Goal: Transaction & Acquisition: Book appointment/travel/reservation

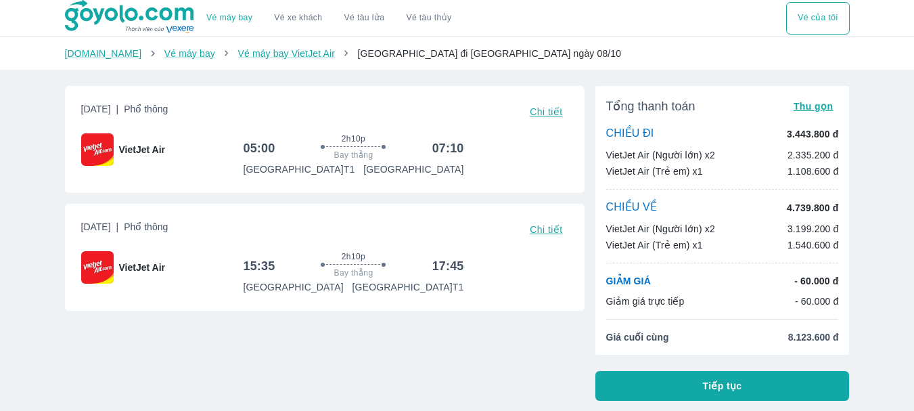
click at [216, 24] on button "Vé máy bay" at bounding box center [229, 18] width 68 height 32
click at [172, 58] on link "Vé máy bay" at bounding box center [189, 53] width 51 height 11
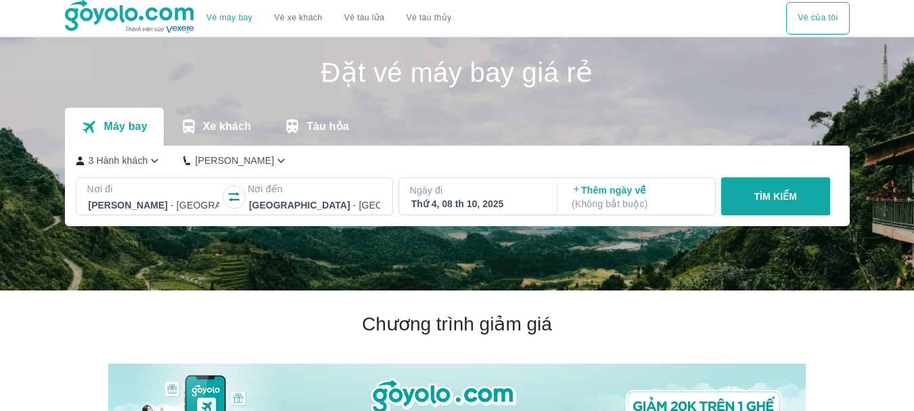
click at [178, 209] on div at bounding box center [154, 205] width 131 height 16
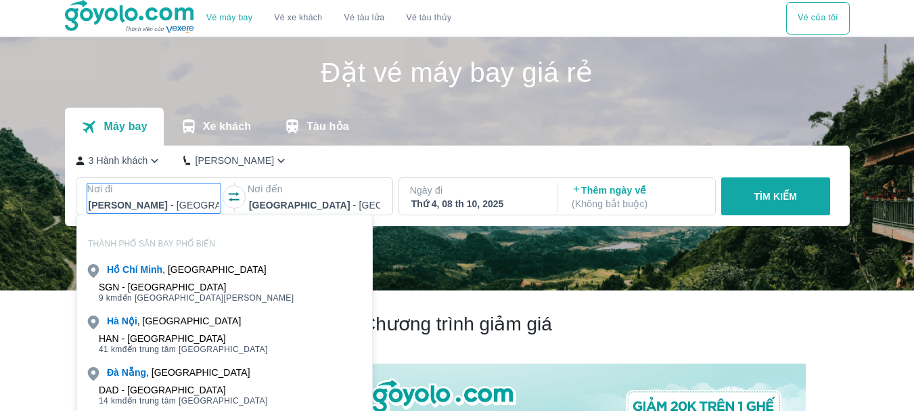
scroll to position [78, 0]
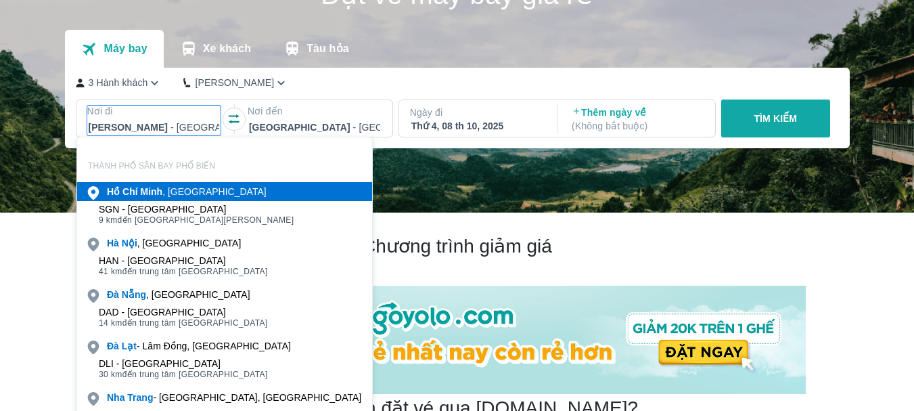
click at [447, 126] on div "Thứ 4, 08 th 10, 2025" at bounding box center [476, 126] width 131 height 14
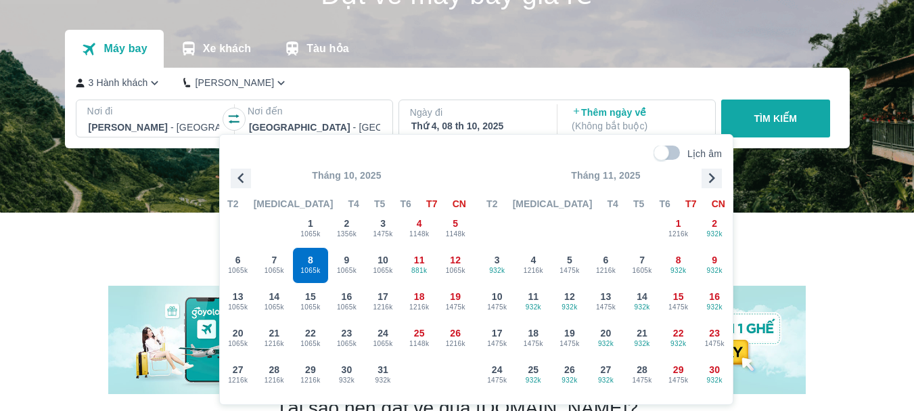
click at [677, 149] on input "Lịch âm" at bounding box center [661, 152] width 47 height 15
checkbox input "true"
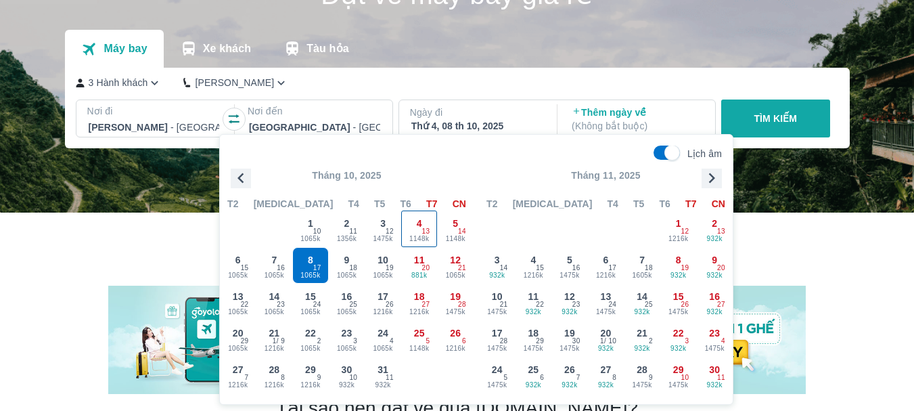
click at [416, 233] on div "4 1148k 13" at bounding box center [419, 228] width 35 height 35
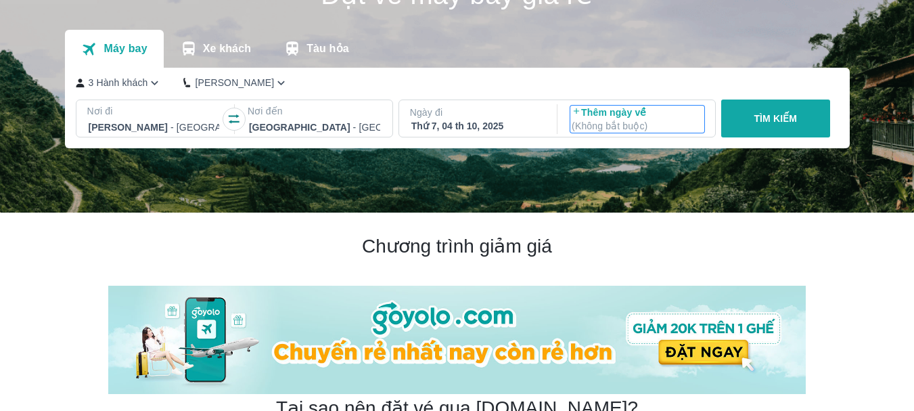
click at [633, 124] on p "( Không bắt buộc )" at bounding box center [636, 126] width 131 height 14
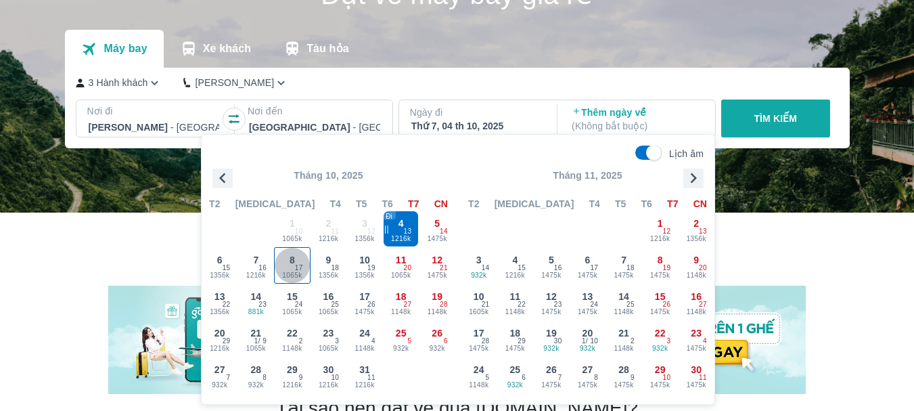
click at [295, 279] on span "1065k" at bounding box center [292, 275] width 35 height 11
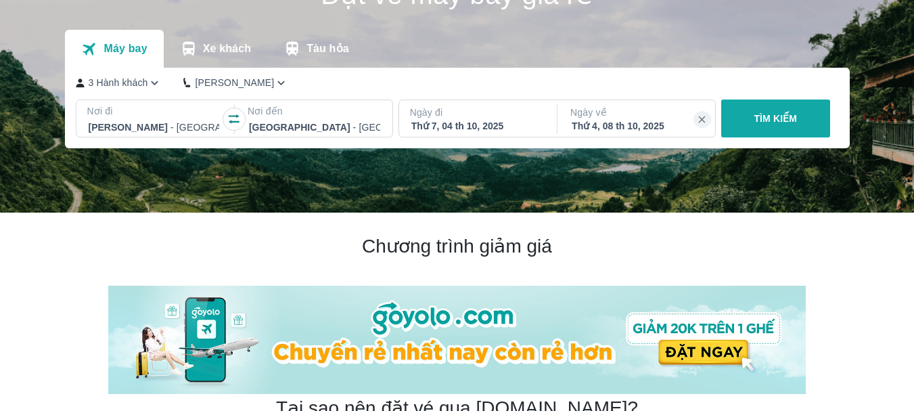
click at [793, 114] on p "TÌM KIẾM" at bounding box center [774, 119] width 43 height 14
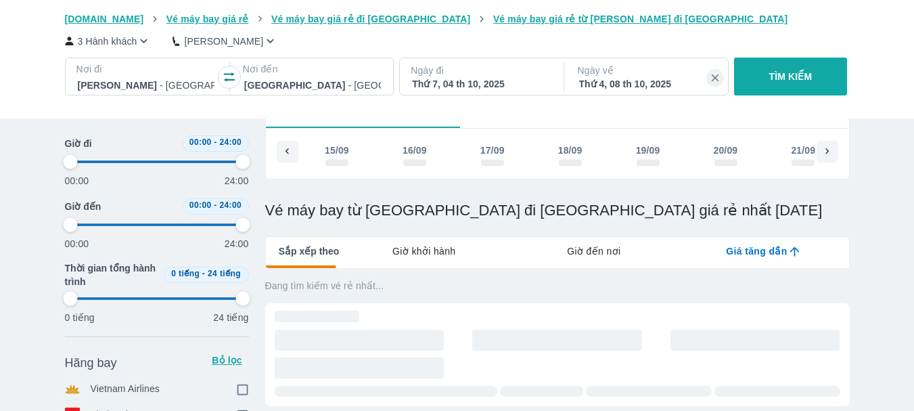
scroll to position [68, 0]
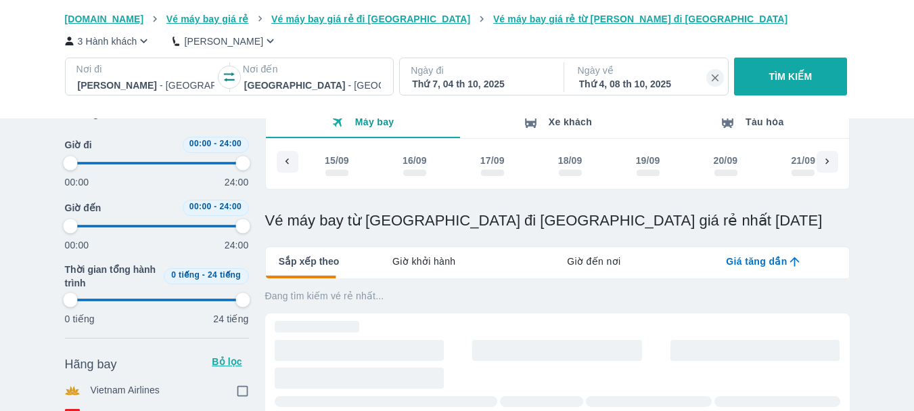
type input "97.9166666666667"
checkbox input "true"
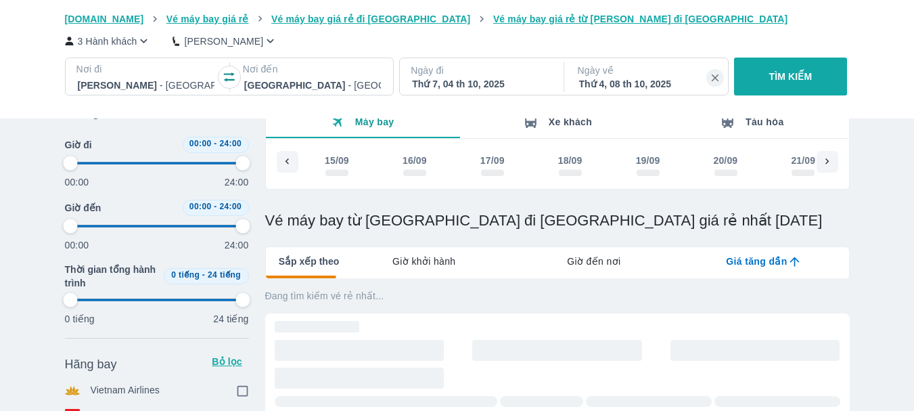
checkbox input "true"
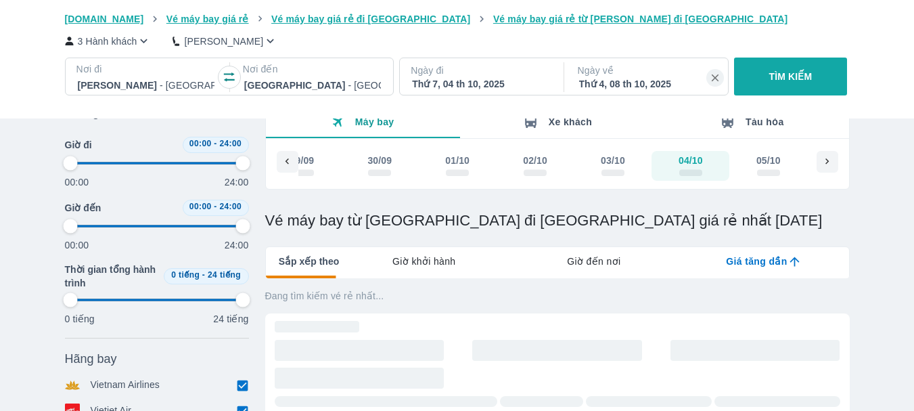
type input "97.9166666666667"
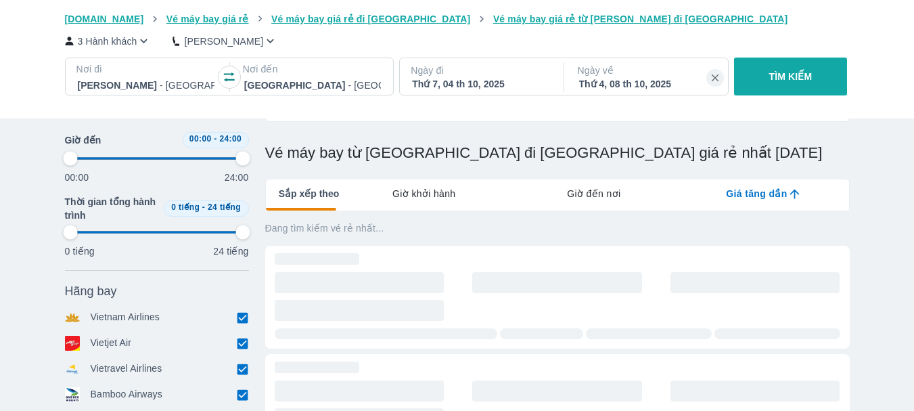
type input "97.9166666666667"
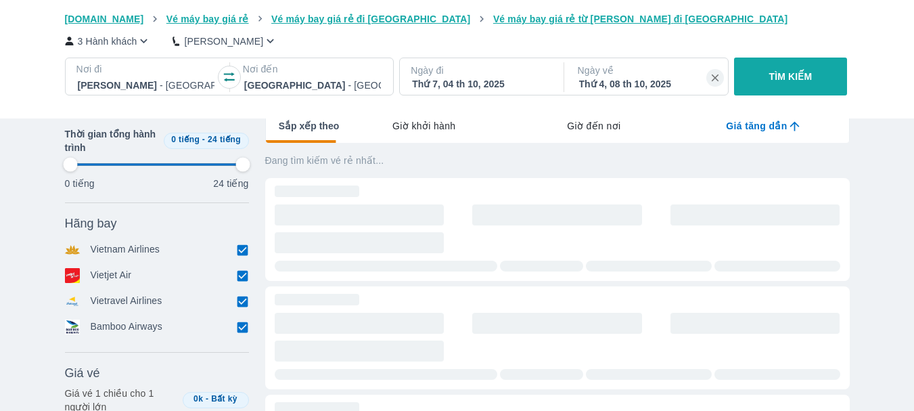
type input "97.9166666666667"
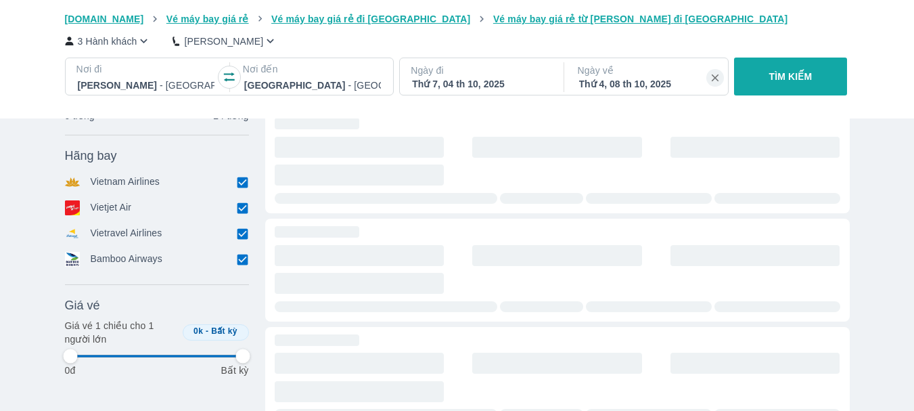
type input "97.9166666666667"
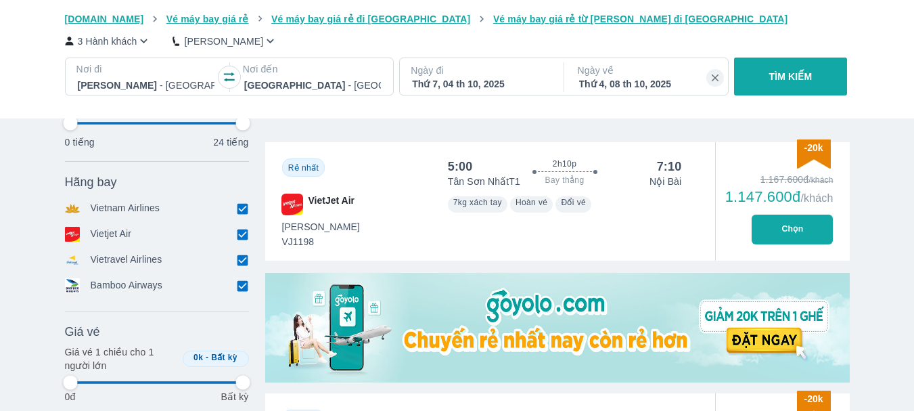
type input "97.9166666666667"
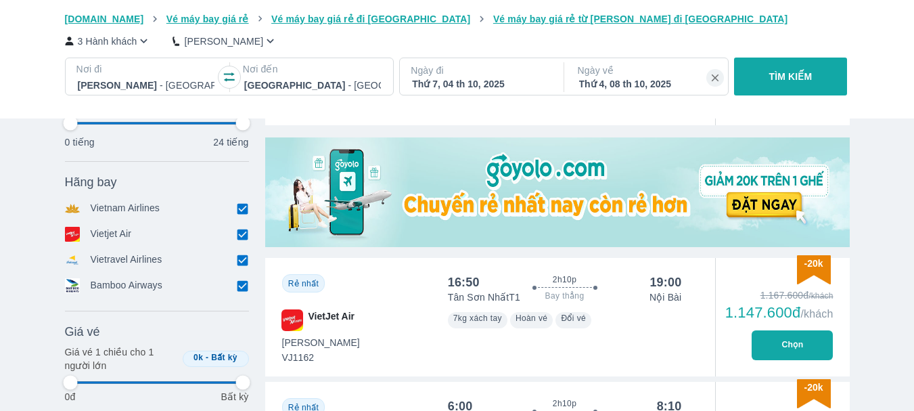
type input "97.9166666666667"
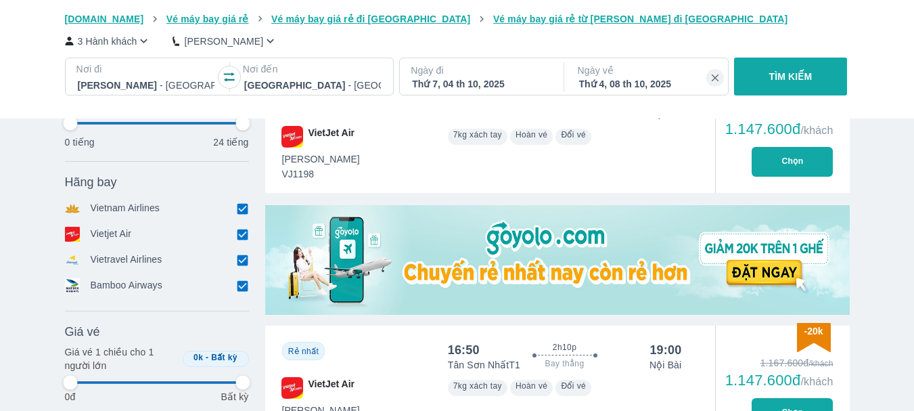
type input "97.9166666666667"
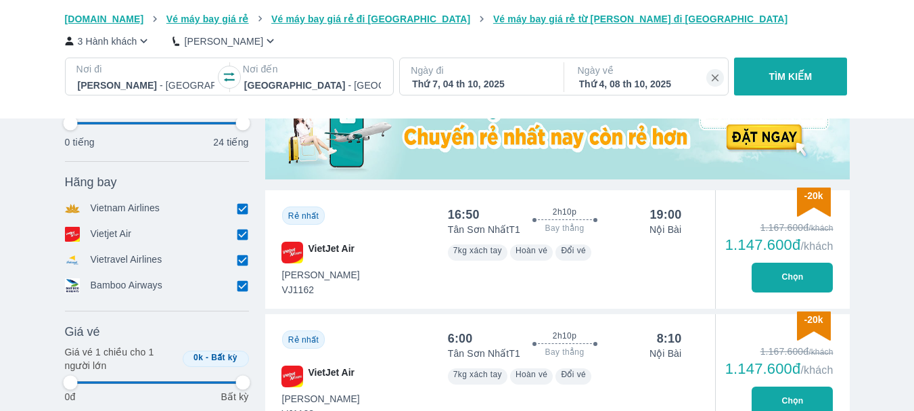
type input "97.9166666666667"
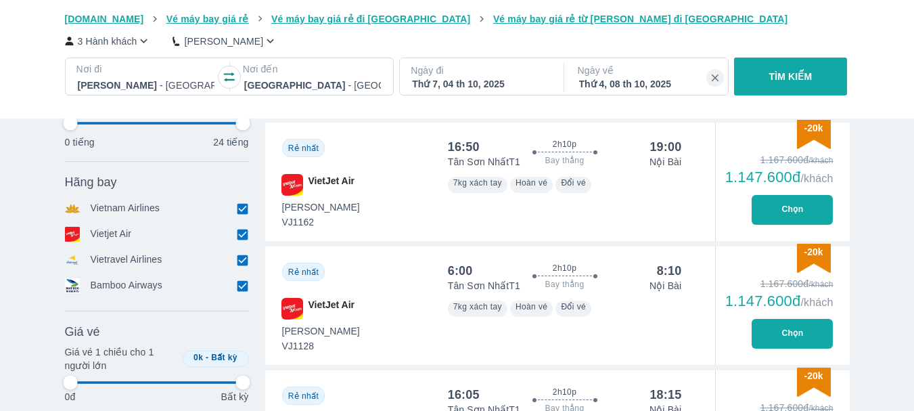
type input "97.9166666666667"
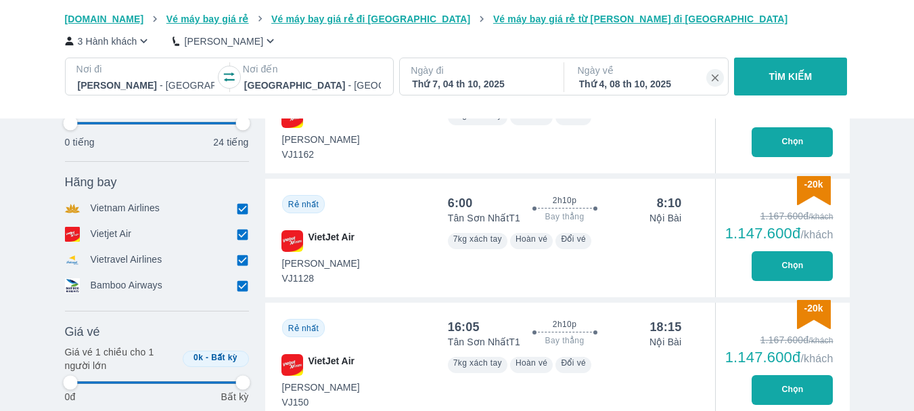
type input "97.9166666666667"
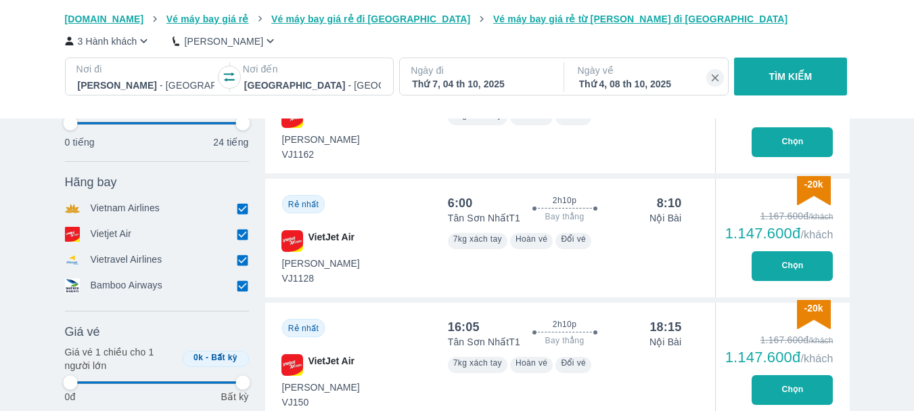
type input "97.9166666666667"
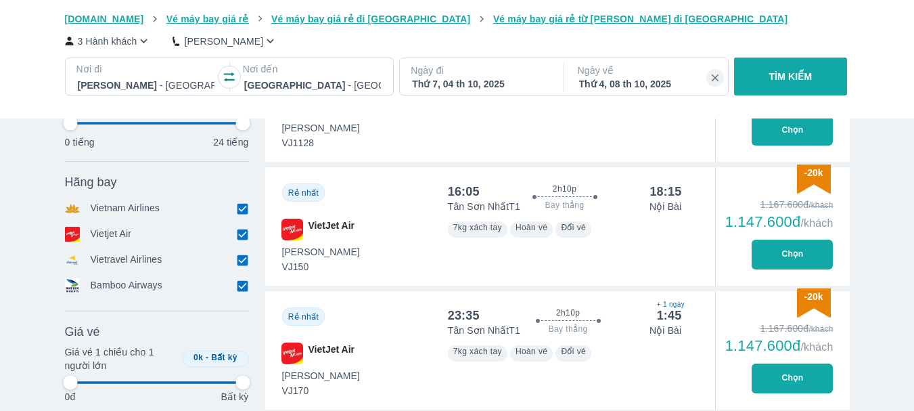
scroll to position [812, 0]
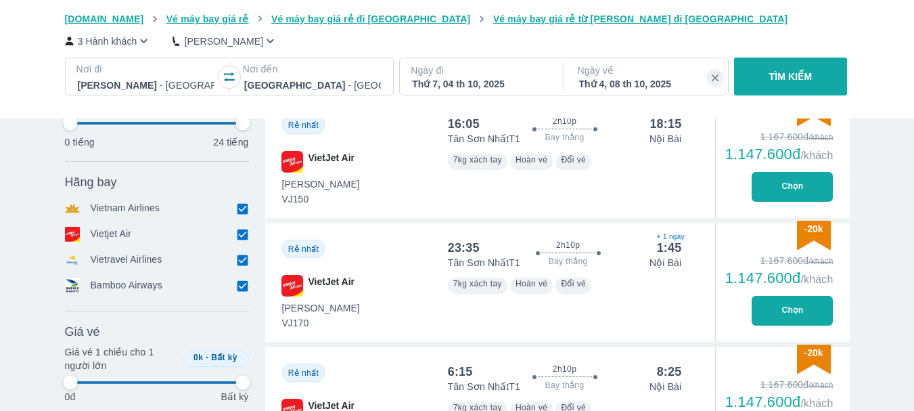
type input "97.9166666666667"
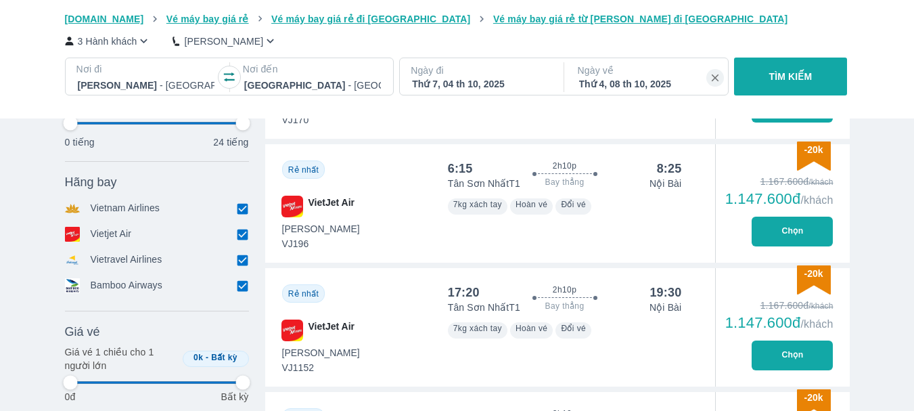
type input "97.9166666666667"
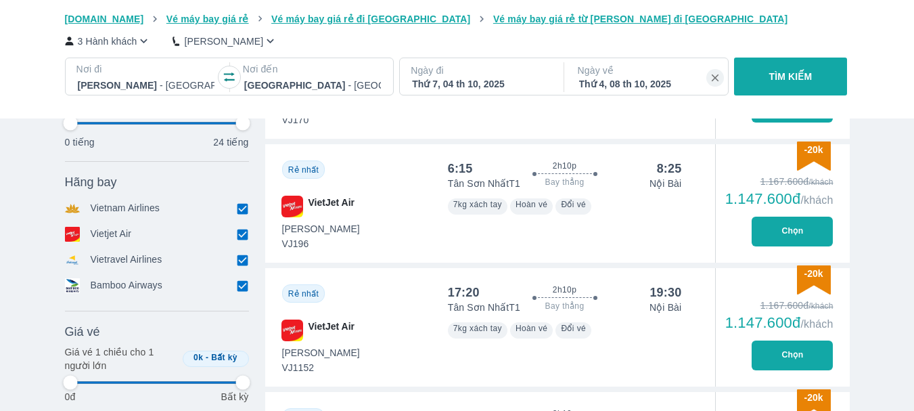
type input "97.9166666666667"
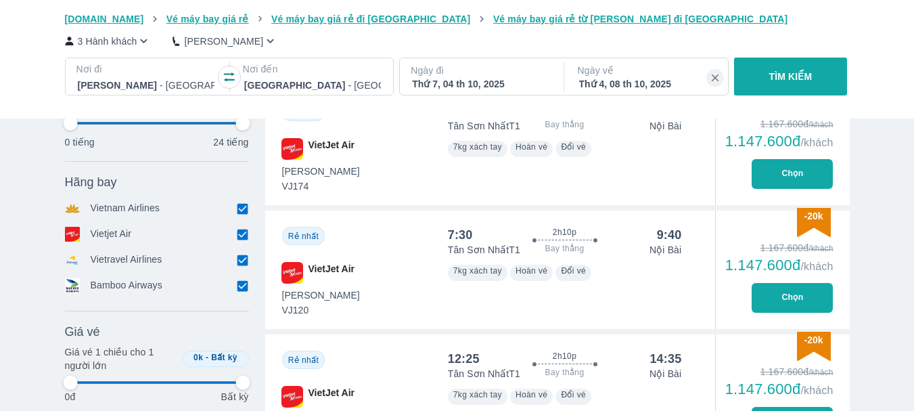
scroll to position [2029, 0]
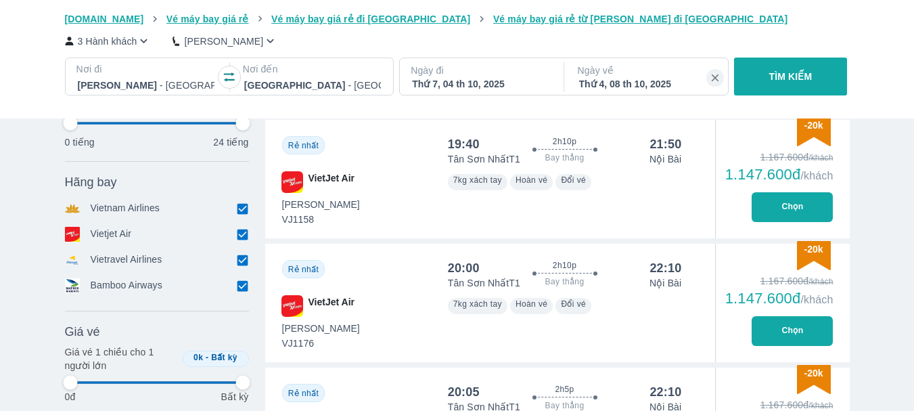
type input "97.9166666666667"
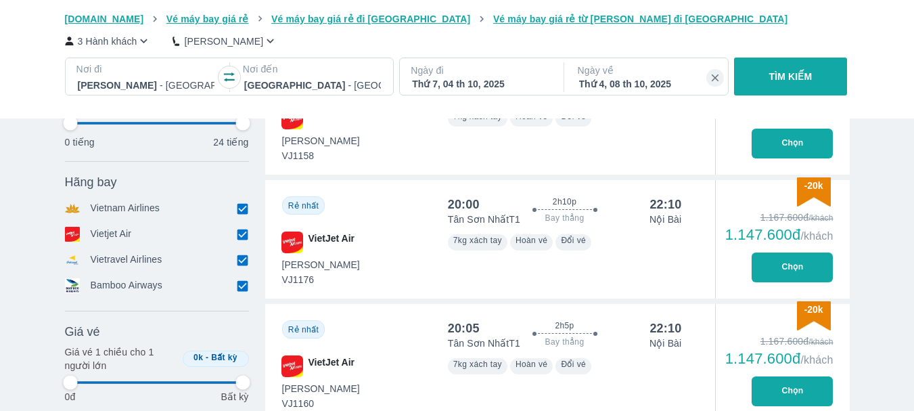
type input "97.9166666666667"
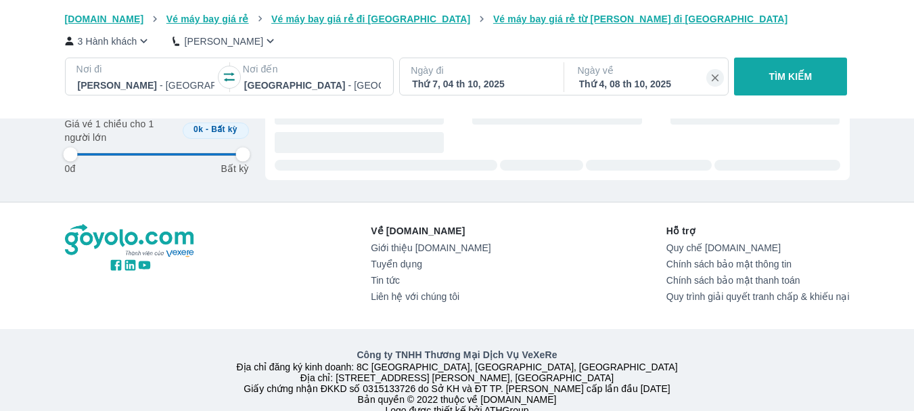
type input "97.9166666666667"
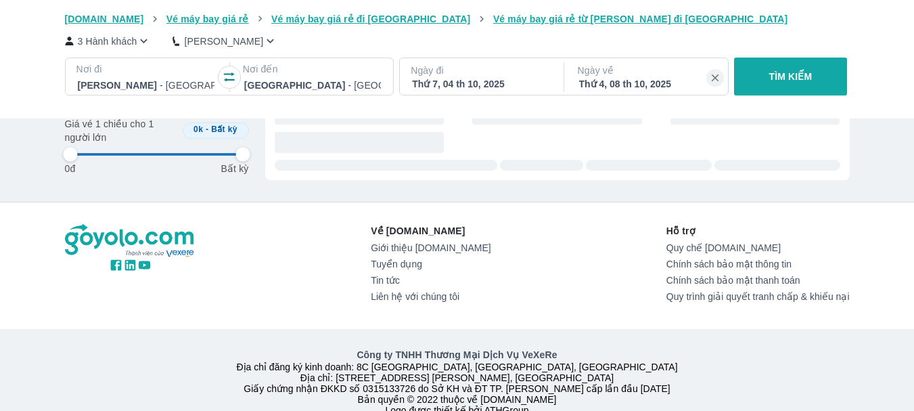
type input "97.9166666666667"
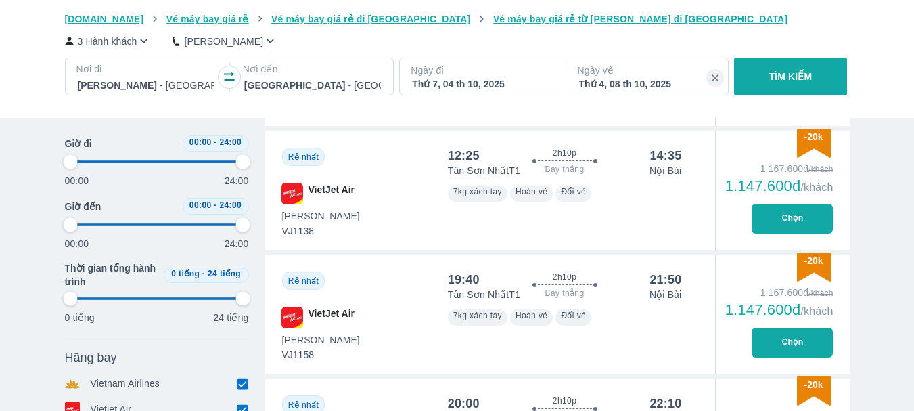
type input "97.9166666666667"
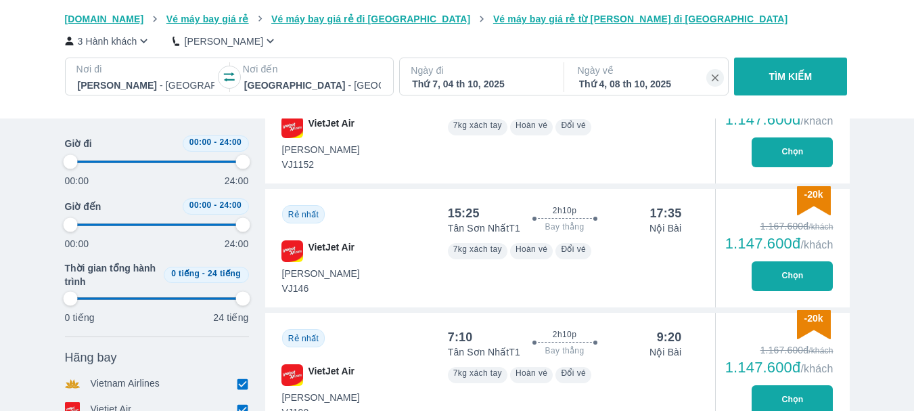
type input "97.9166666666667"
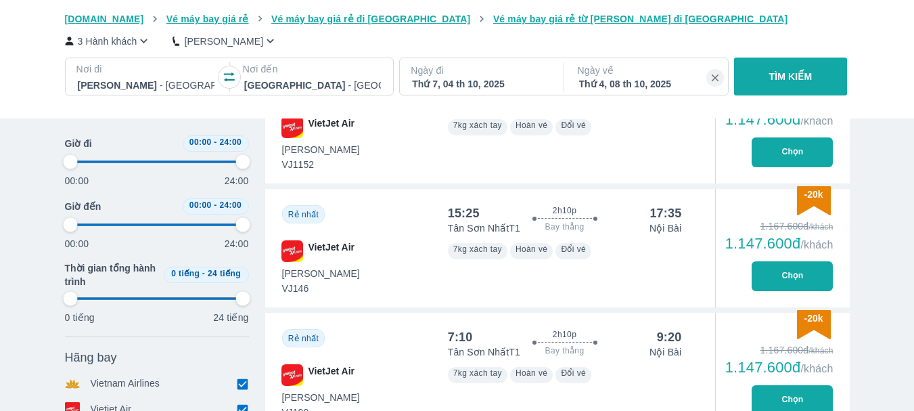
type input "97.9166666666667"
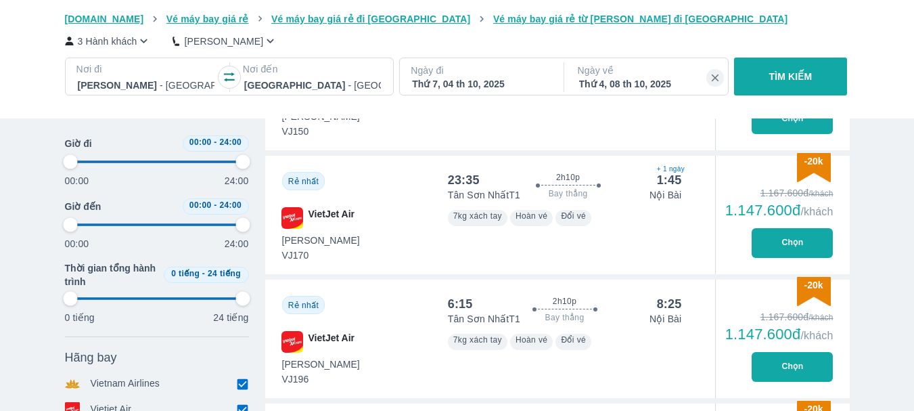
type input "97.9166666666667"
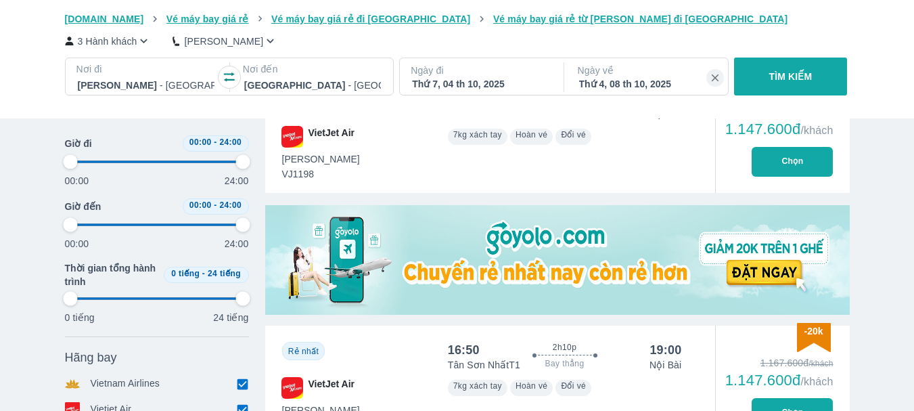
scroll to position [0, 0]
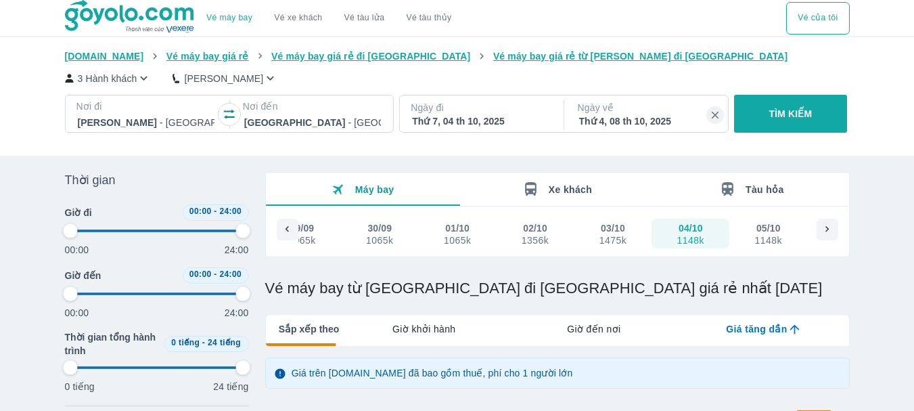
type input "97.9166666666667"
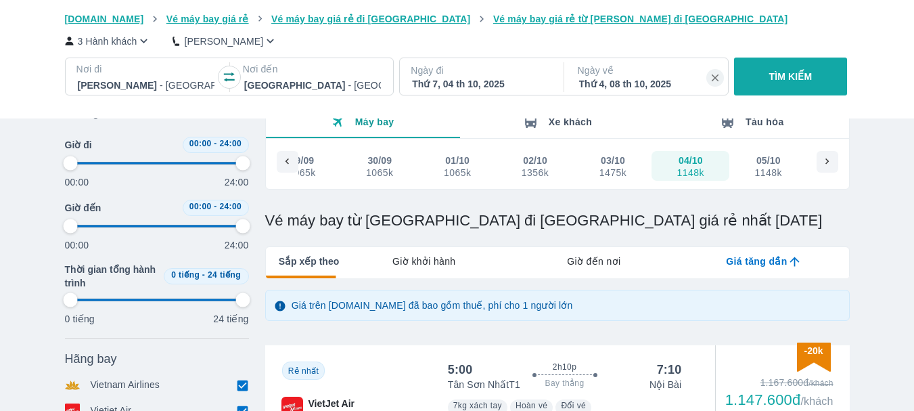
type input "97.9166666666667"
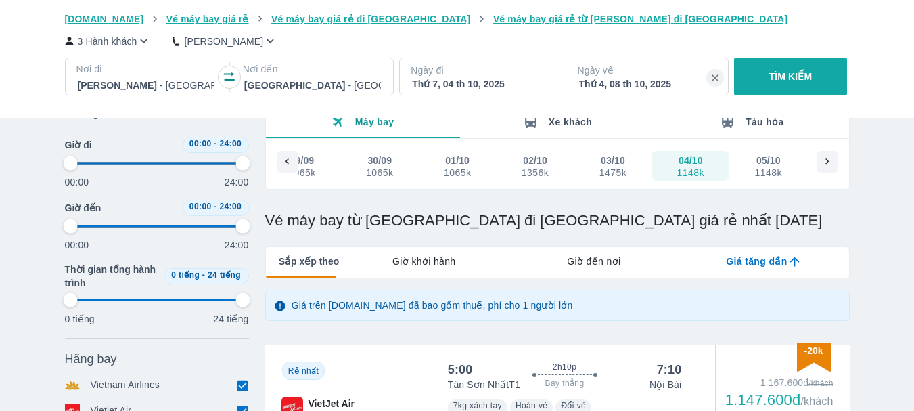
type input "97.9166666666667"
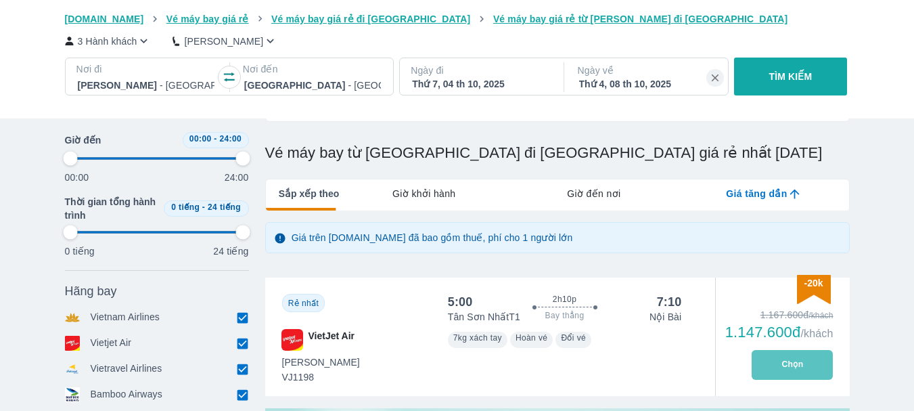
click at [812, 356] on button "Chọn" at bounding box center [791, 365] width 81 height 30
type input "97.9166666666667"
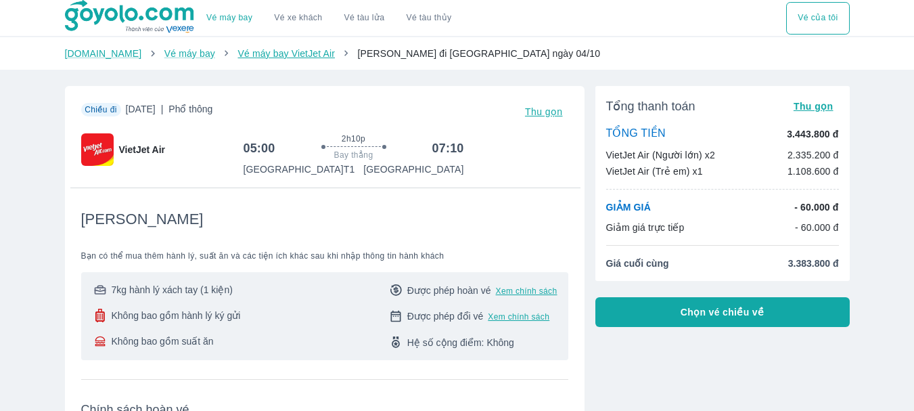
click at [273, 58] on link "Vé máy bay VietJet Air" at bounding box center [285, 53] width 97 height 11
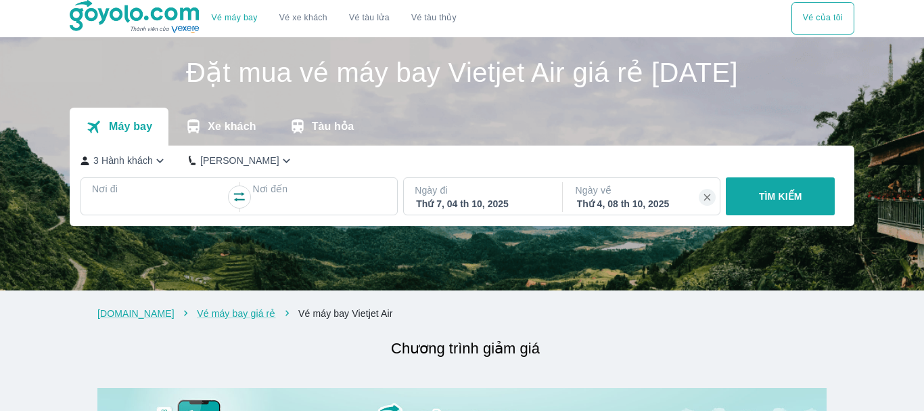
click at [237, 16] on link "Vé máy bay" at bounding box center [235, 18] width 46 height 10
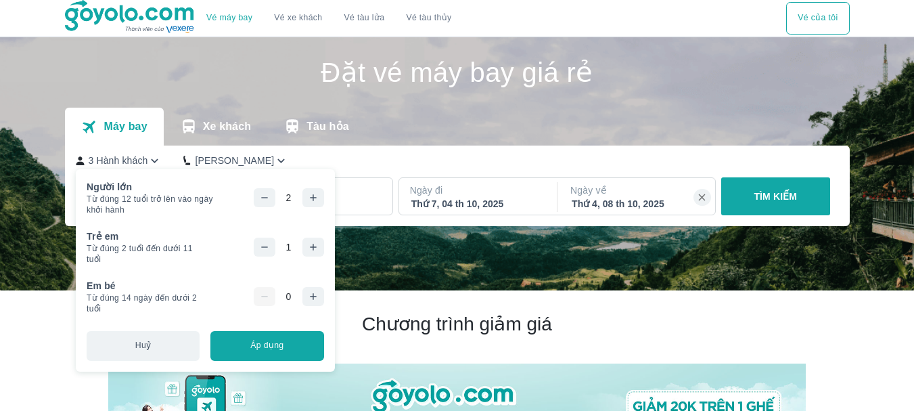
click at [408, 160] on div "3 Hành khách Phổ Thông" at bounding box center [454, 161] width 756 height 14
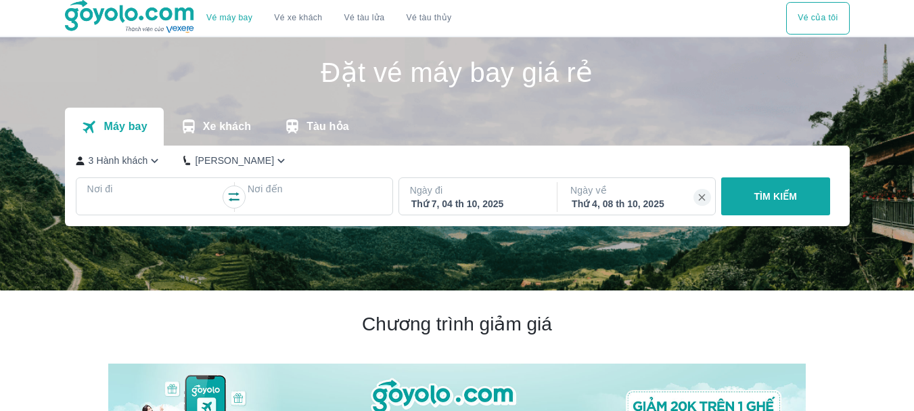
click at [164, 200] on div at bounding box center [154, 205] width 131 height 16
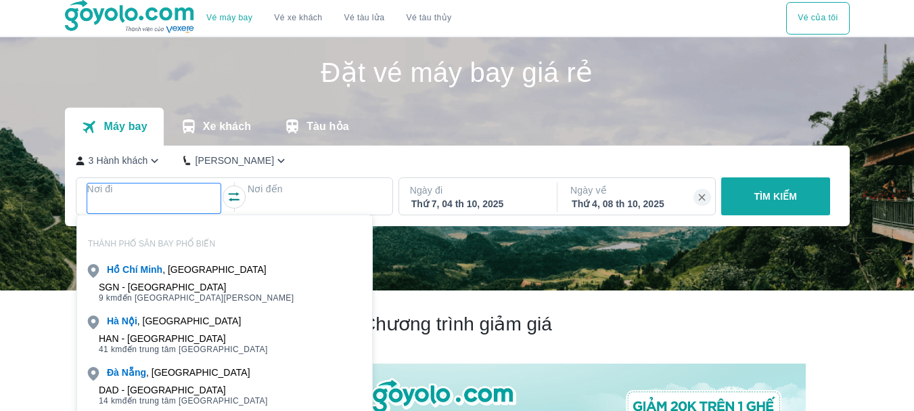
scroll to position [78, 0]
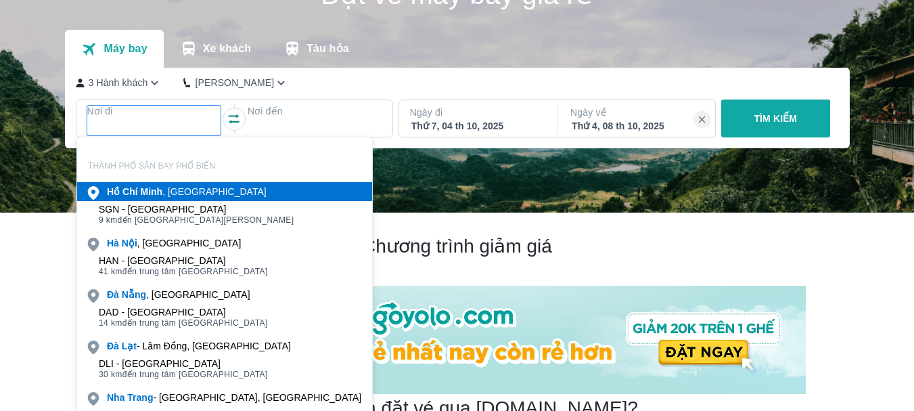
click at [166, 194] on div "Hồ Chí Minh , Việt nam" at bounding box center [187, 192] width 160 height 14
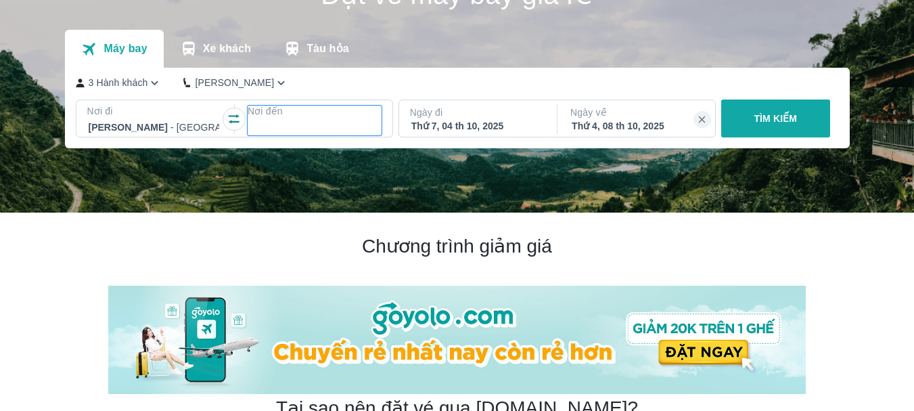
click at [283, 120] on div at bounding box center [314, 127] width 131 height 16
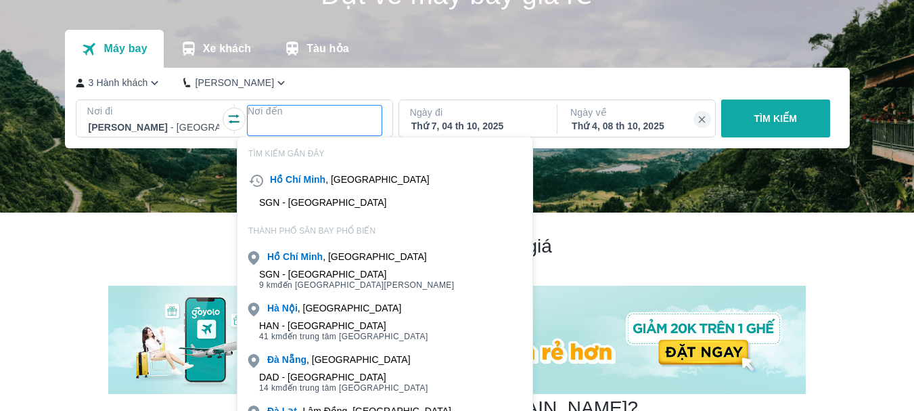
click at [314, 323] on div "HAN - Sân bay Nội Bài" at bounding box center [343, 325] width 169 height 11
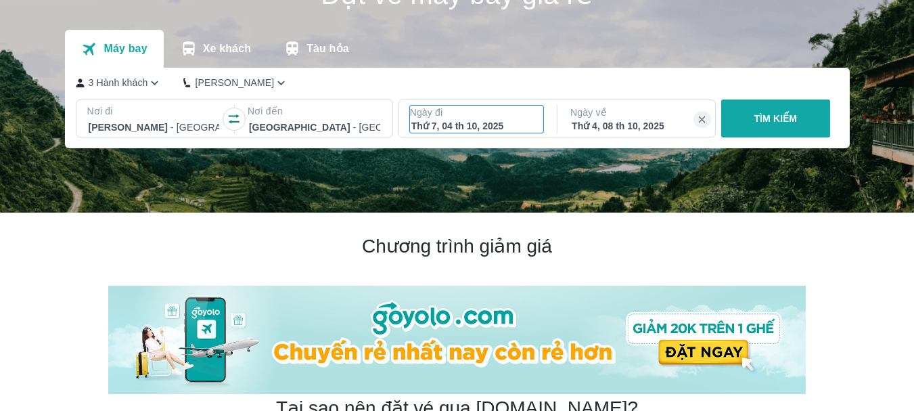
click at [484, 124] on div "Thứ 7, 04 th 10, 2025" at bounding box center [476, 126] width 131 height 14
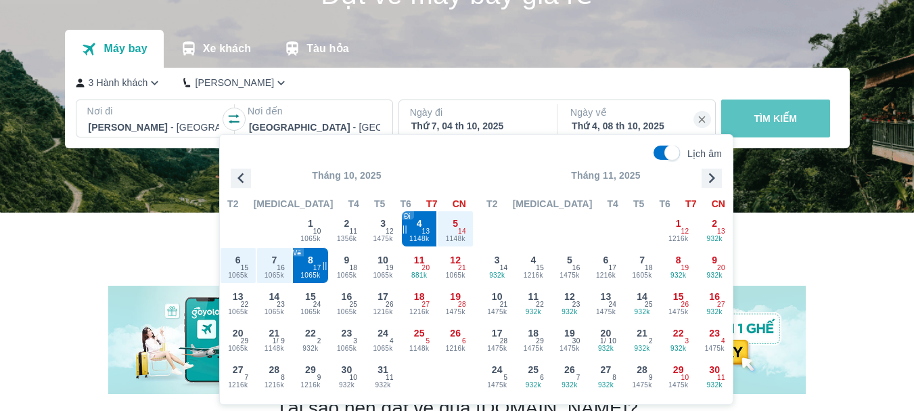
click at [786, 119] on p "TÌM KIẾM" at bounding box center [774, 119] width 43 height 14
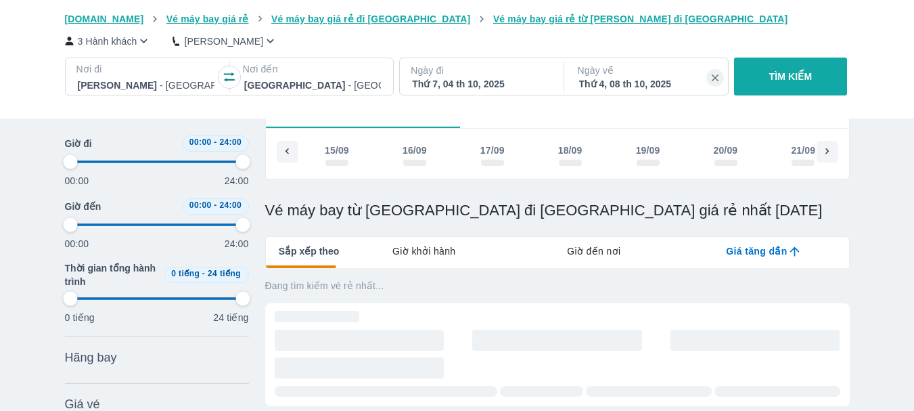
type input "97.9166666666667"
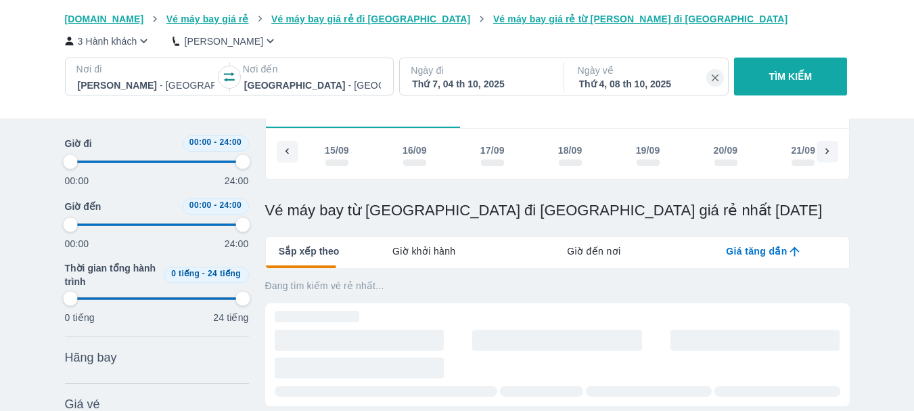
type input "97.9166666666667"
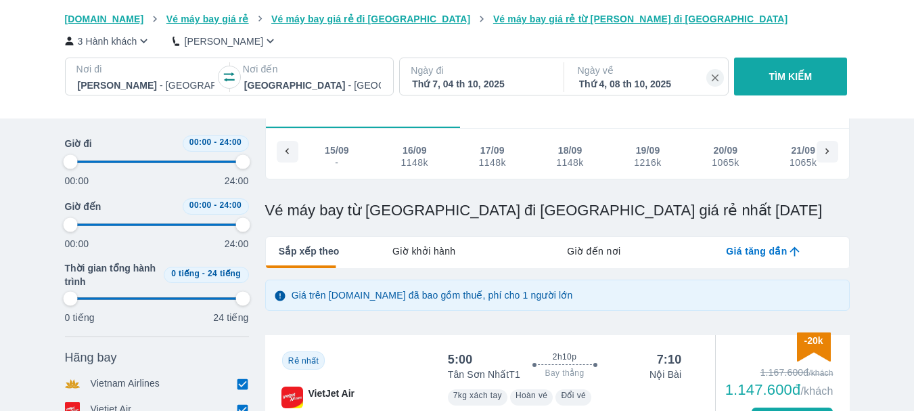
type input "97.9166666666667"
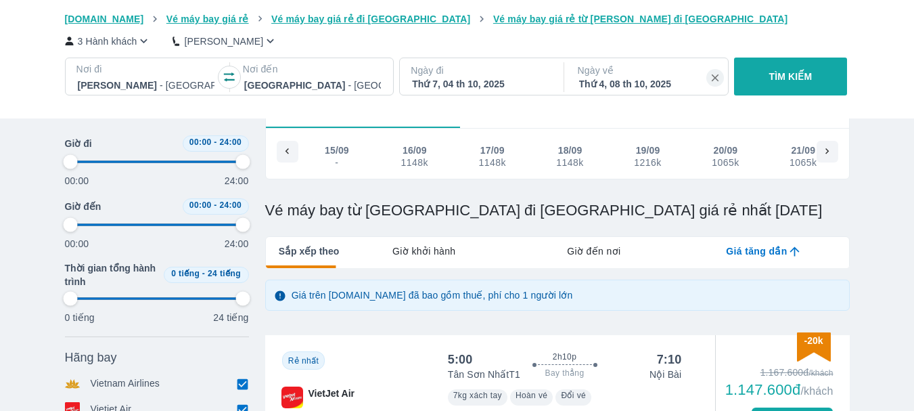
type input "97.9166666666667"
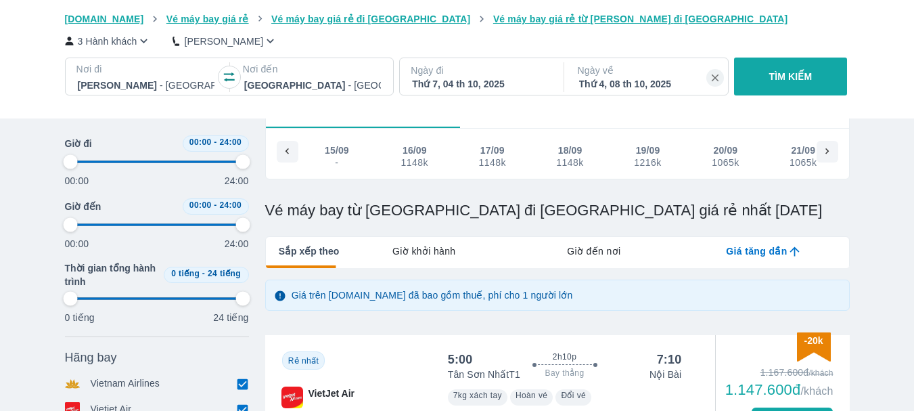
type input "97.9166666666667"
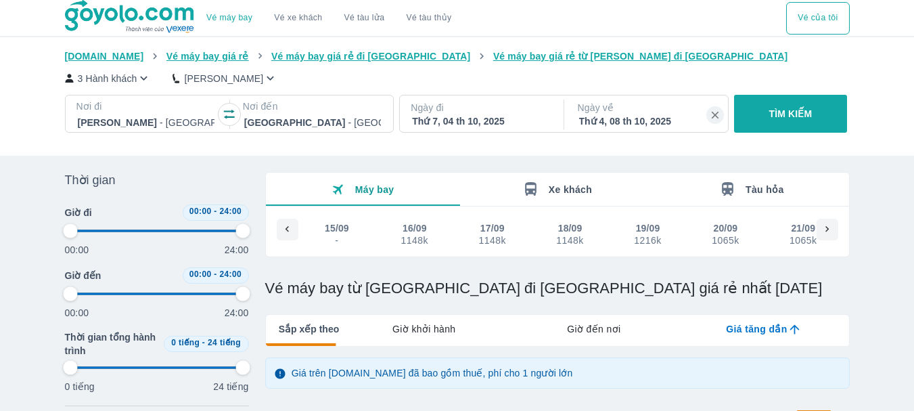
scroll to position [0, 1123]
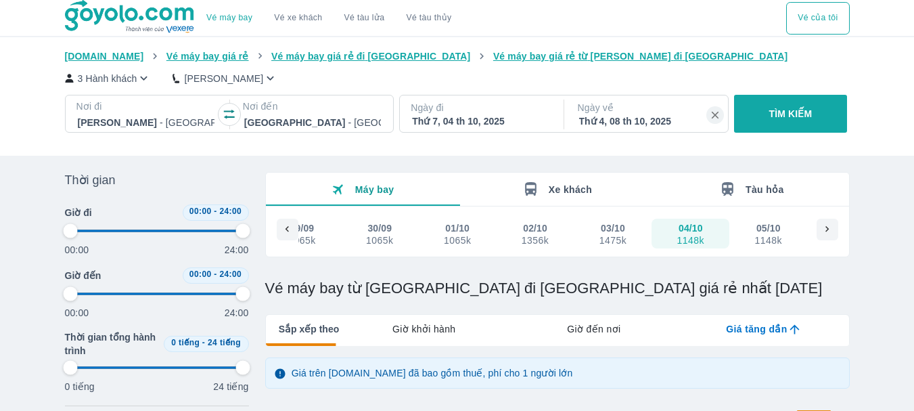
type input "97.9166666666667"
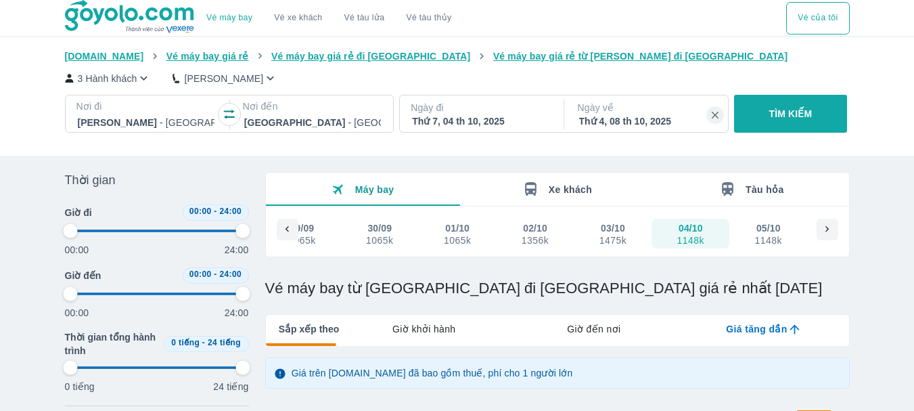
type input "97.9166666666667"
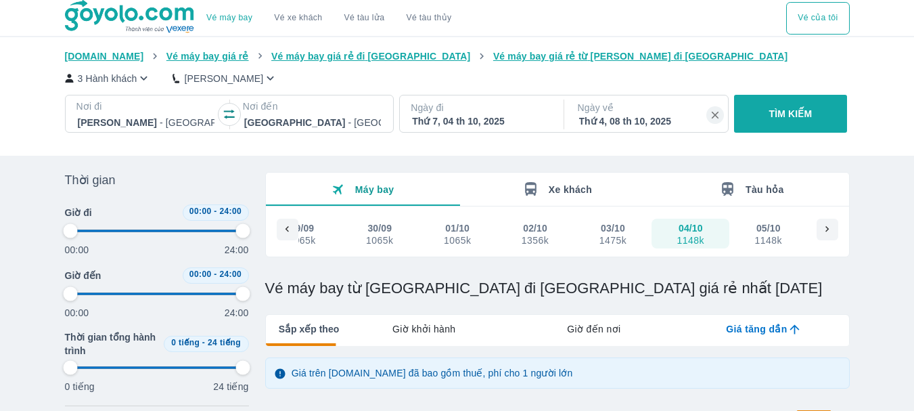
type input "97.9166666666667"
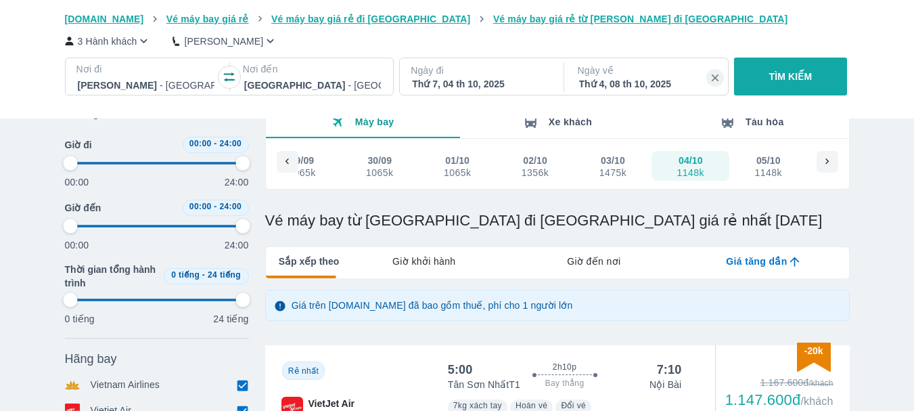
type input "97.9166666666667"
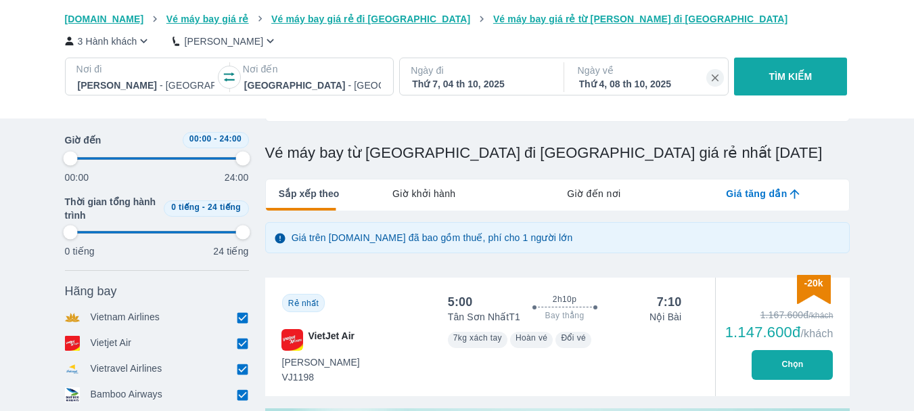
type input "97.9166666666667"
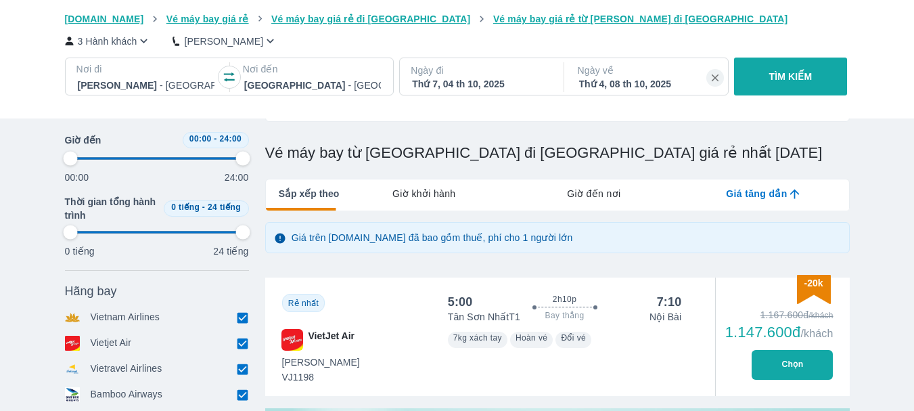
type input "97.9166666666667"
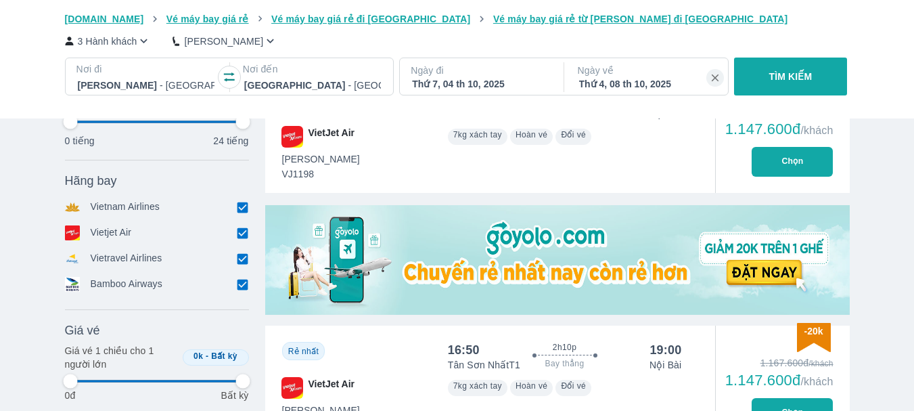
scroll to position [203, 0]
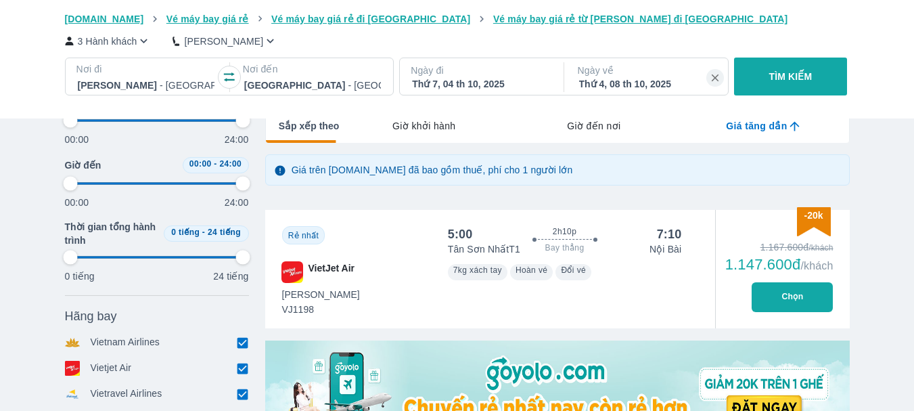
type input "97.9166666666667"
click at [764, 290] on button "Chọn" at bounding box center [791, 297] width 81 height 30
type input "97.9166666666667"
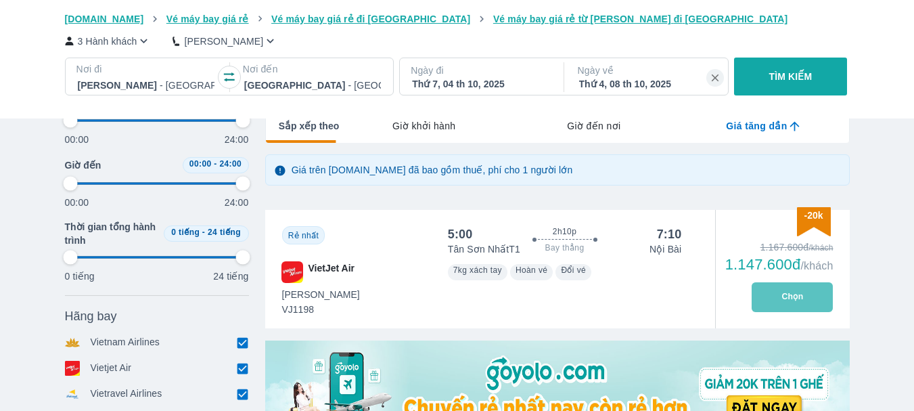
type input "97.9166666666667"
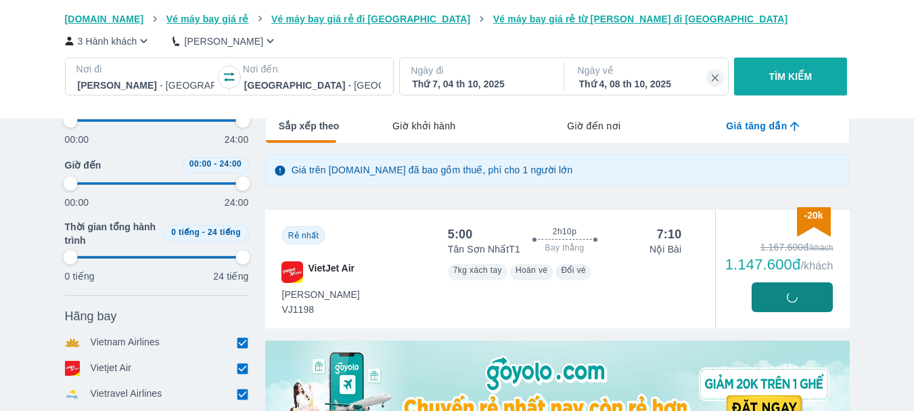
type input "97.9166666666667"
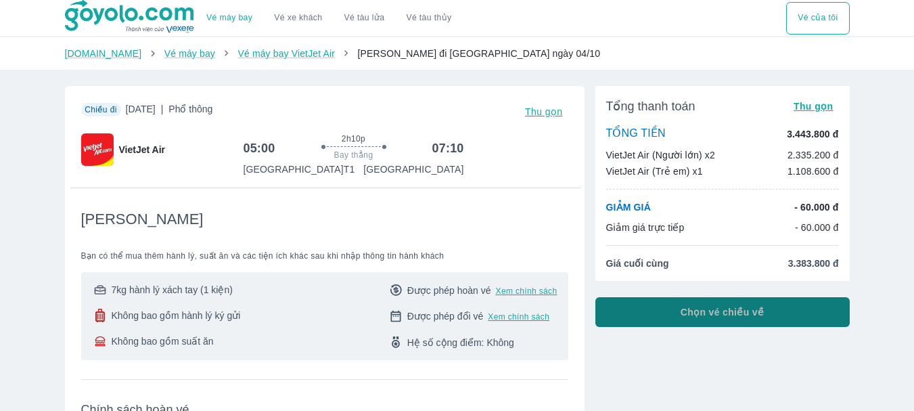
click at [691, 301] on button "Chọn vé chiều về" at bounding box center [722, 312] width 254 height 30
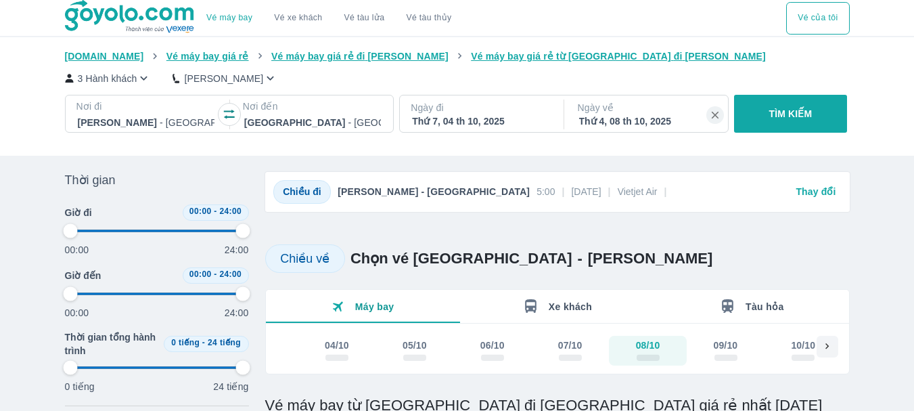
type input "97.9166666666667"
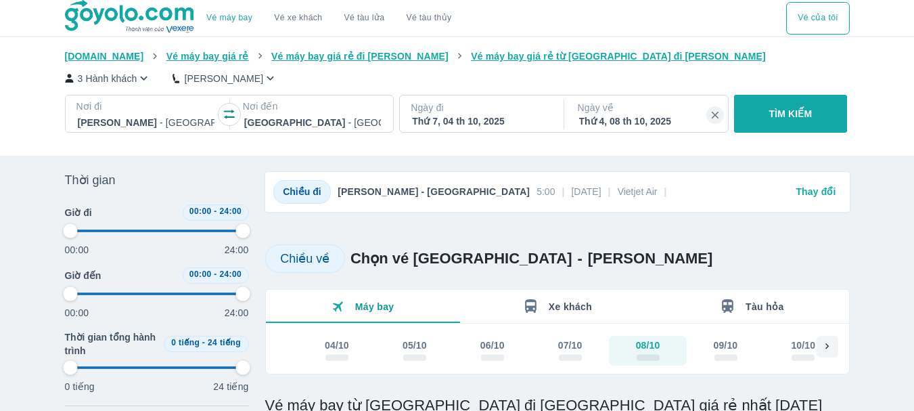
type input "97.9166666666667"
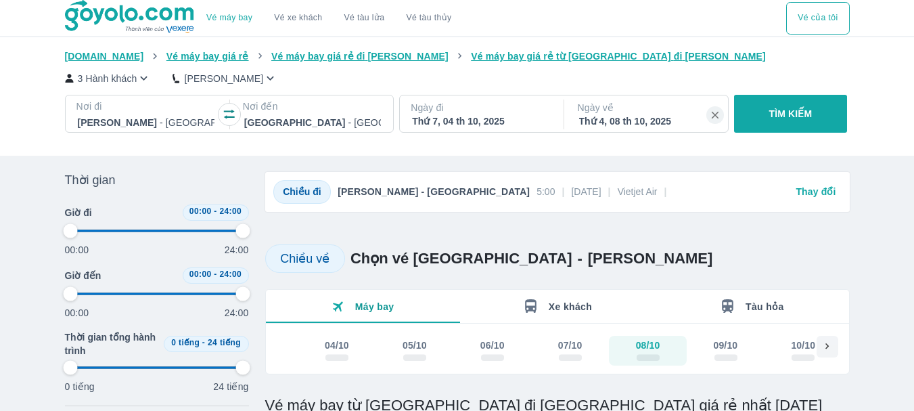
type input "97.9166666666667"
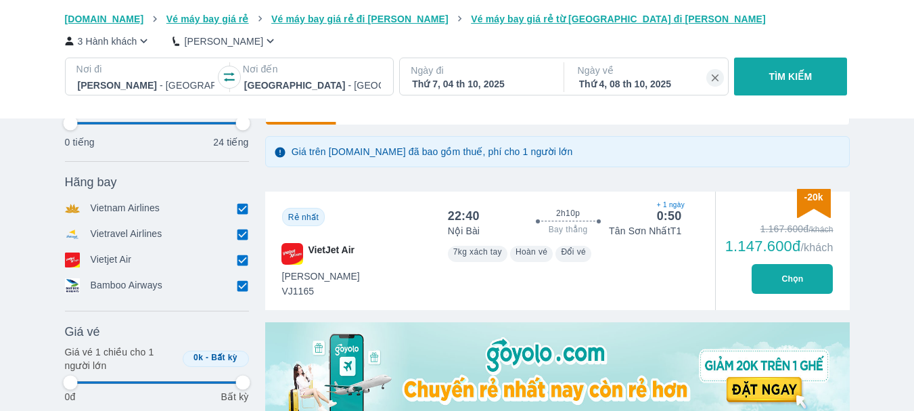
type input "97.9166666666667"
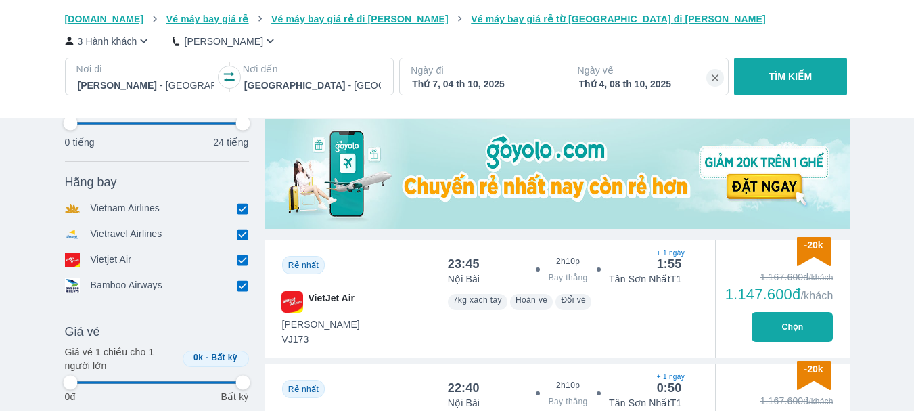
type input "97.9166666666667"
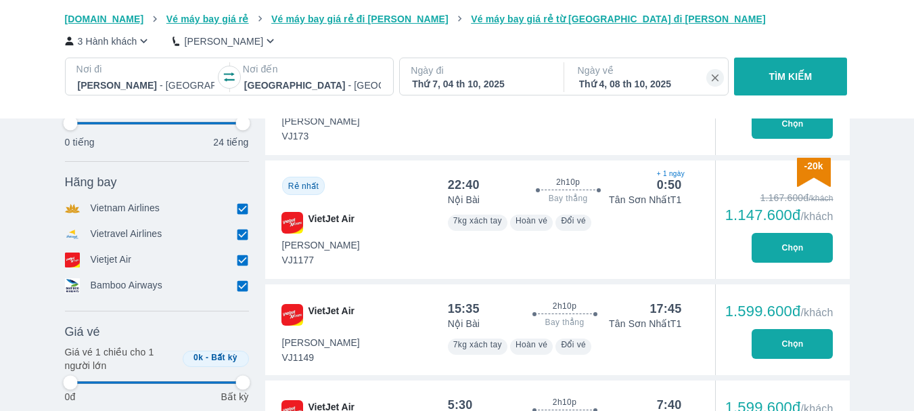
scroll to position [812, 0]
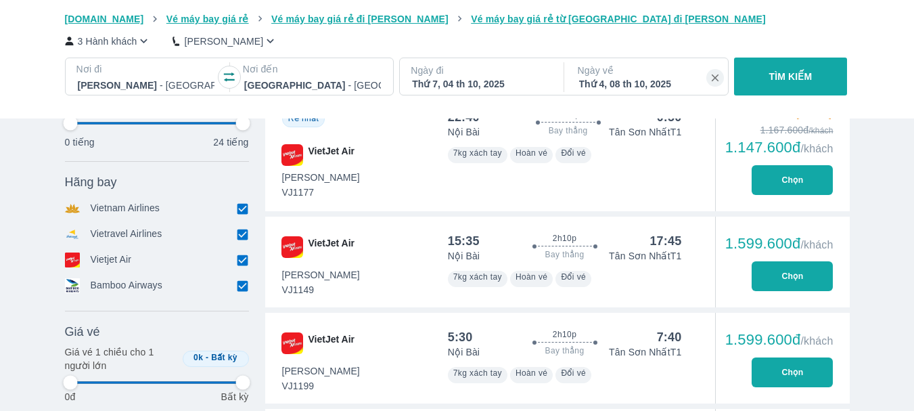
type input "97.9166666666667"
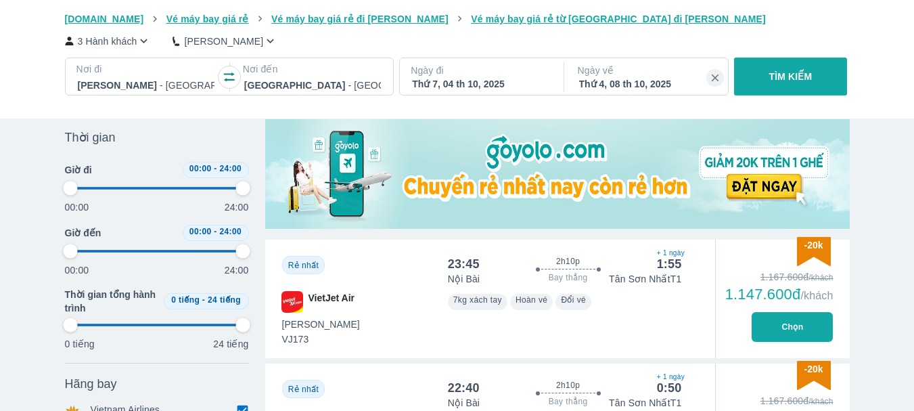
type input "97.9166666666667"
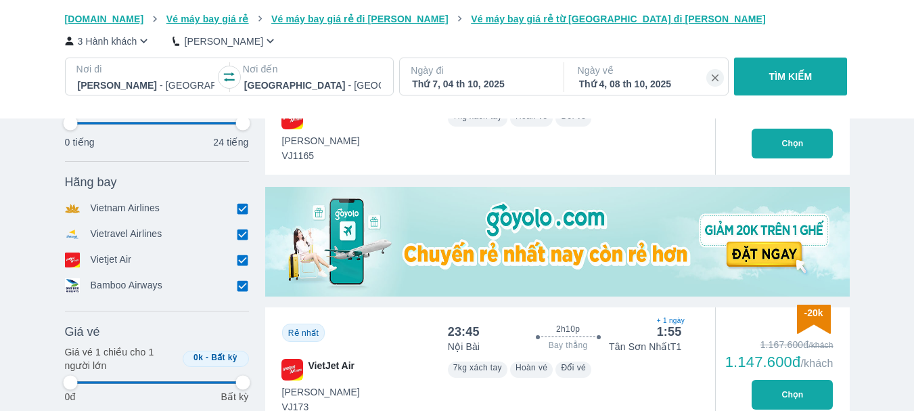
type input "97.9166666666667"
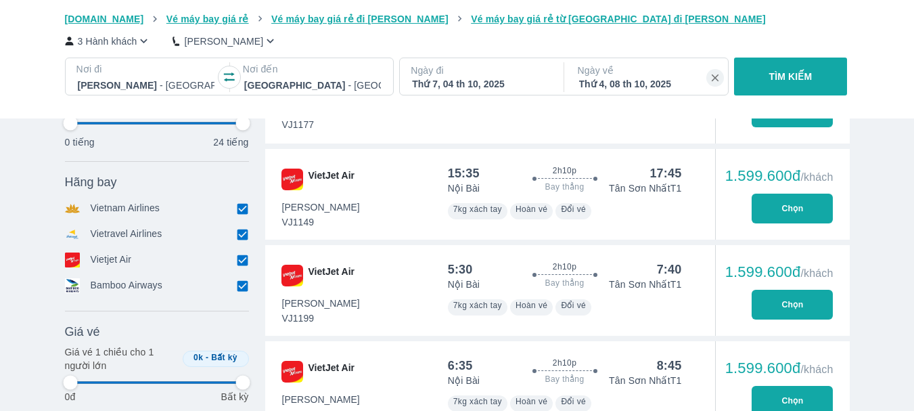
scroll to position [1082, 0]
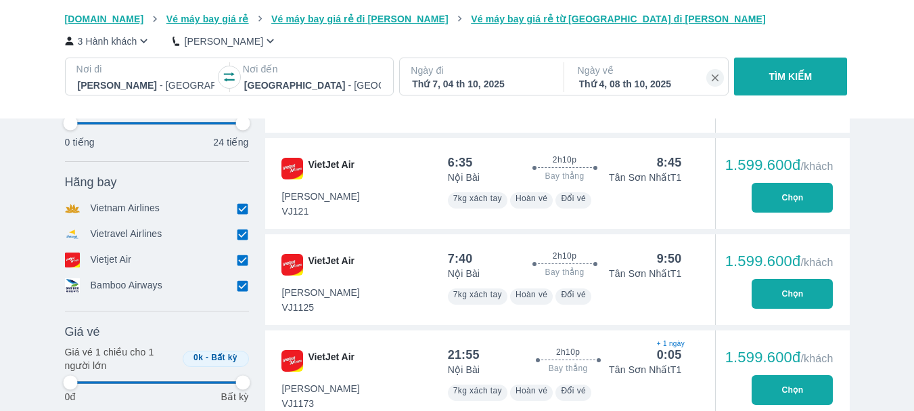
type input "97.9166666666667"
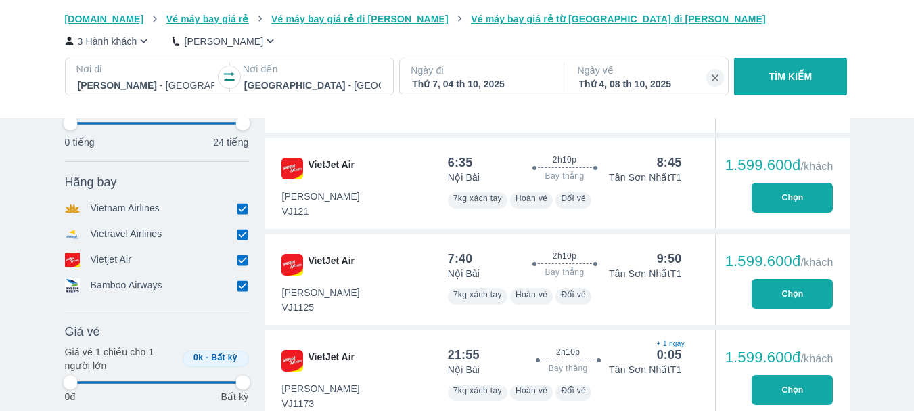
type input "97.9166666666667"
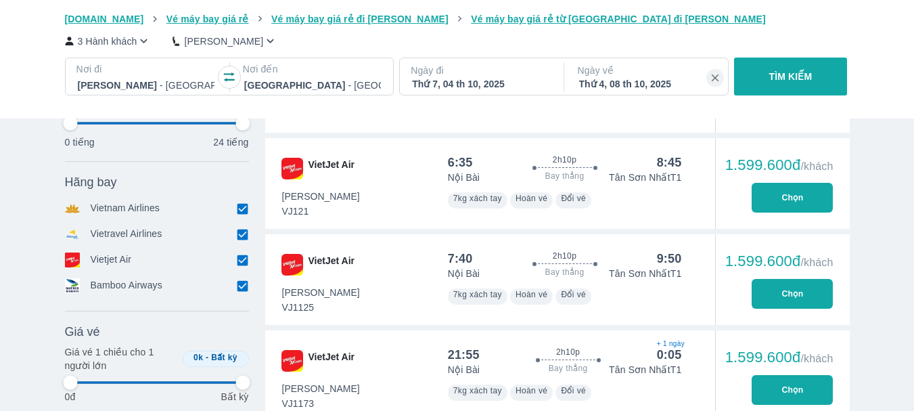
type input "97.9166666666667"
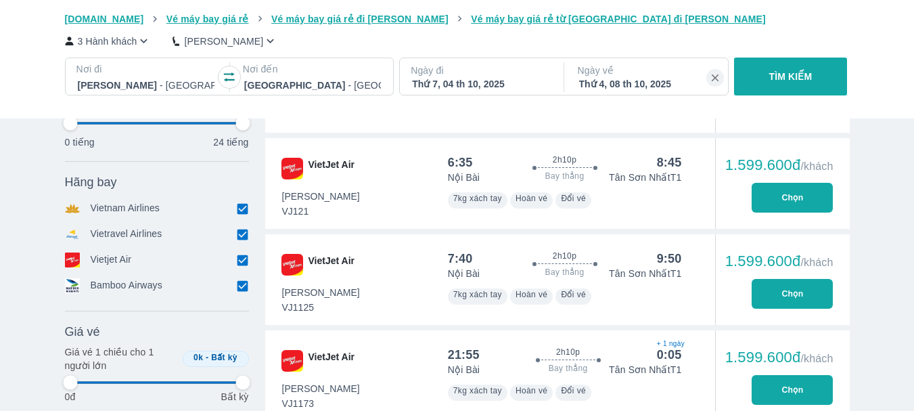
type input "97.9166666666667"
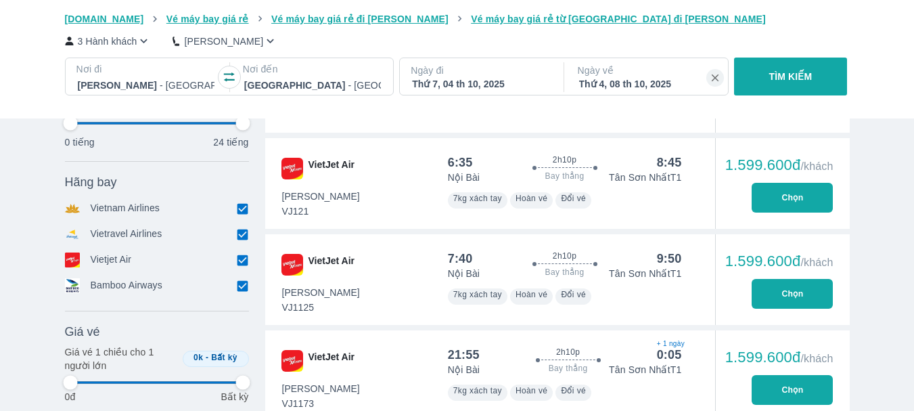
type input "97.9166666666667"
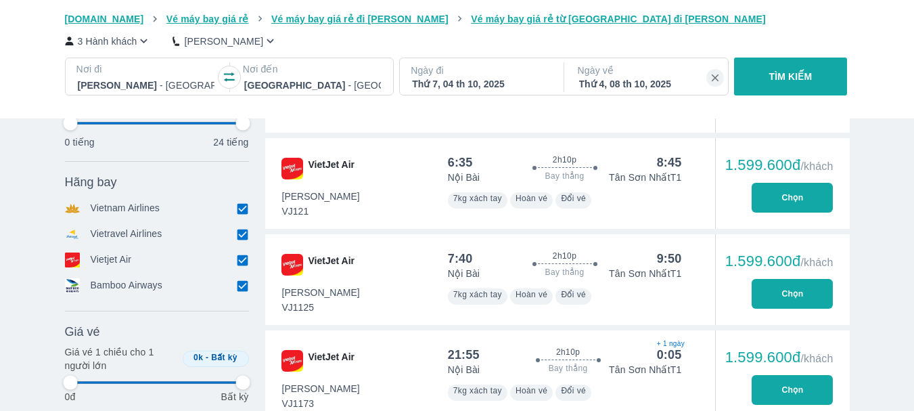
type input "97.9166666666667"
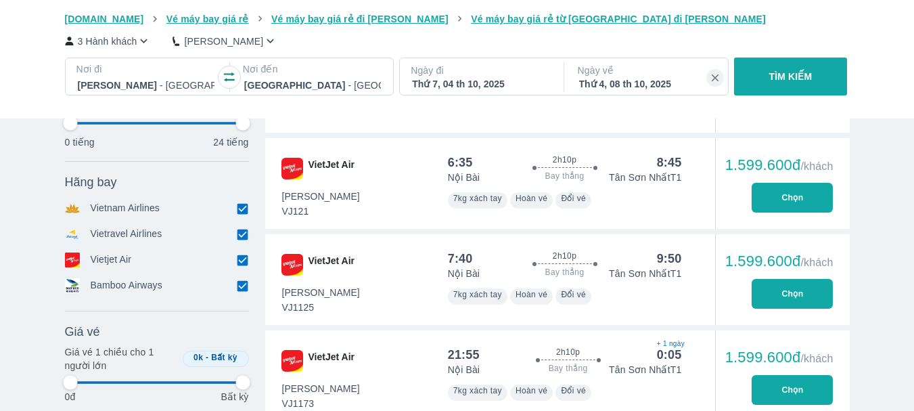
type input "97.9166666666667"
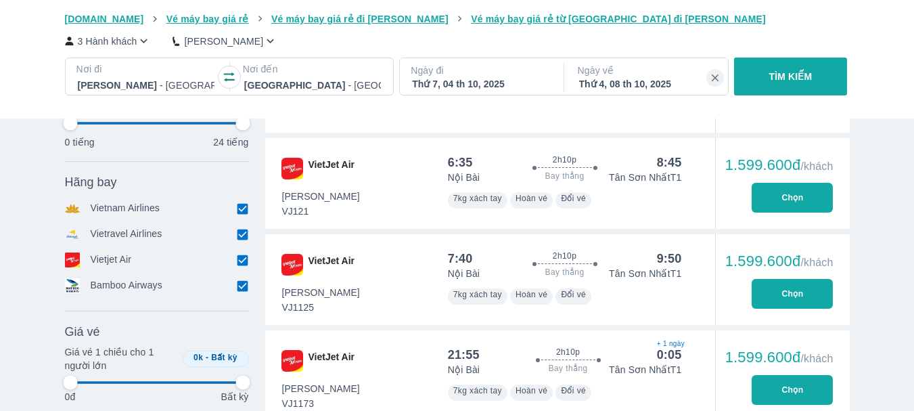
type input "97.9166666666667"
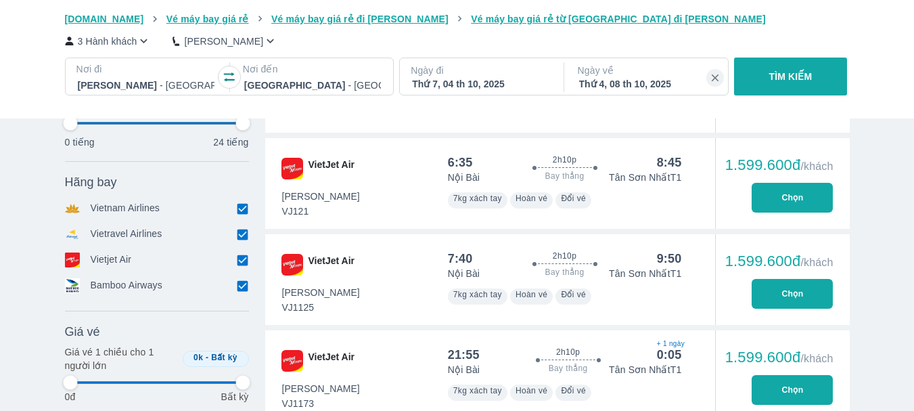
type input "97.9166666666667"
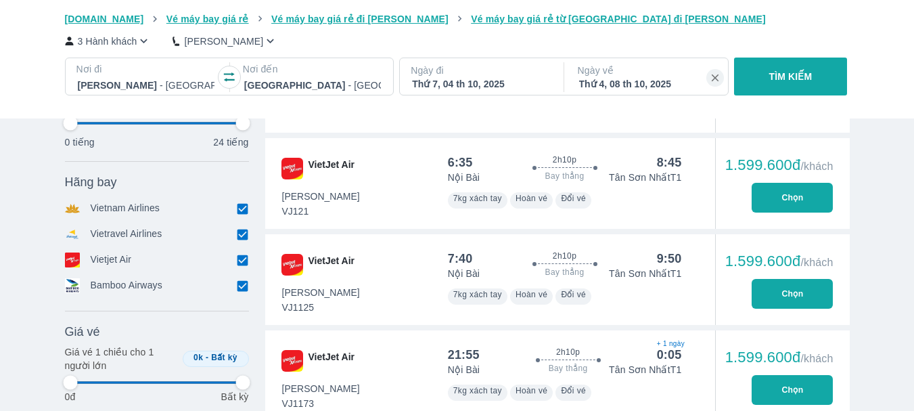
type input "97.9166666666667"
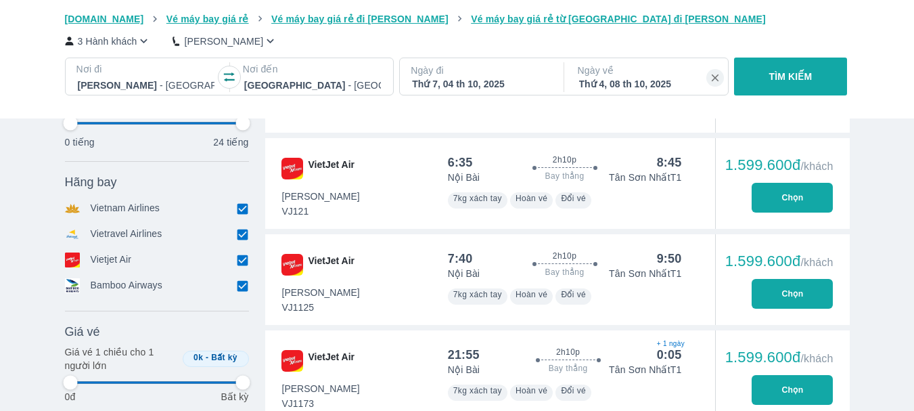
type input "97.9166666666667"
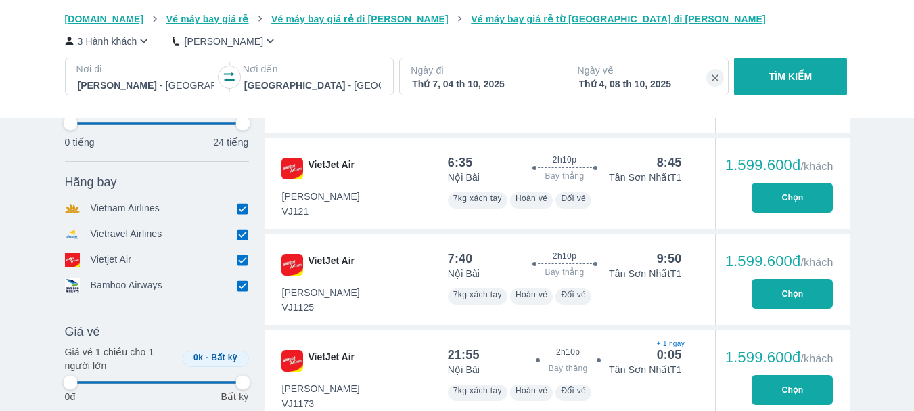
type input "97.9166666666667"
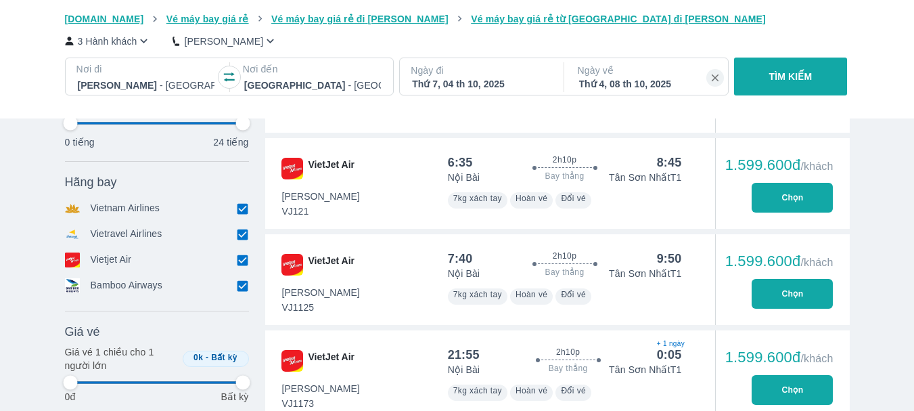
type input "97.9166666666667"
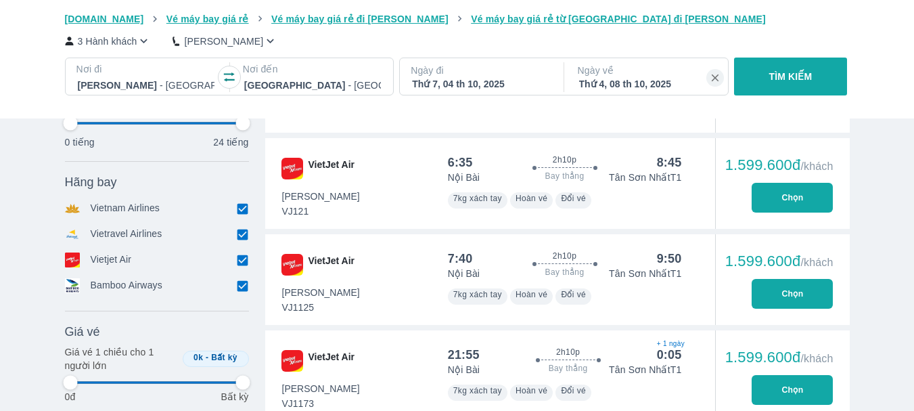
type input "97.9166666666667"
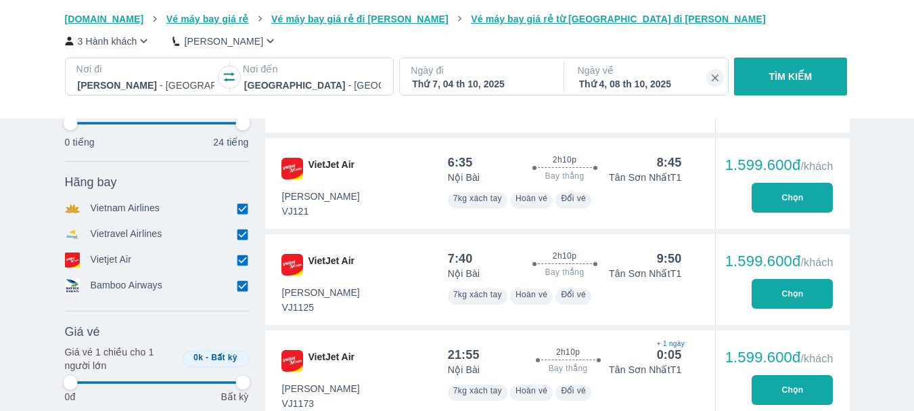
type input "97.9166666666667"
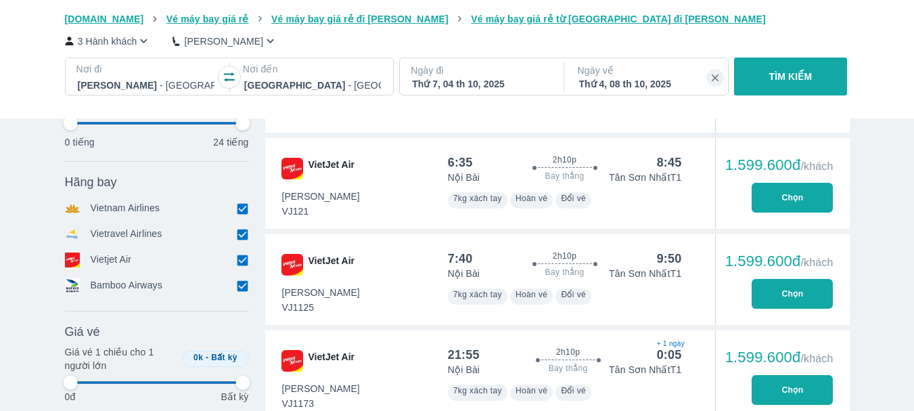
type input "97.9166666666667"
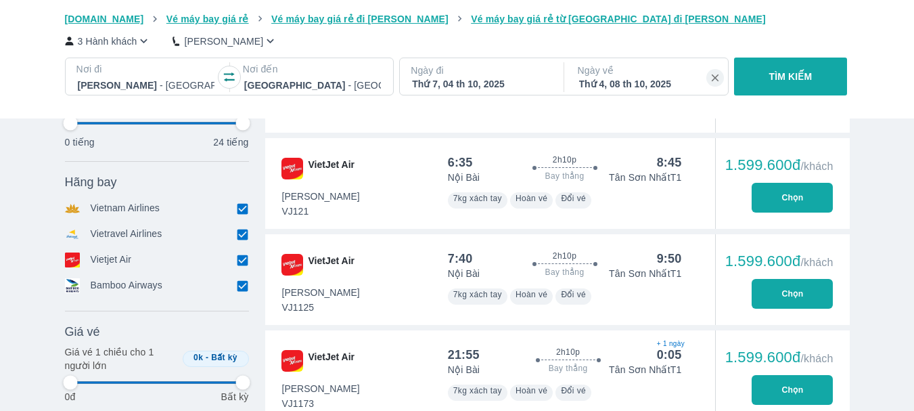
type input "97.9166666666667"
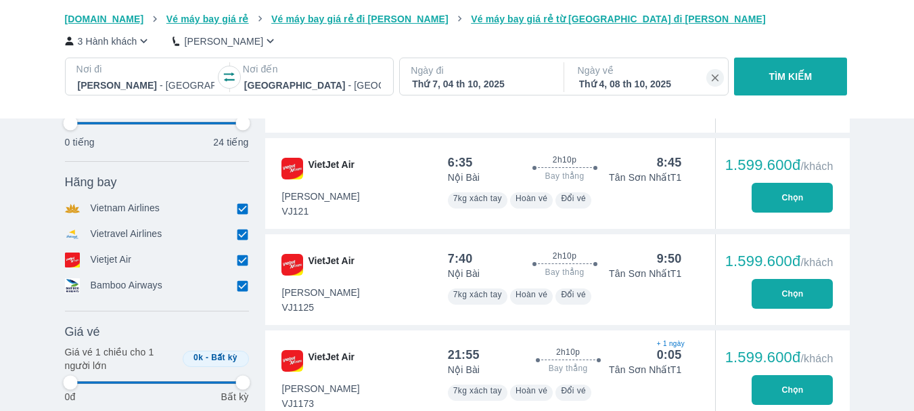
type input "97.9166666666667"
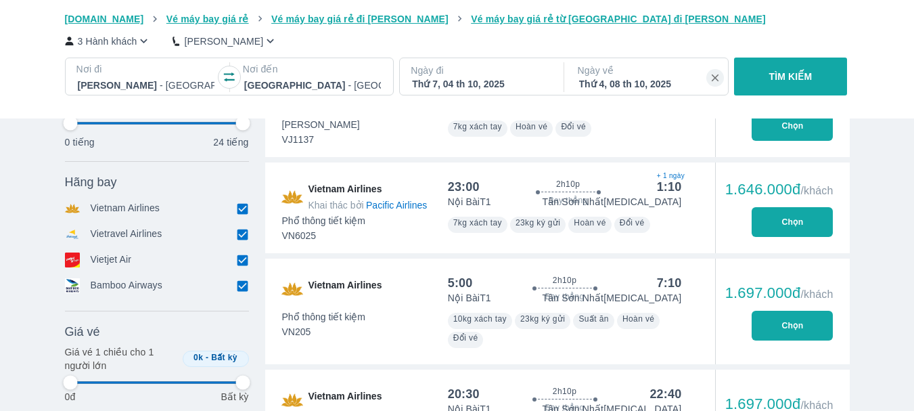
scroll to position [1894, 0]
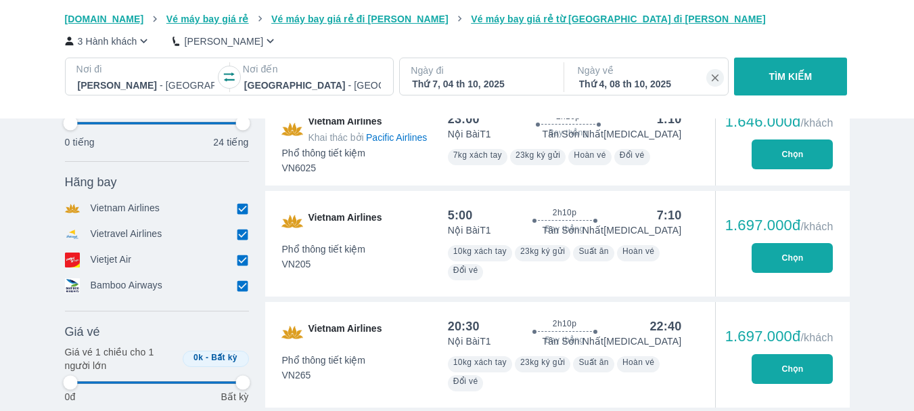
type input "97.9166666666667"
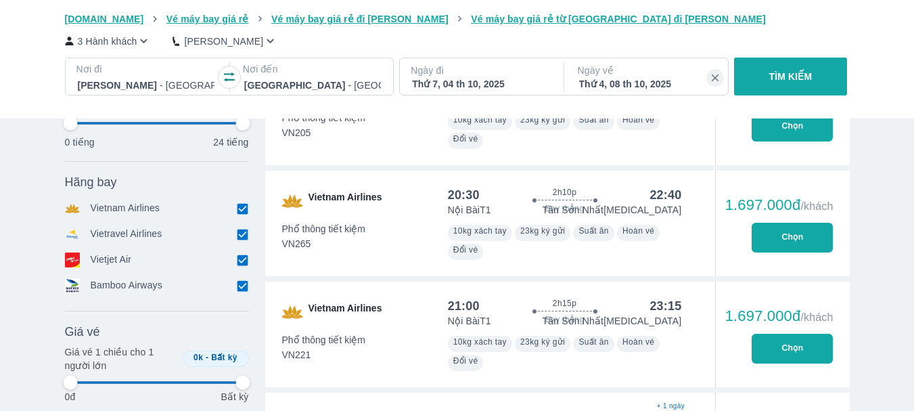
type input "97.9166666666667"
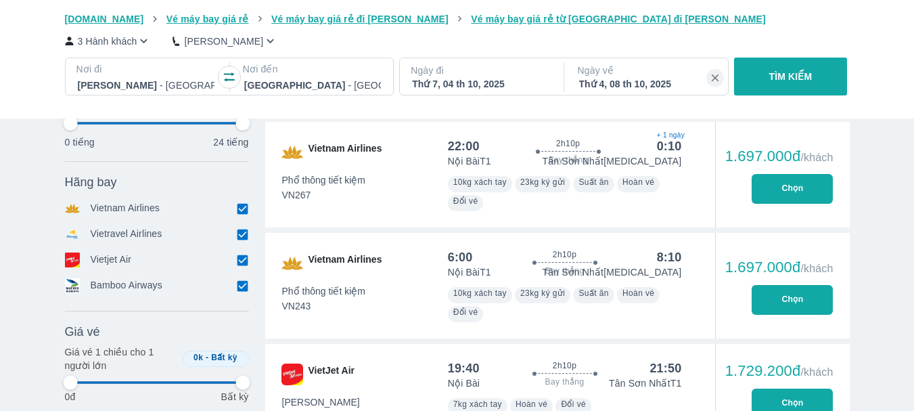
click at [243, 262] on input "checkbox" at bounding box center [243, 260] width 12 height 12
checkbox input "false"
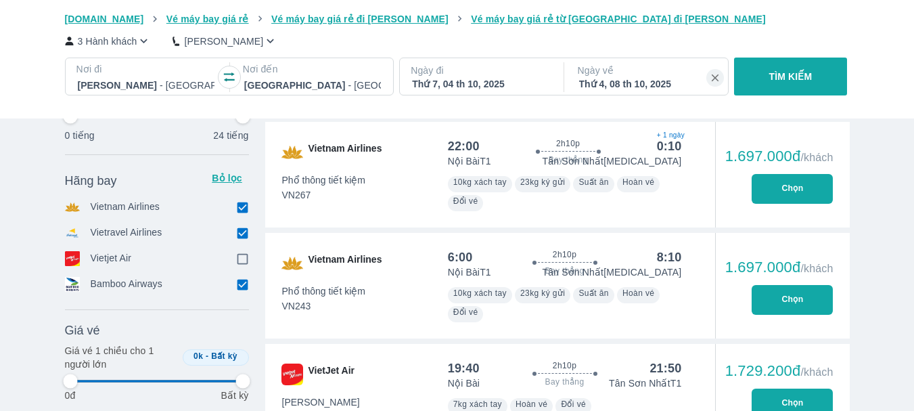
type input "97.9166666666667"
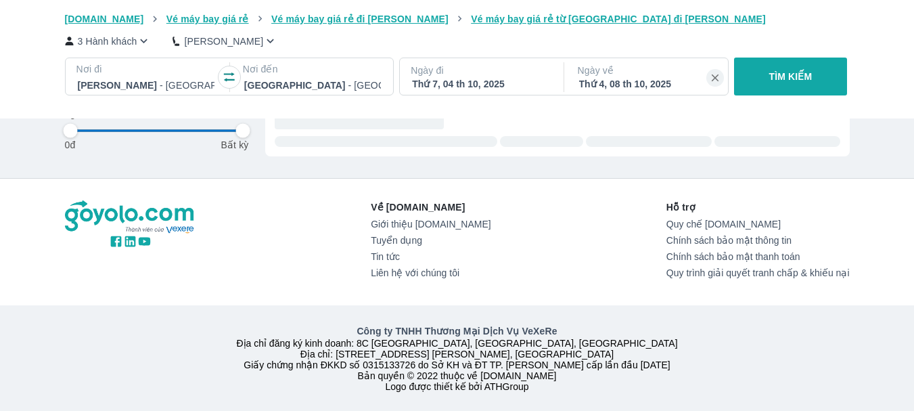
type input "97.9166666666667"
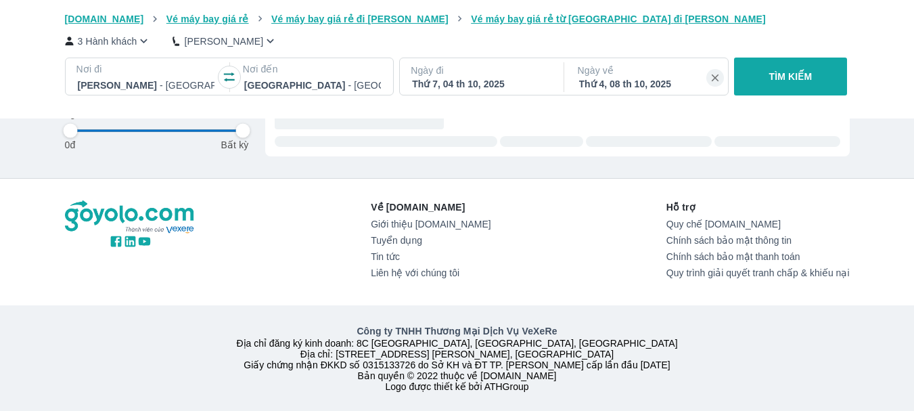
type input "97.9166666666667"
click at [177, 82] on div at bounding box center [146, 85] width 137 height 16
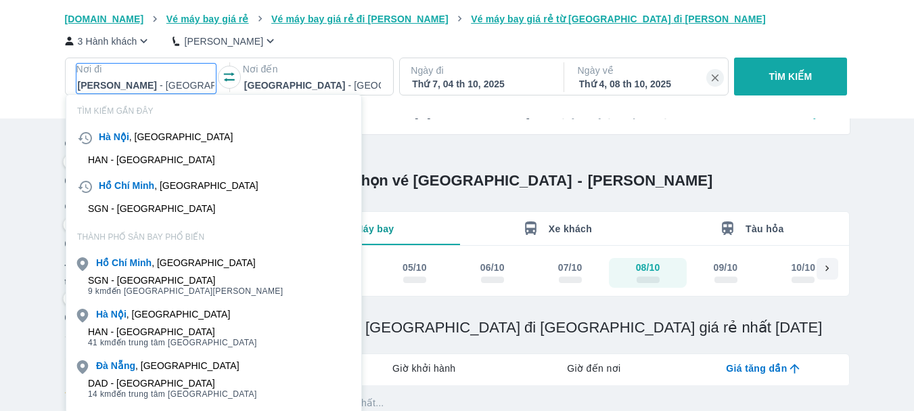
click at [149, 161] on div "HAN - Sân bay Nội Bài" at bounding box center [151, 159] width 127 height 11
type input "97.9166666666667"
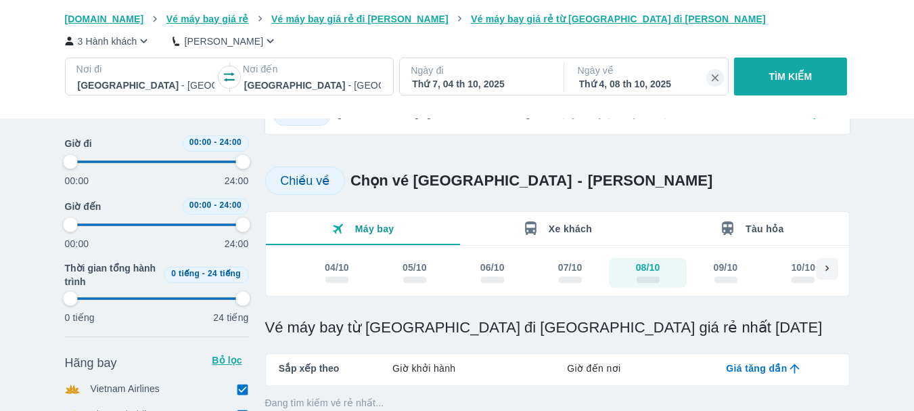
click at [297, 86] on div at bounding box center [312, 85] width 137 height 16
type input "97.9166666666667"
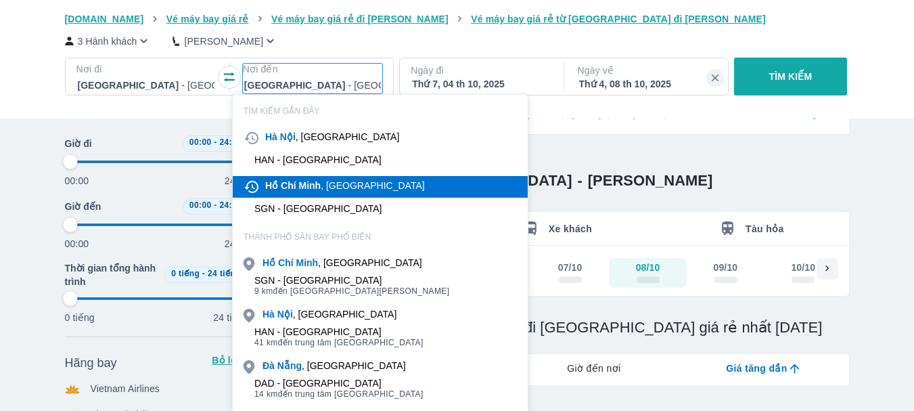
click at [289, 187] on b "Chí" at bounding box center [289, 185] width 16 height 11
type input "97.9166666666667"
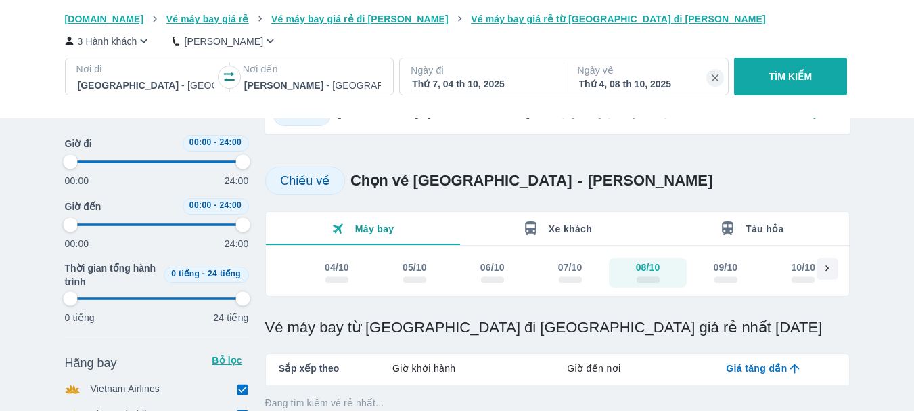
drag, startPoint x: 717, startPoint y: 81, endPoint x: 514, endPoint y: 78, distance: 202.9
click at [716, 81] on icon "button" at bounding box center [715, 78] width 12 height 12
type input "97.9166666666667"
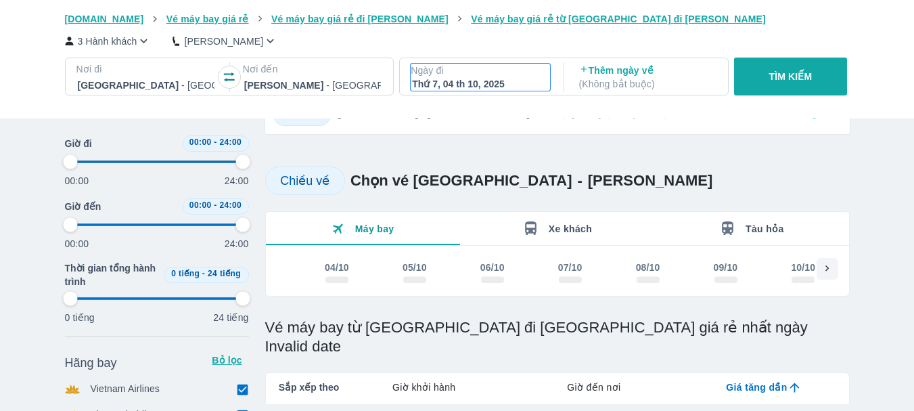
click at [482, 85] on div "Thứ 7, 04 th 10, 2025" at bounding box center [480, 84] width 137 height 14
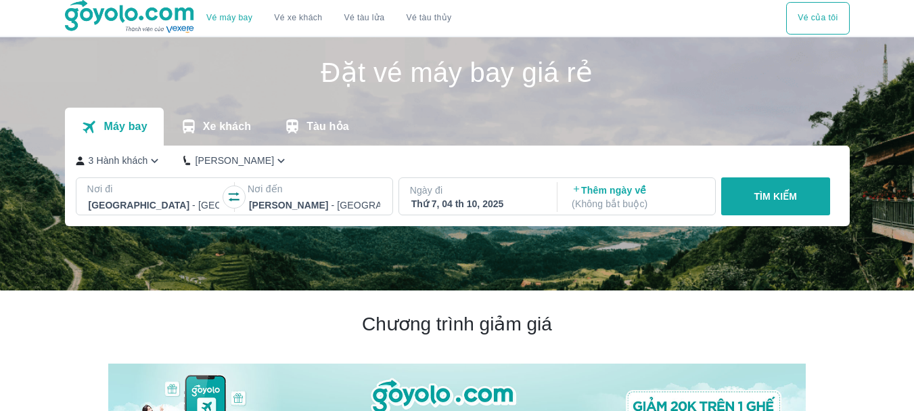
click at [488, 206] on div "Thứ 7, 04 th 10, 2025" at bounding box center [476, 204] width 131 height 14
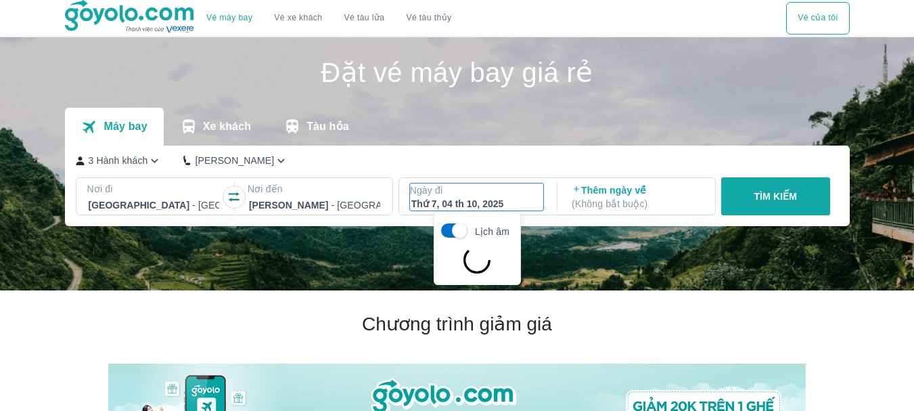
scroll to position [78, 0]
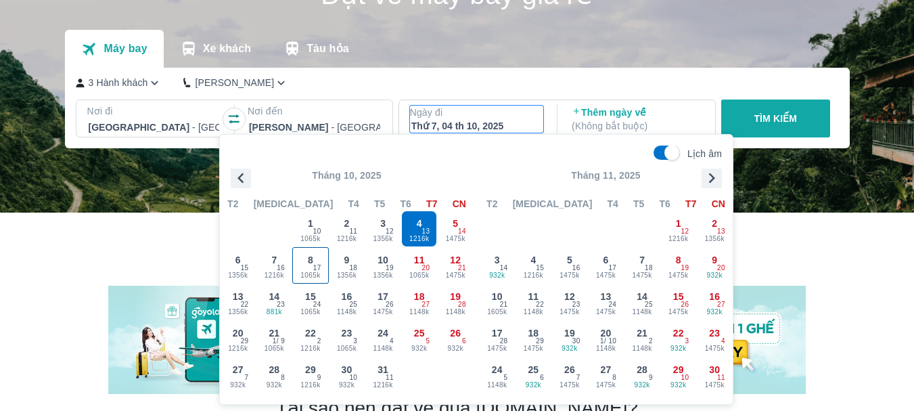
click at [312, 268] on div "8 1065k 17" at bounding box center [310, 265] width 35 height 35
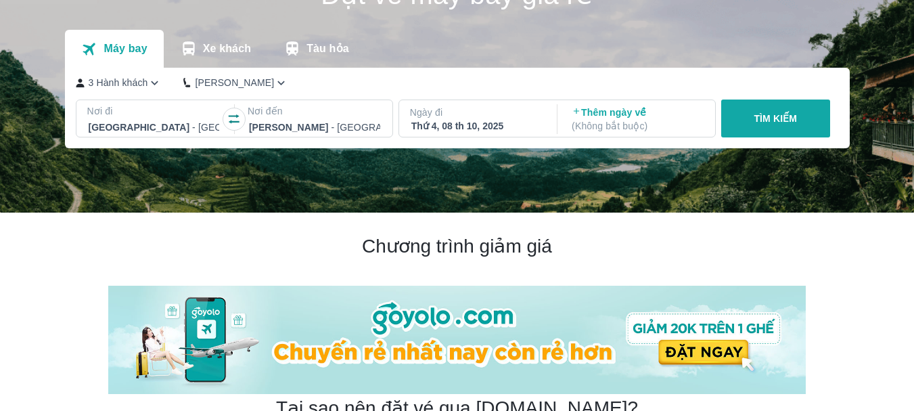
click at [769, 116] on p "TÌM KIẾM" at bounding box center [774, 119] width 43 height 14
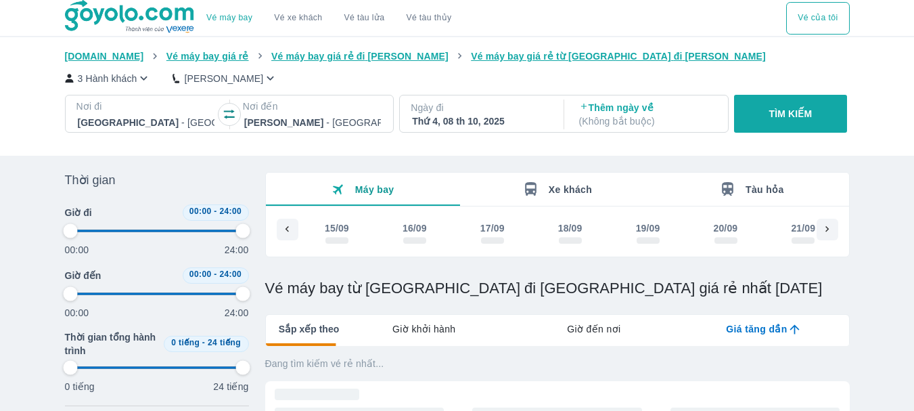
scroll to position [0, 1459]
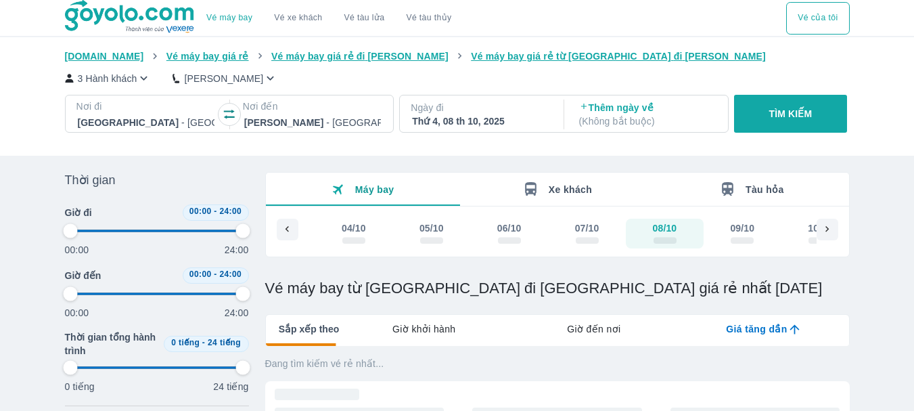
type input "97.9166666666667"
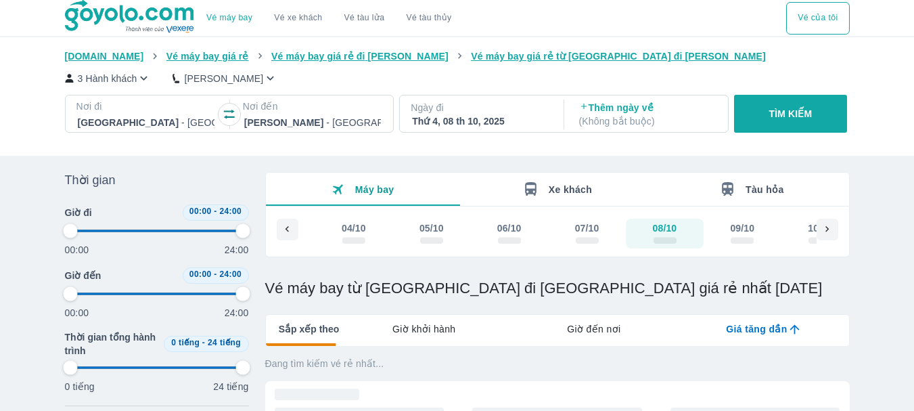
type input "97.9166666666667"
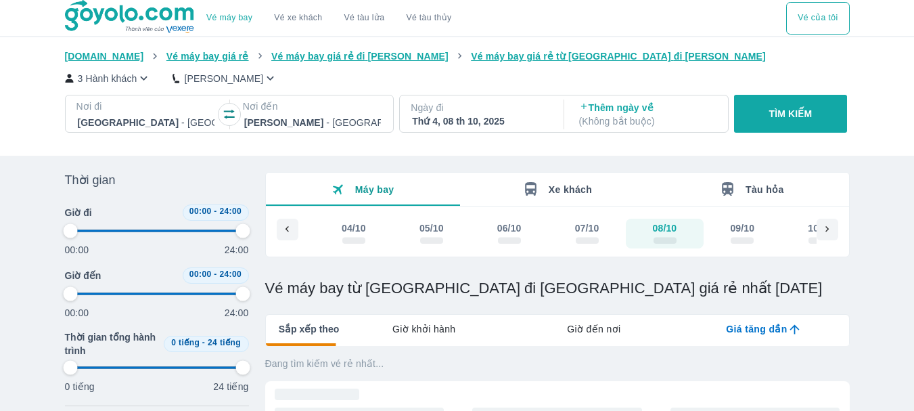
type input "97.9166666666667"
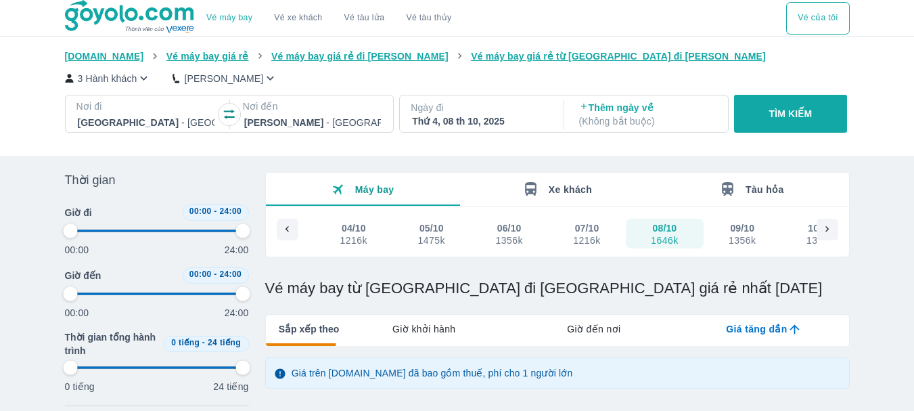
scroll to position [135, 0]
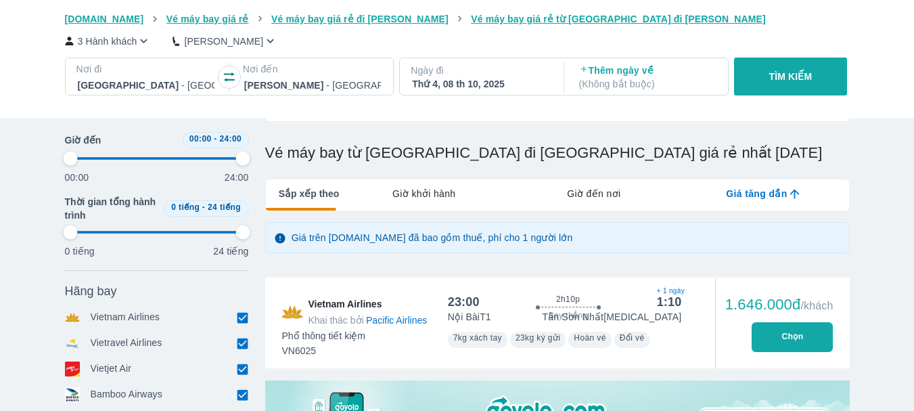
type input "97.9166666666667"
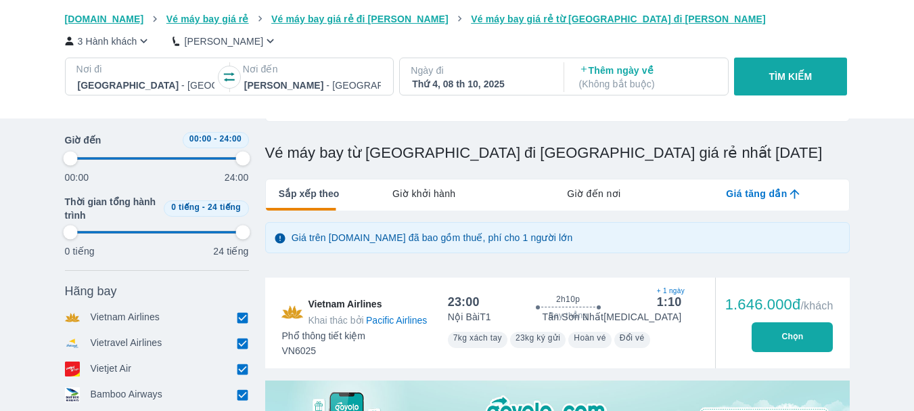
type input "97.9166666666667"
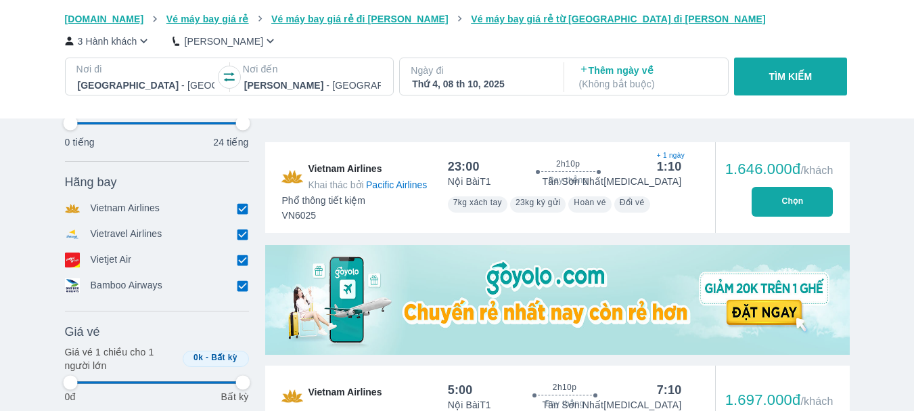
type input "97.9166666666667"
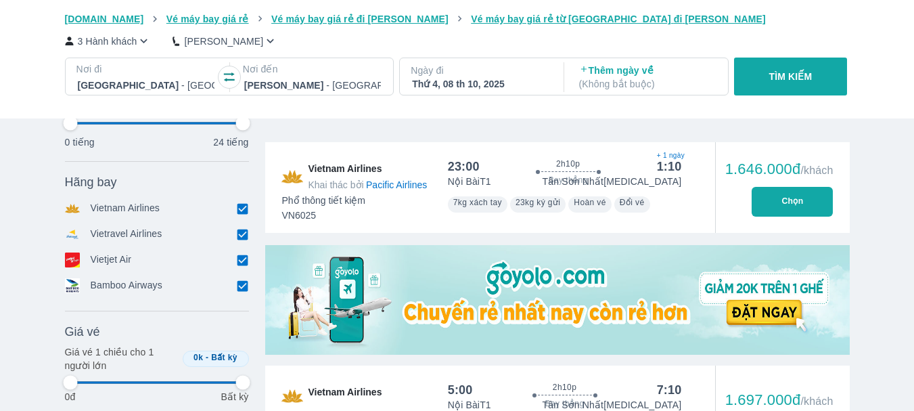
type input "97.9166666666667"
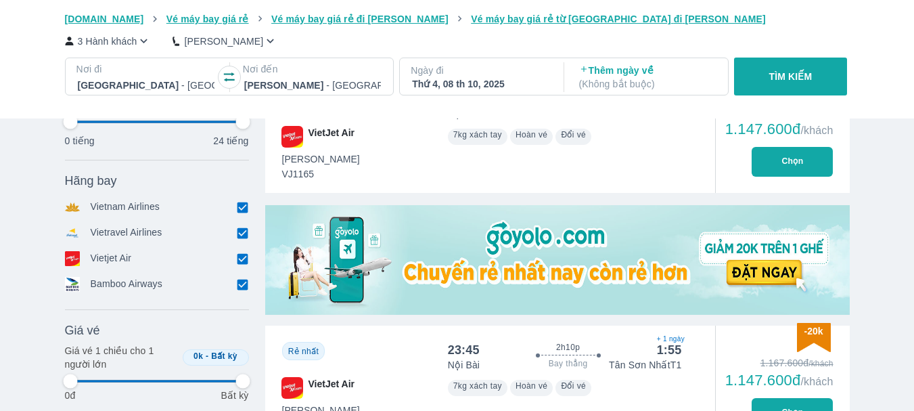
scroll to position [0, 0]
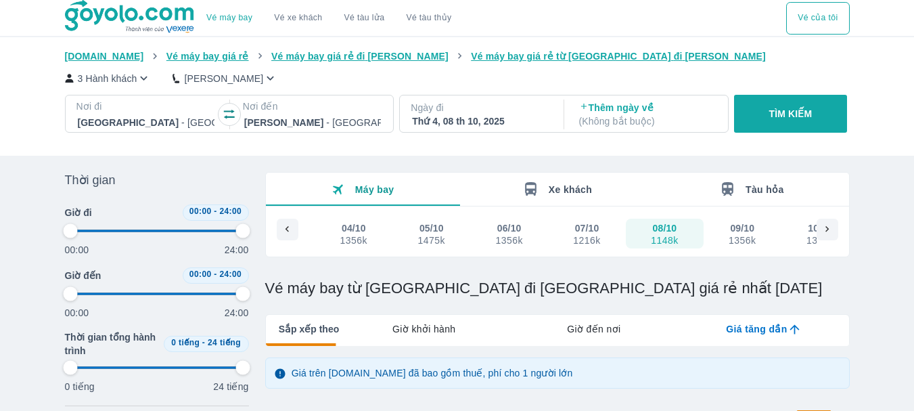
type input "97.9166666666667"
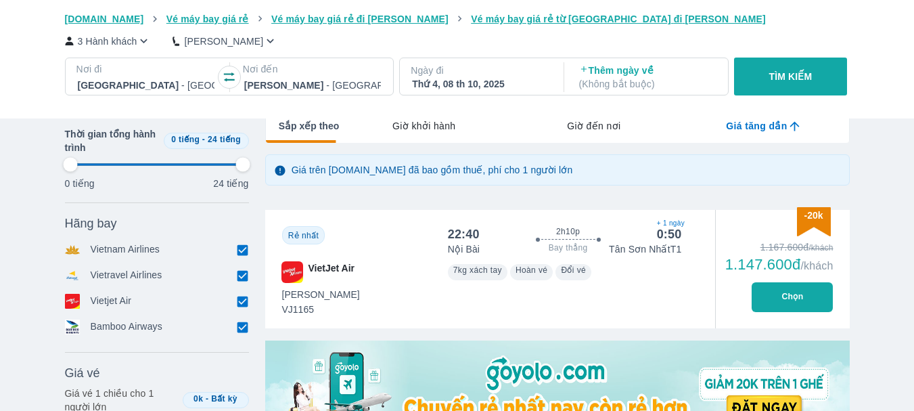
type input "97.9166666666667"
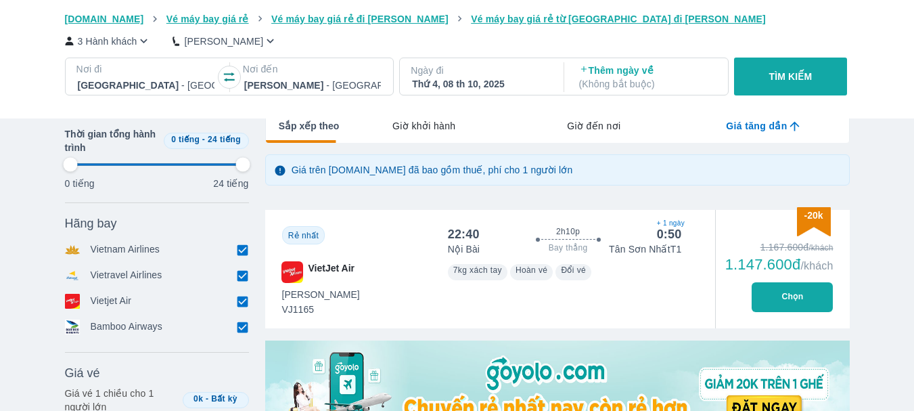
type input "97.9166666666667"
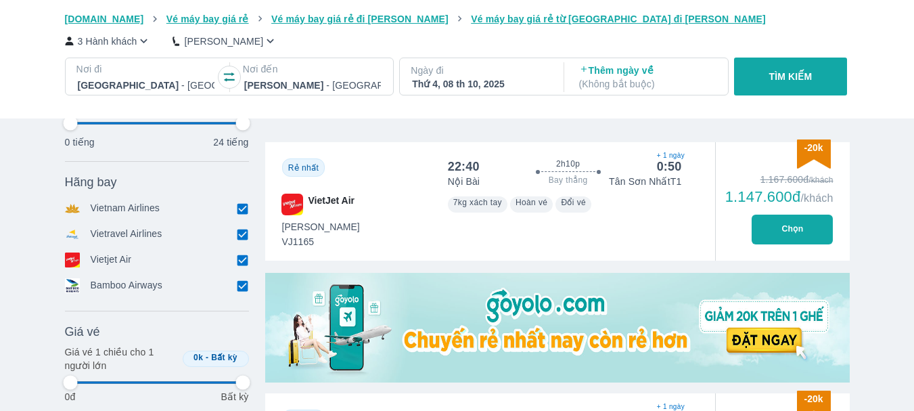
scroll to position [406, 0]
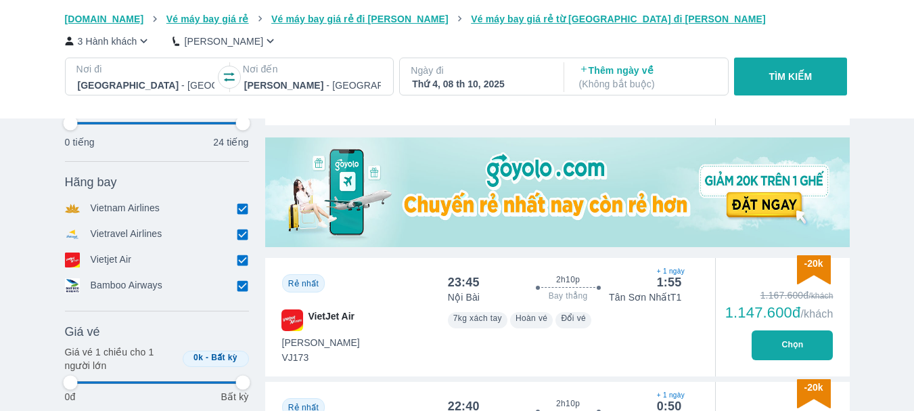
type input "97.9166666666667"
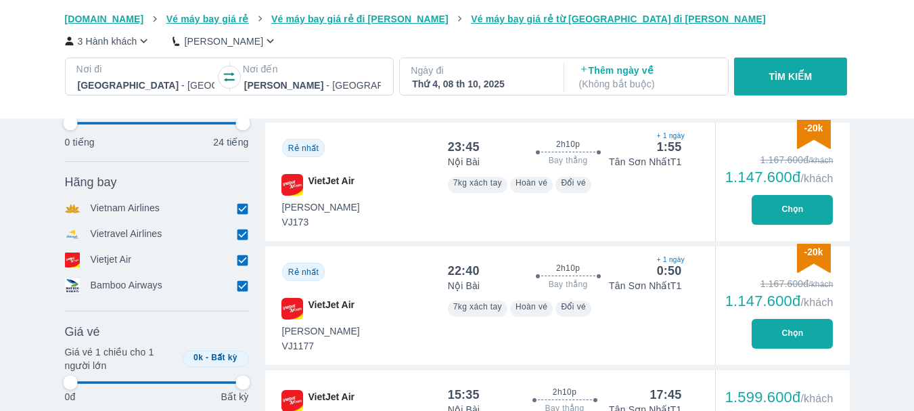
type input "97.9166666666667"
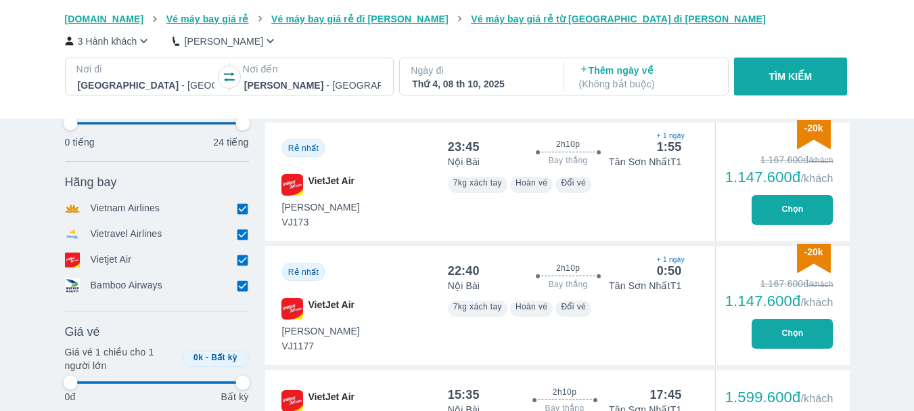
type input "97.9166666666667"
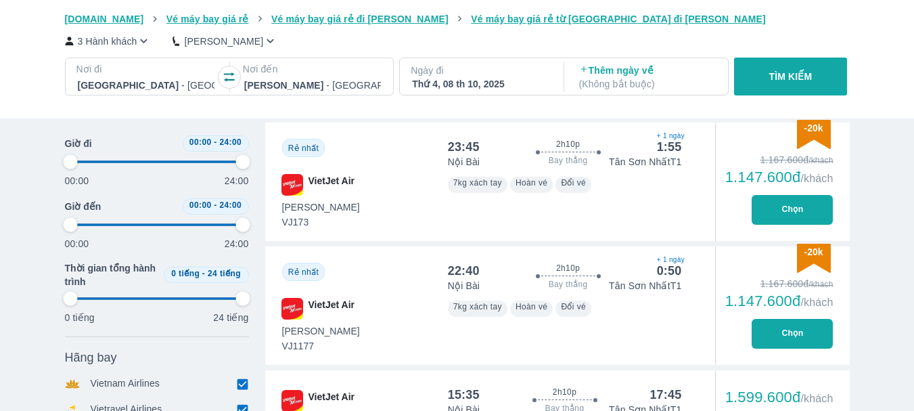
type input "97.9166666666667"
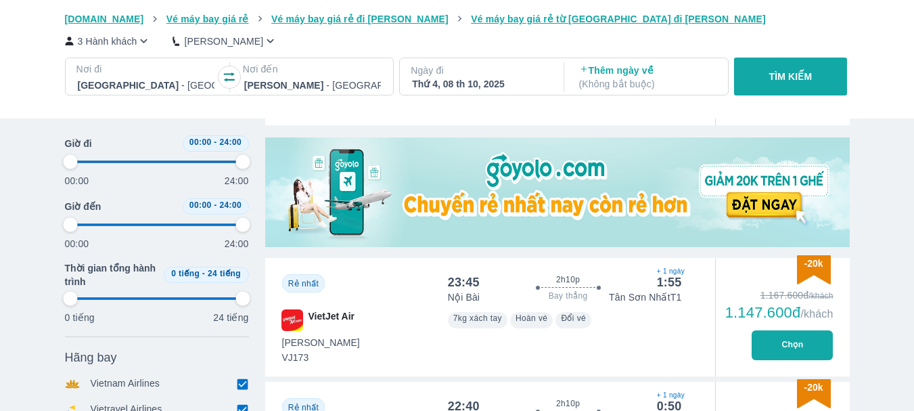
type input "97.9166666666667"
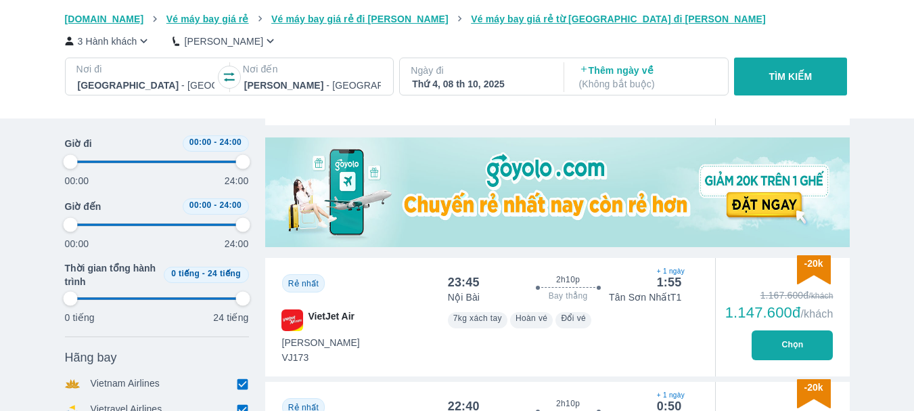
type input "97.9166666666667"
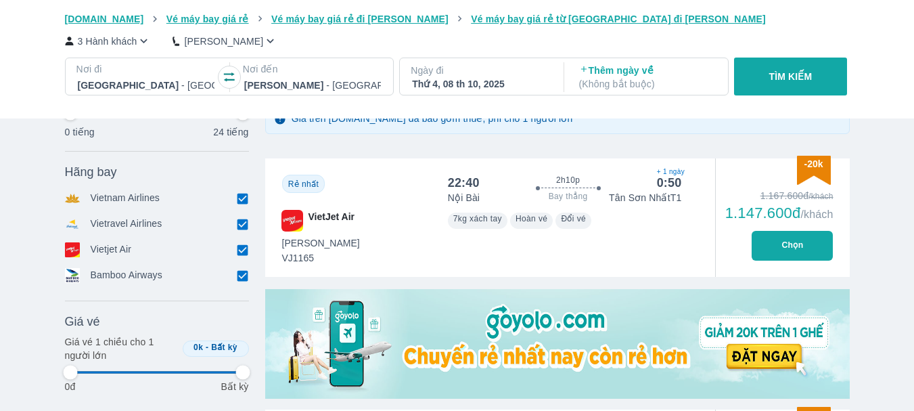
type input "97.9166666666667"
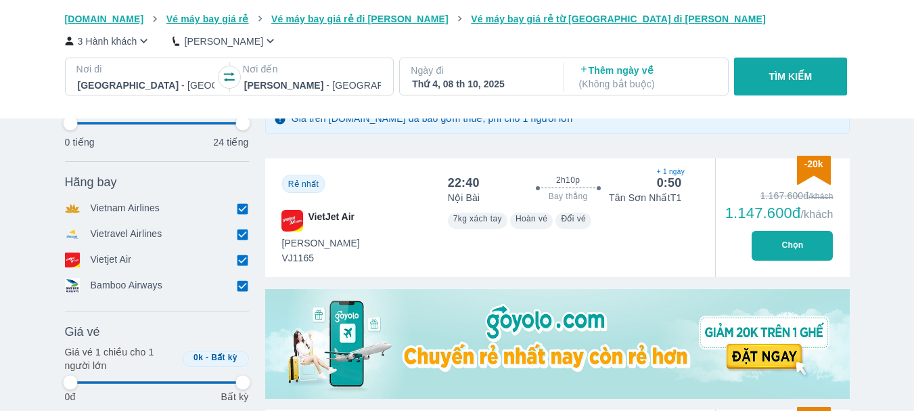
scroll to position [315, 0]
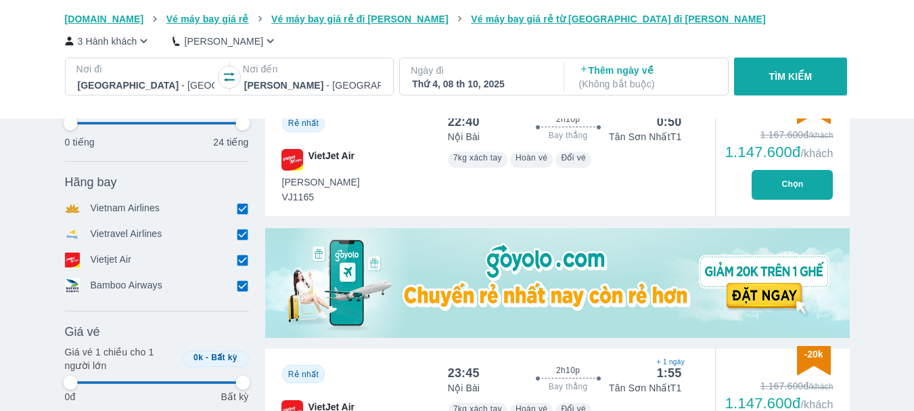
type input "97.9166666666667"
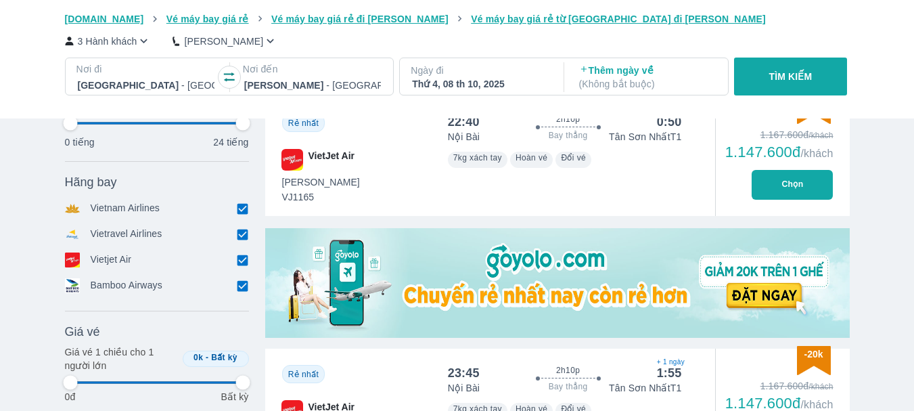
type input "97.9166666666667"
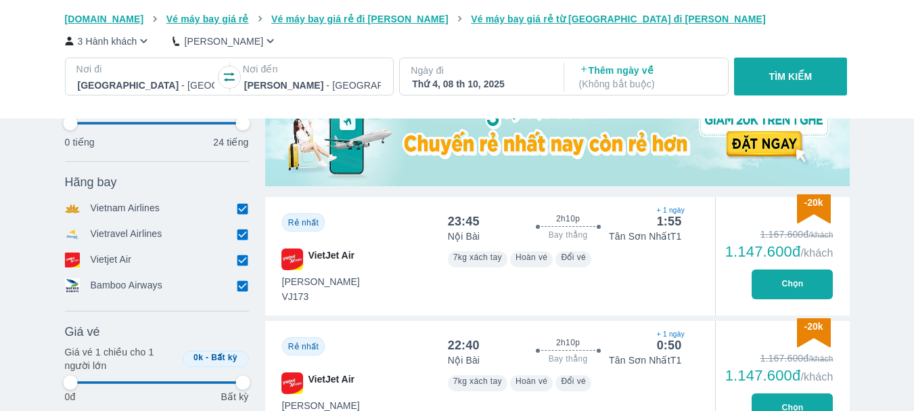
scroll to position [522, 0]
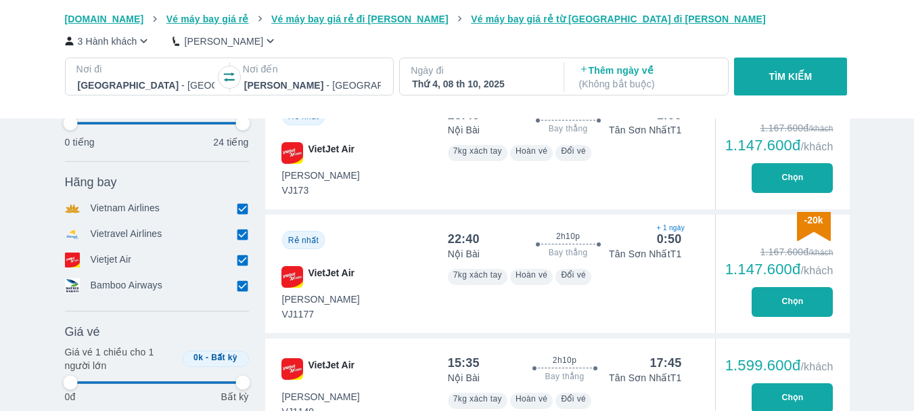
type input "97.9166666666667"
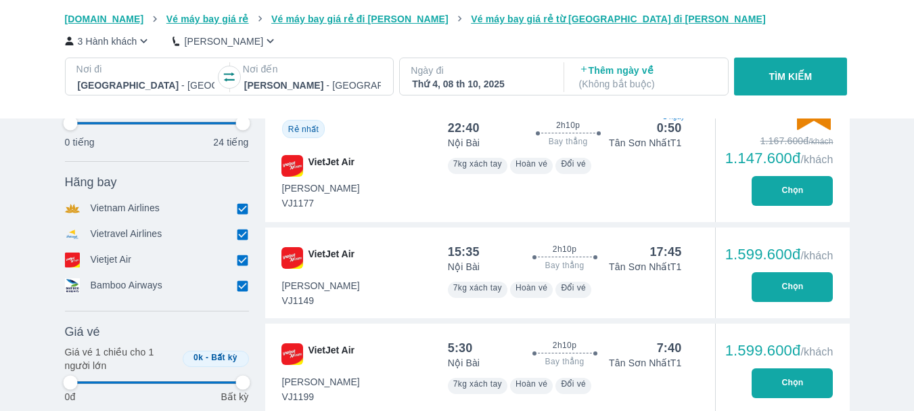
type input "97.9166666666667"
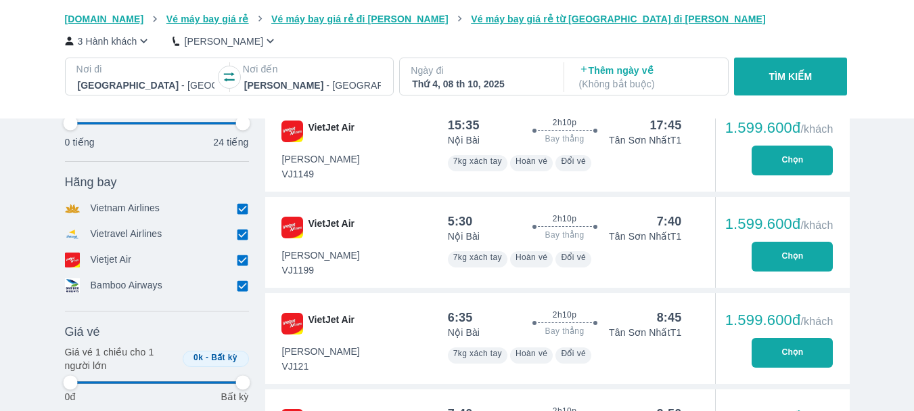
type input "97.9166666666667"
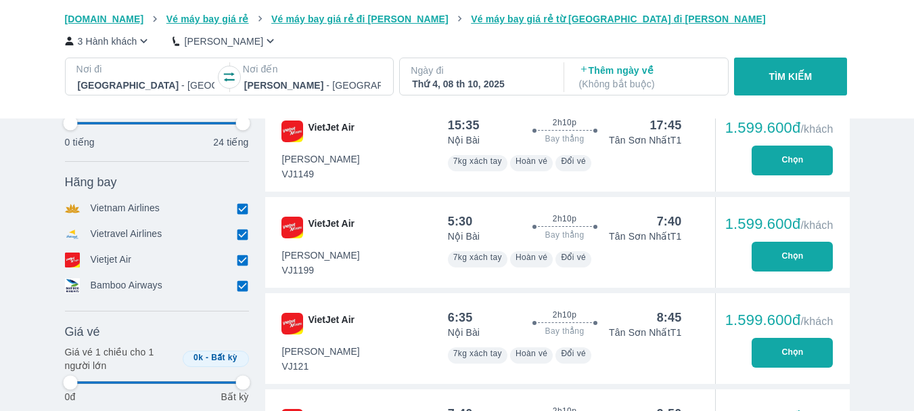
type input "97.9166666666667"
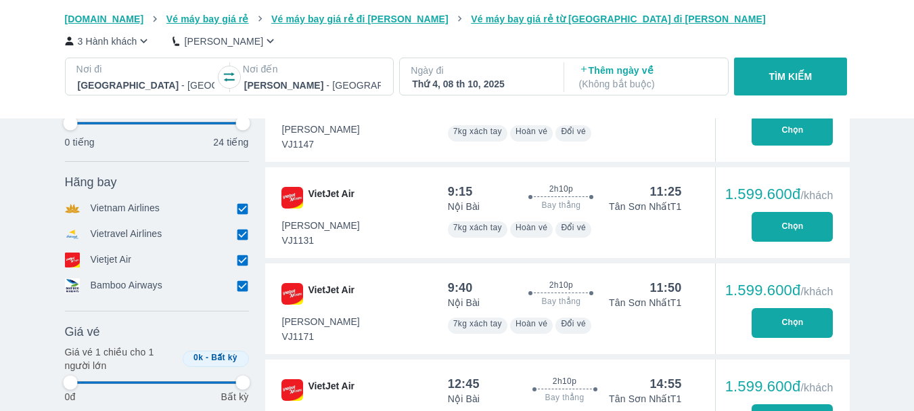
type input "97.9166666666667"
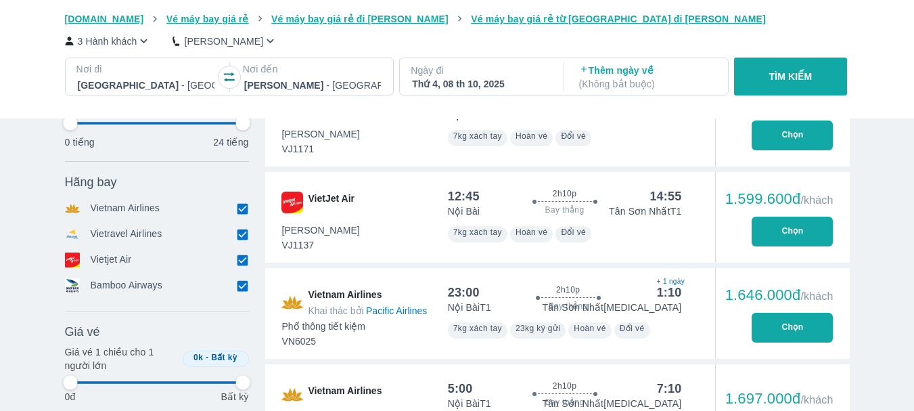
scroll to position [1710, 0]
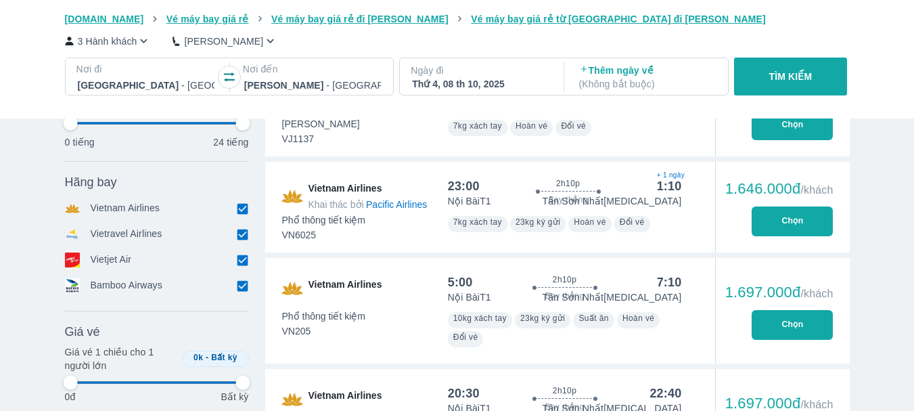
type input "97.9166666666667"
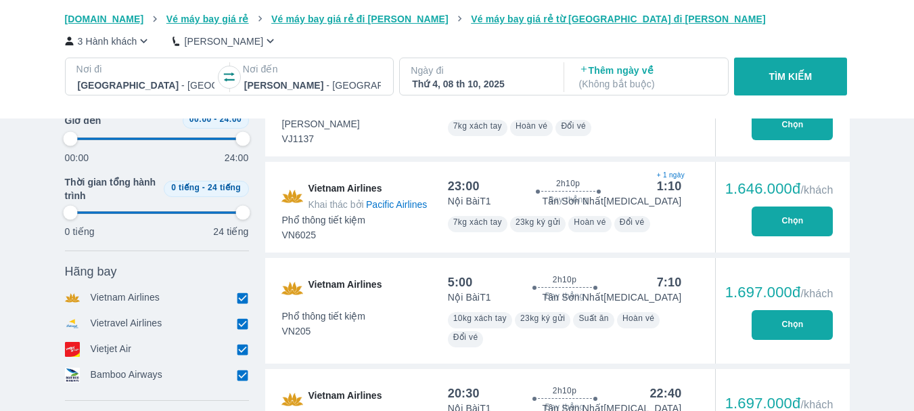
scroll to position [1679, 0]
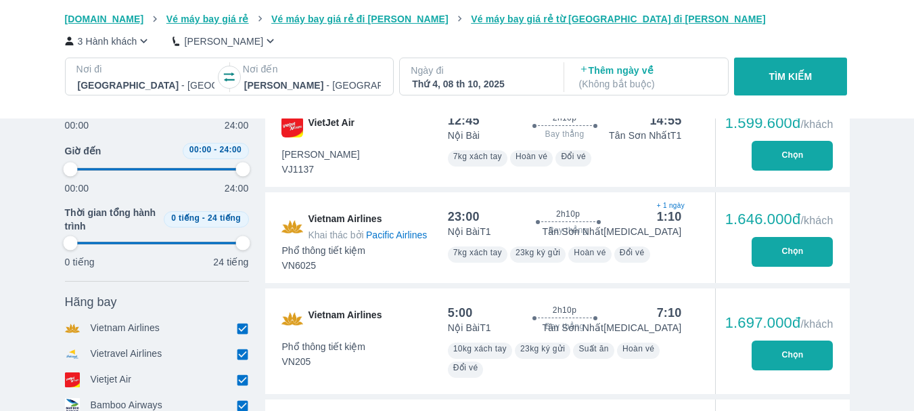
type input "97.9166666666667"
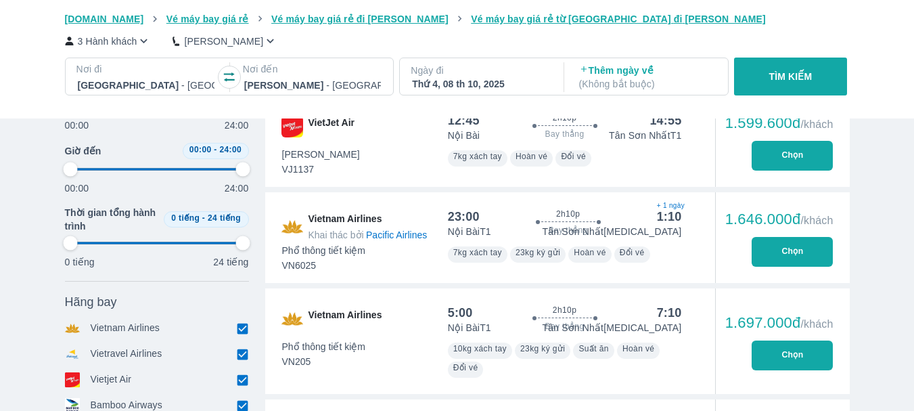
type input "97.9166666666667"
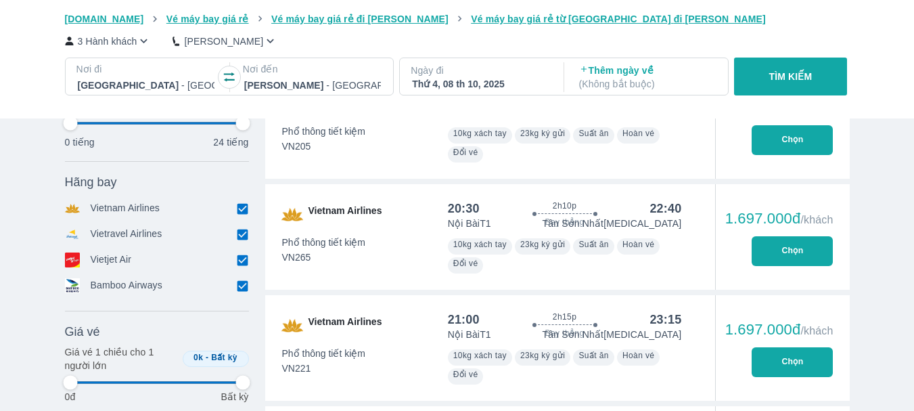
type input "97.9166666666667"
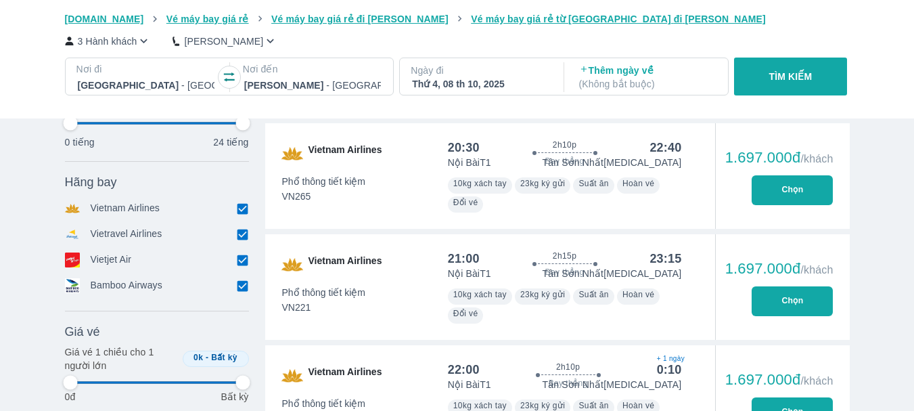
type input "97.9166666666667"
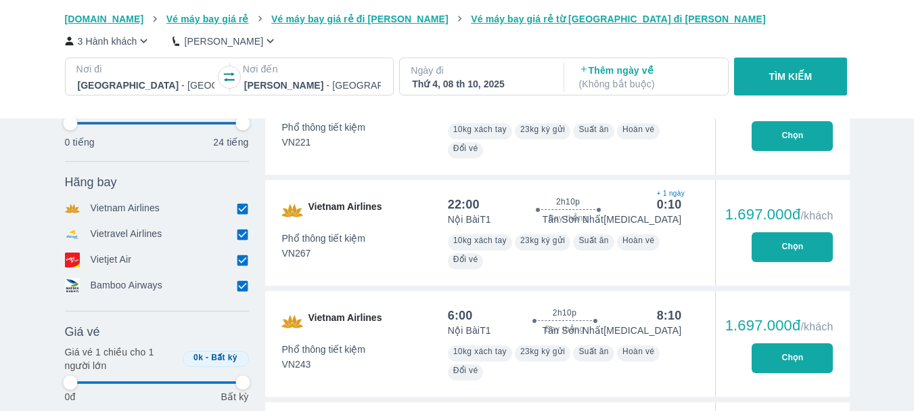
type input "97.9166666666667"
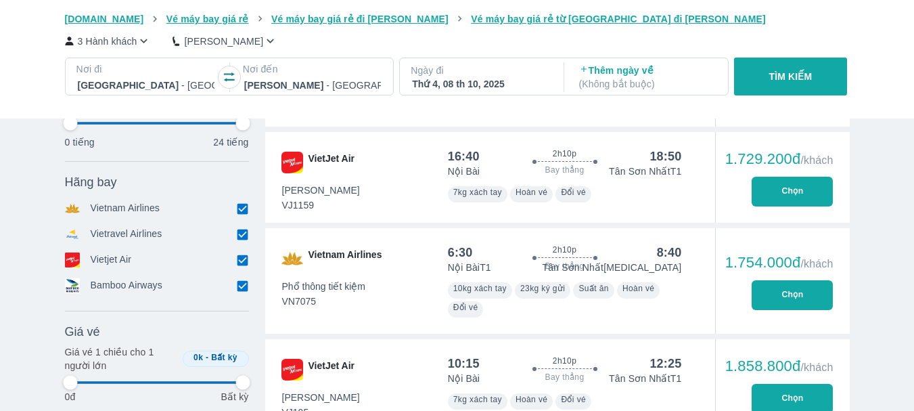
type input "97.9166666666667"
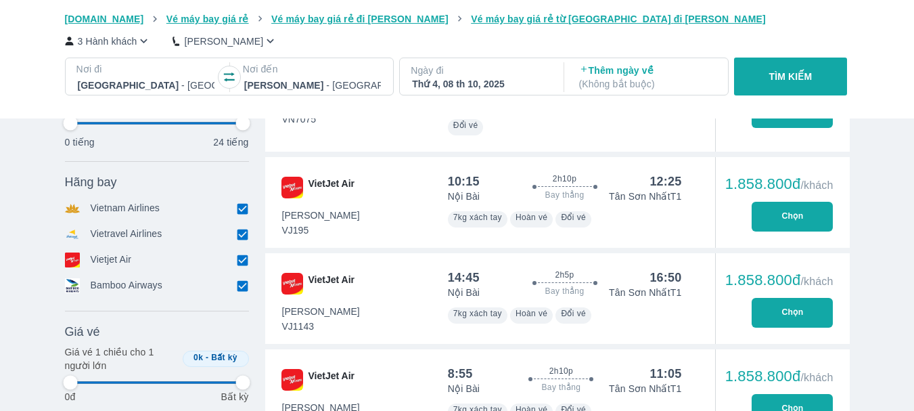
type input "97.9166666666667"
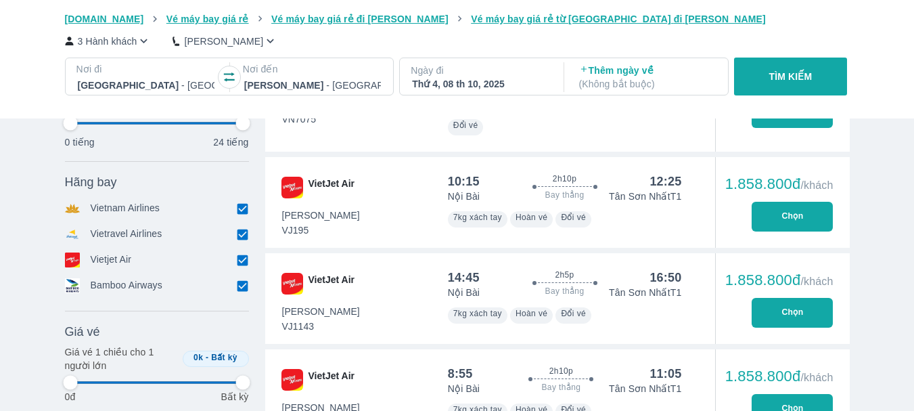
type input "97.9166666666667"
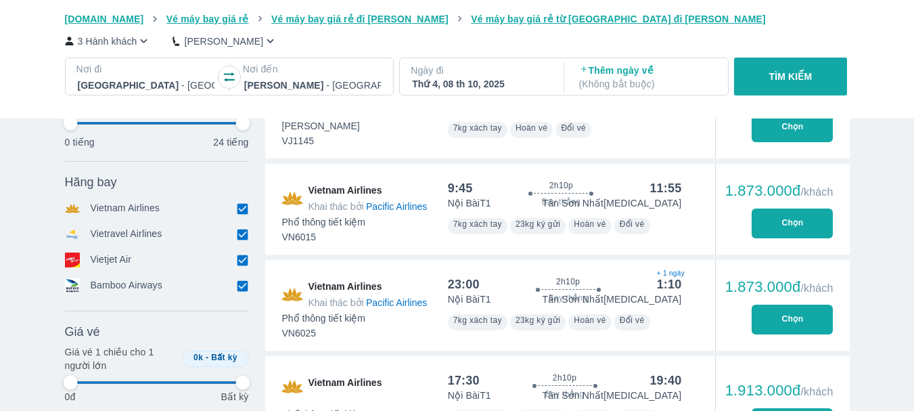
type input "97.9166666666667"
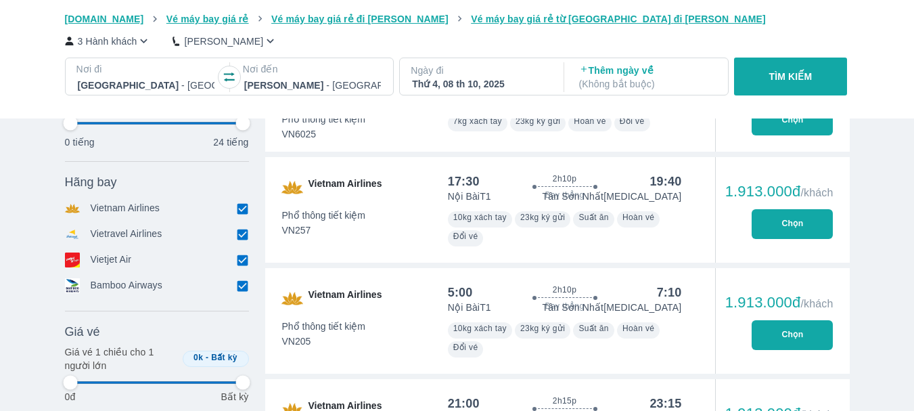
type input "97.9166666666667"
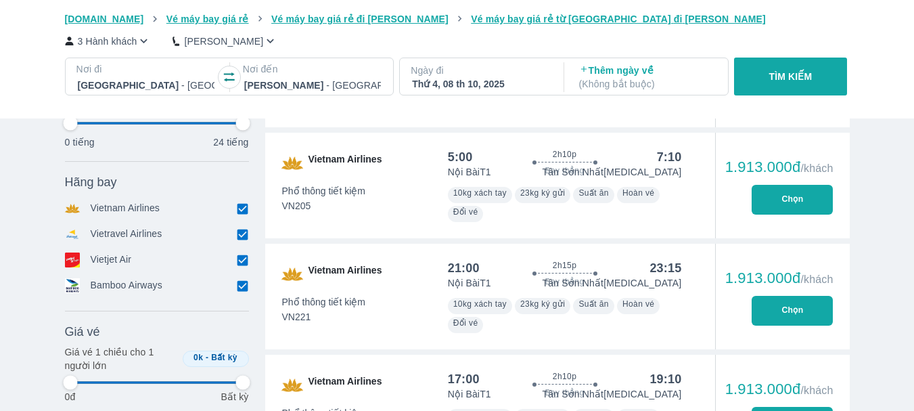
type input "97.9166666666667"
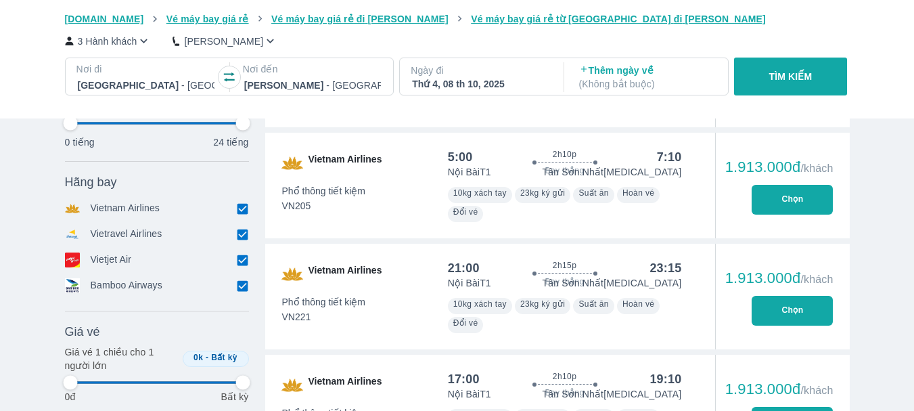
type input "97.9166666666667"
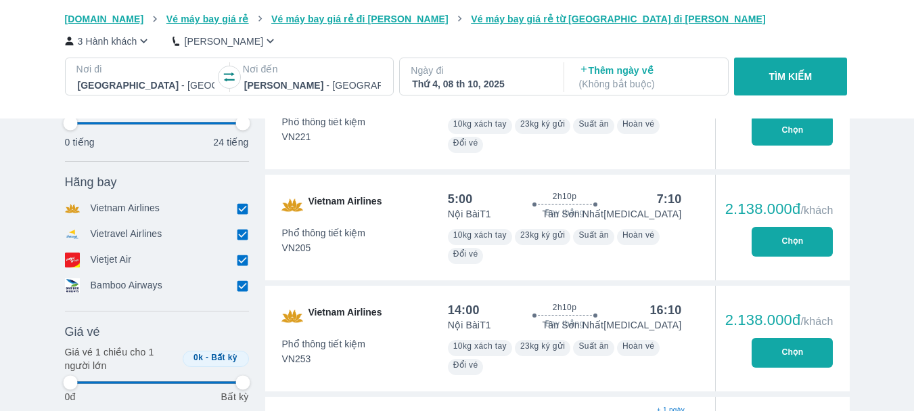
type input "97.9166666666667"
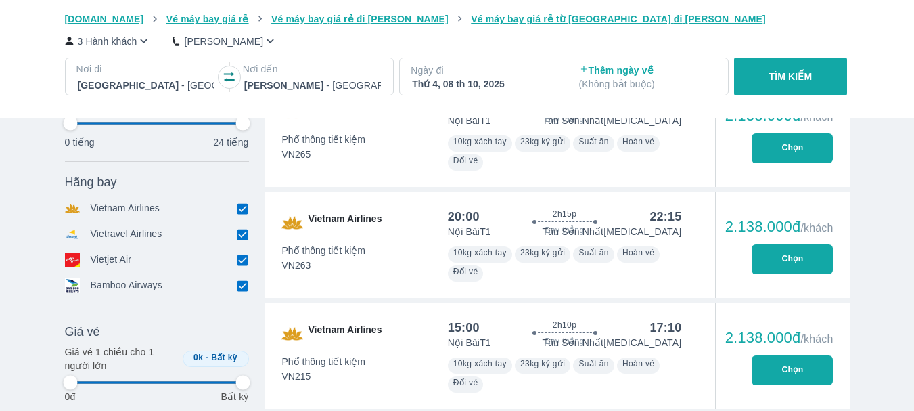
type input "97.9166666666667"
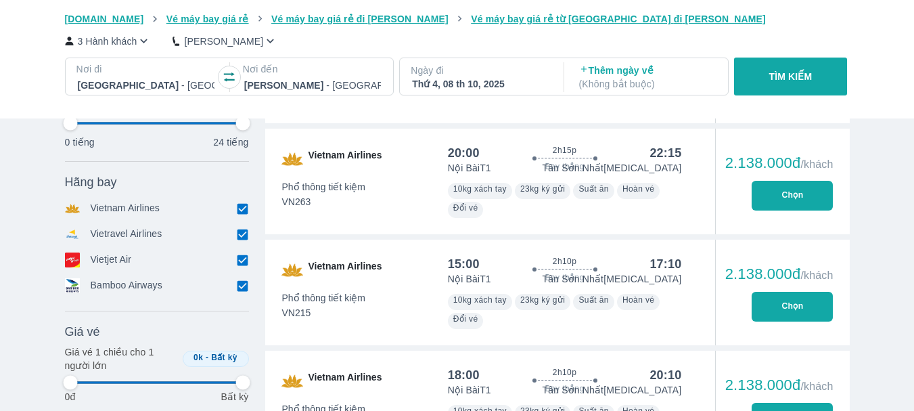
type input "97.9166666666667"
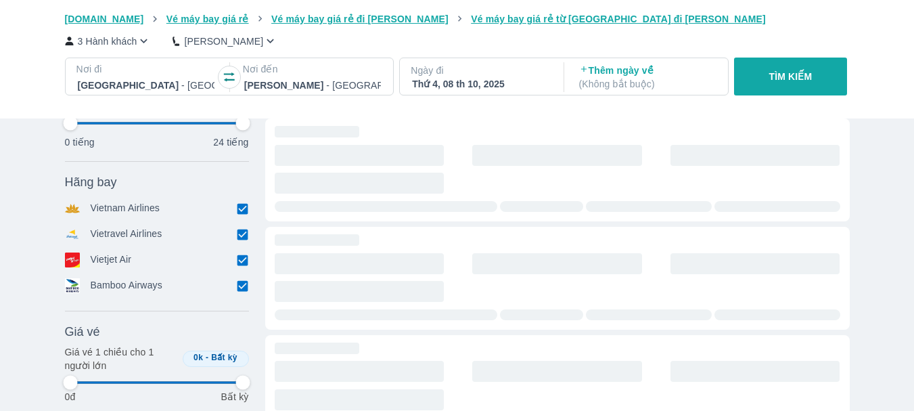
type input "97.9166666666667"
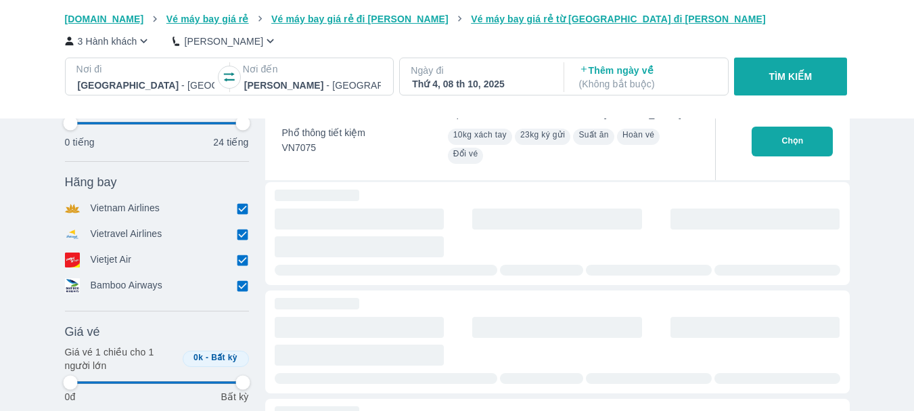
type input "97.9166666666667"
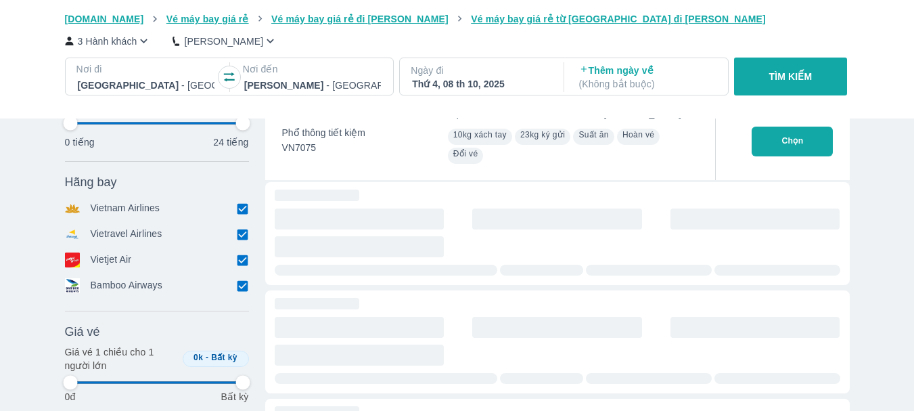
type input "97.9166666666667"
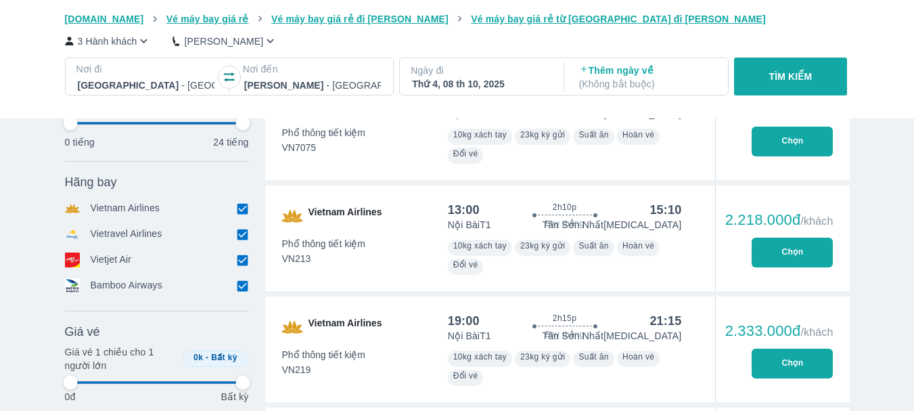
type input "97.9166666666667"
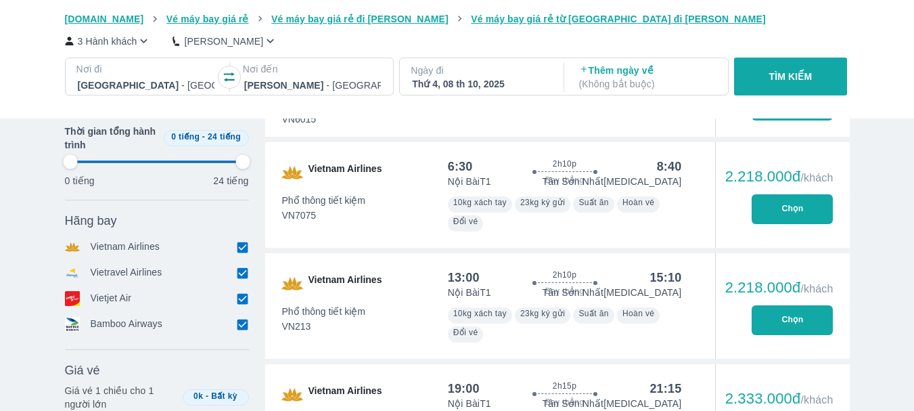
scroll to position [6879, 0]
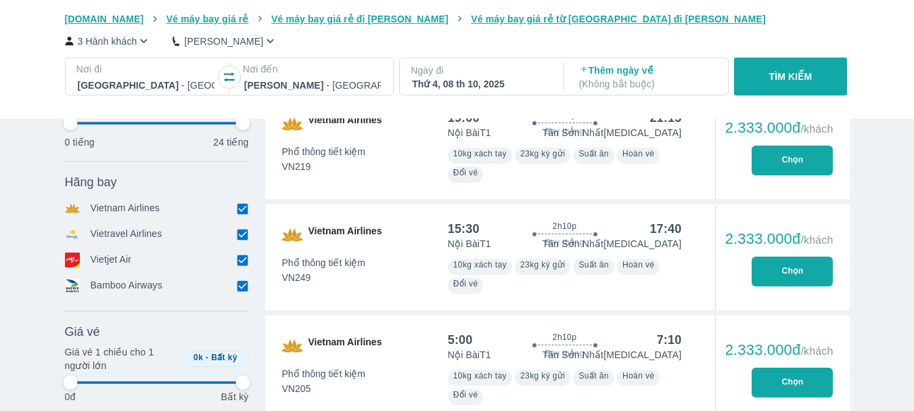
type input "97.9166666666667"
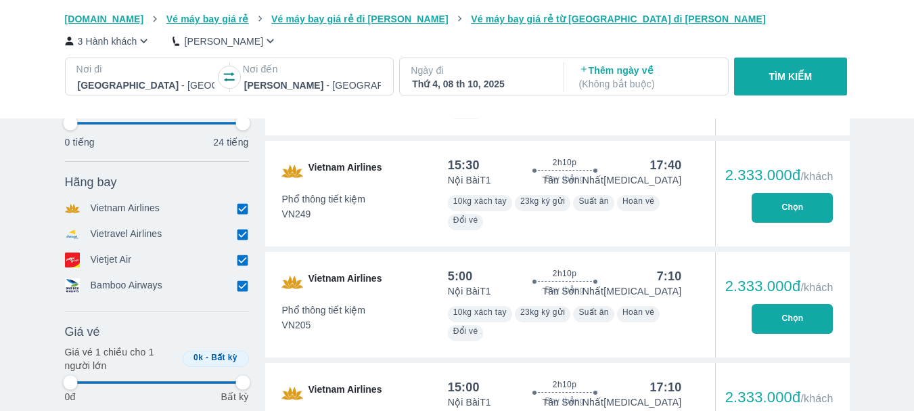
type input "97.9166666666667"
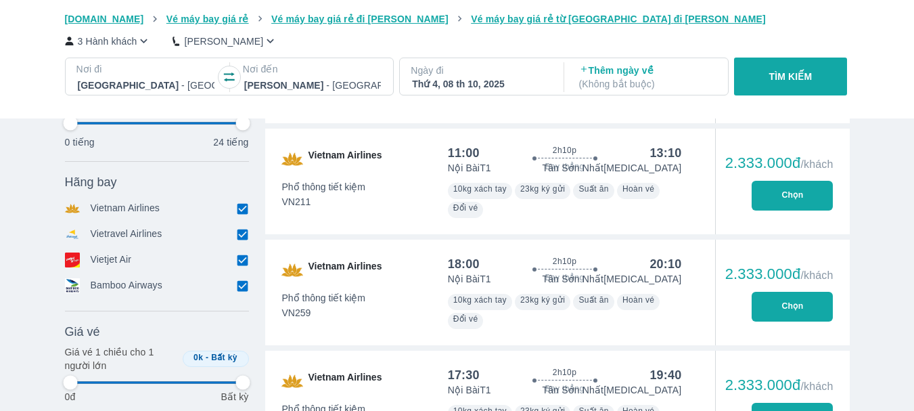
type input "97.9166666666667"
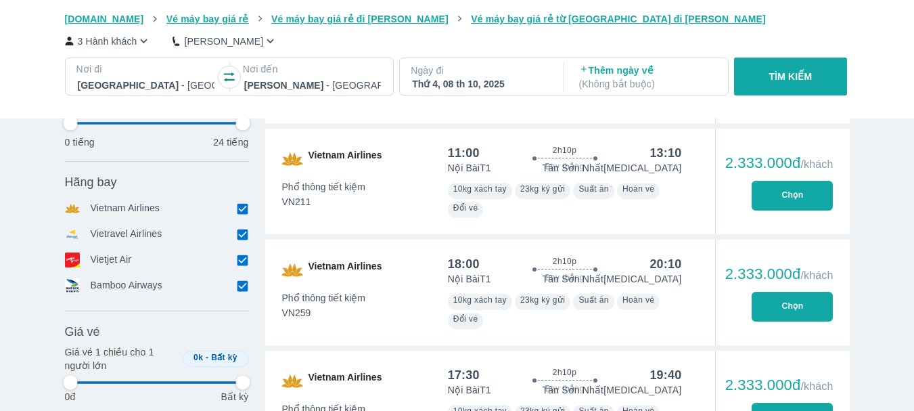
type input "97.9166666666667"
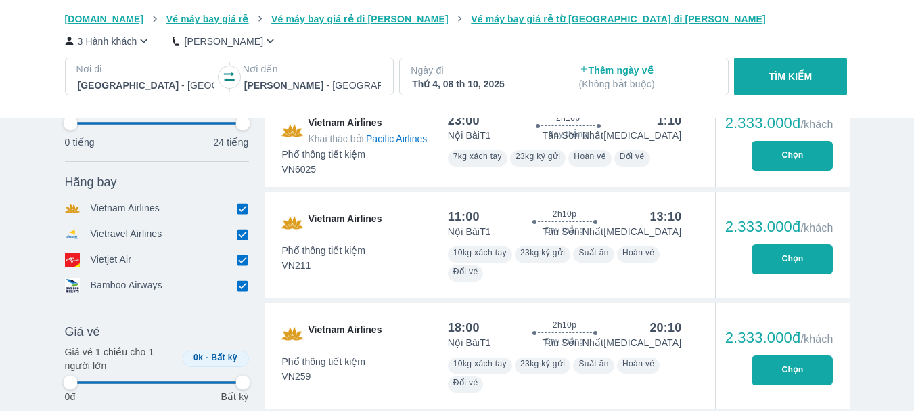
type input "97.9166666666667"
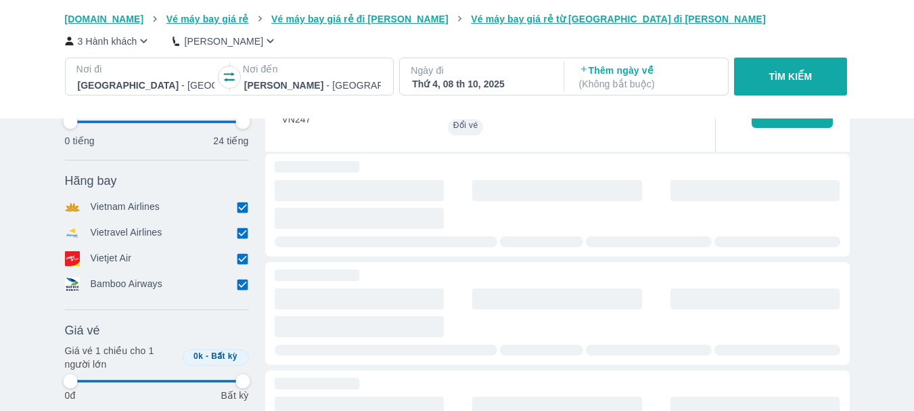
scroll to position [8772, 0]
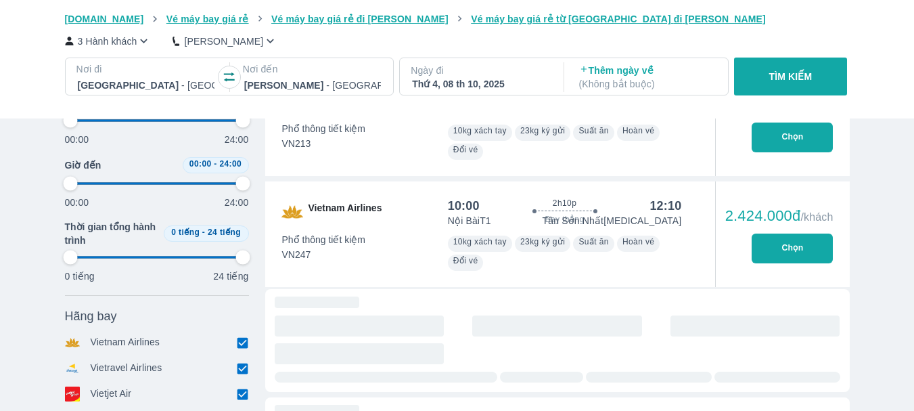
type input "97.9166666666667"
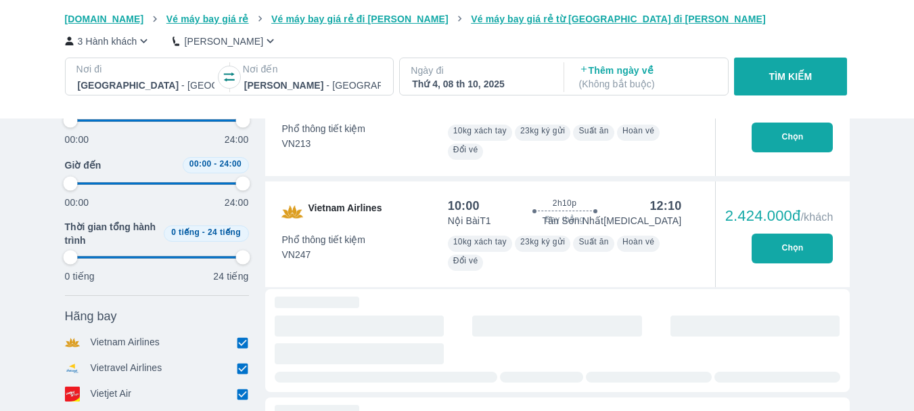
type input "97.9166666666667"
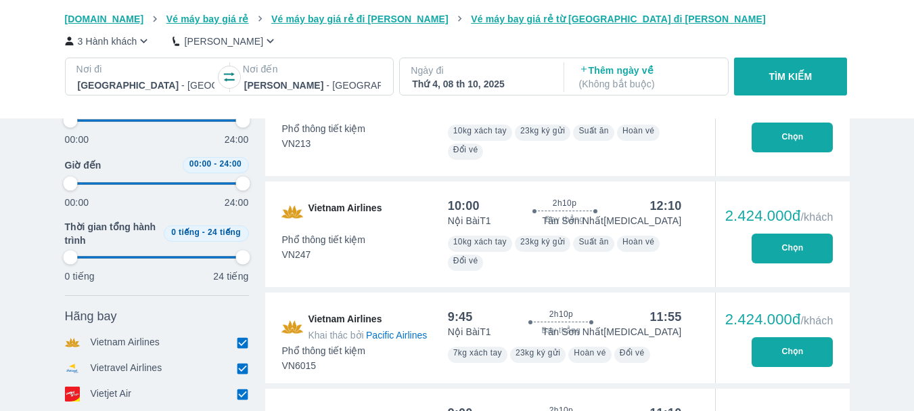
type input "97.9166666666667"
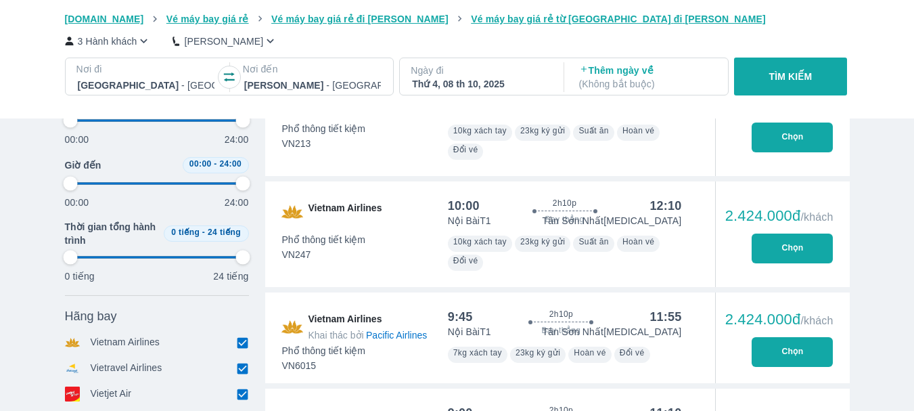
type input "97.9166666666667"
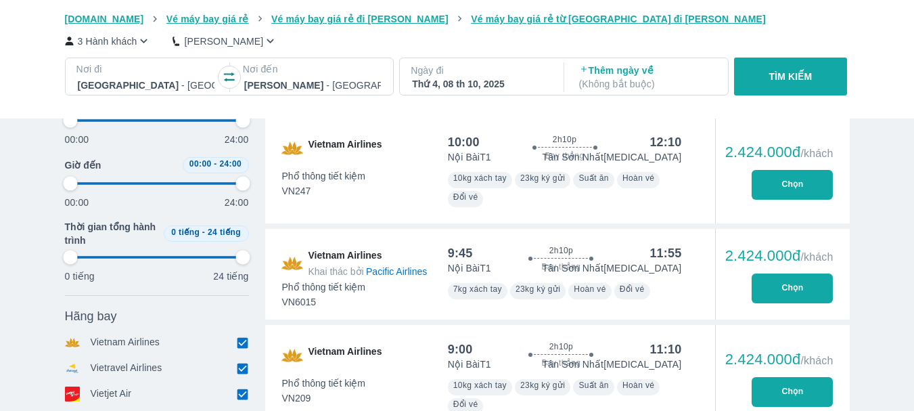
type input "97.9166666666667"
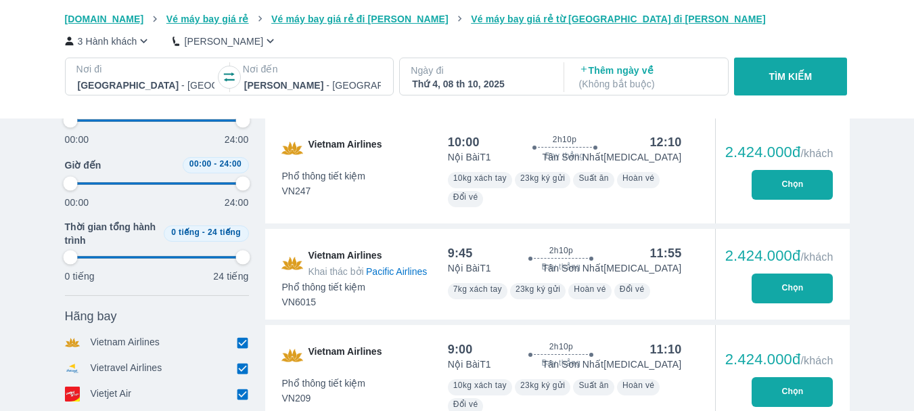
type input "97.9166666666667"
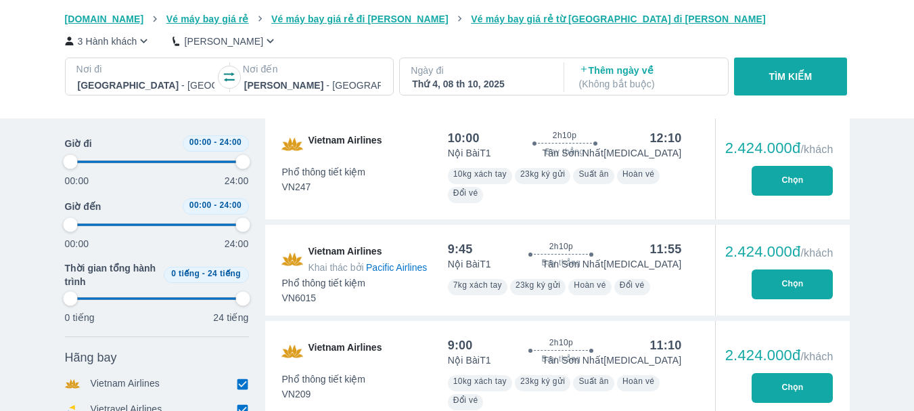
type input "97.9166666666667"
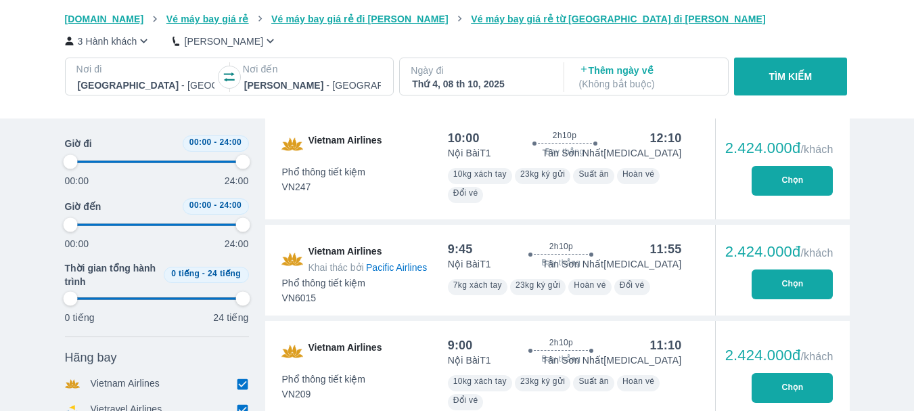
type input "97.9166666666667"
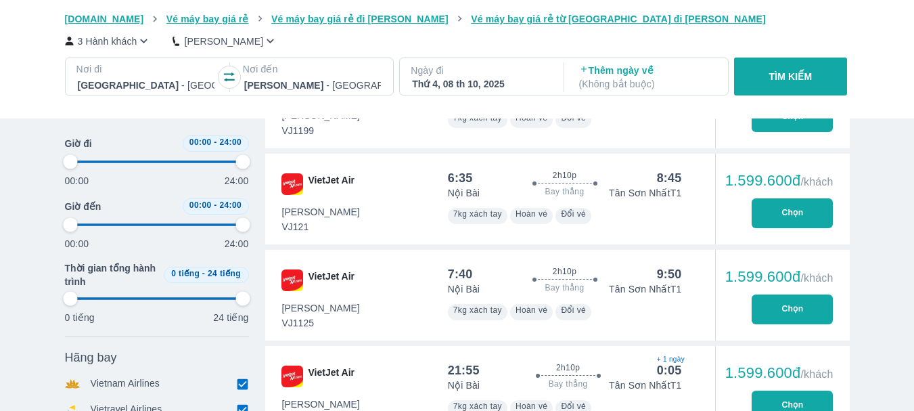
scroll to position [0, 0]
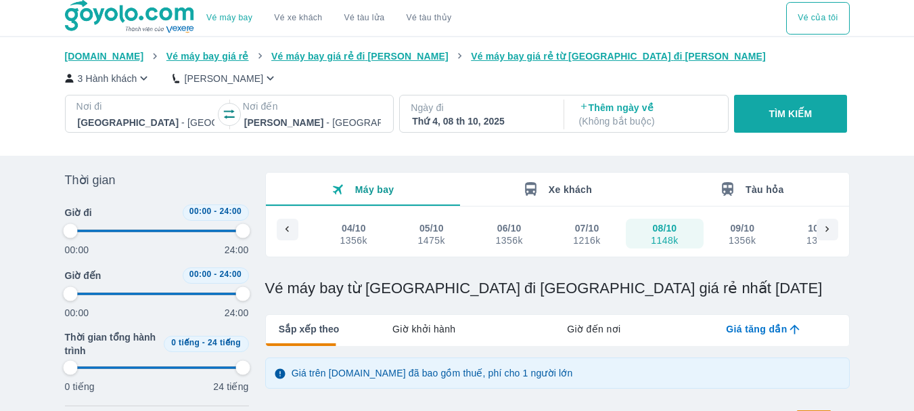
type input "97.9166666666667"
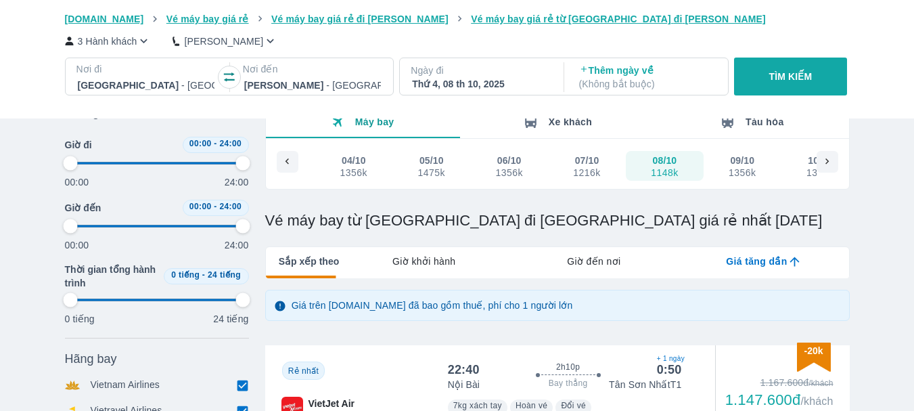
type input "97.9166666666667"
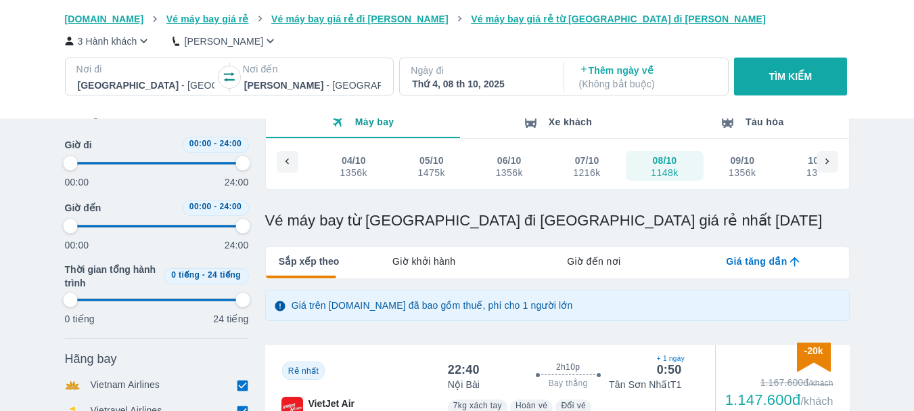
type input "97.9166666666667"
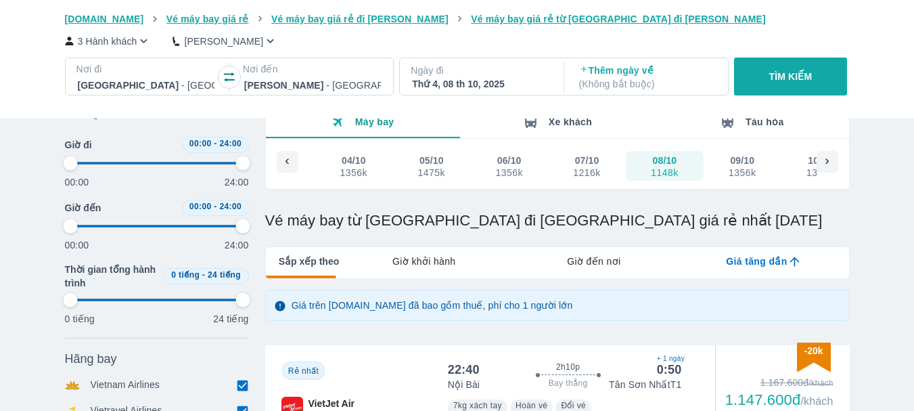
scroll to position [203, 0]
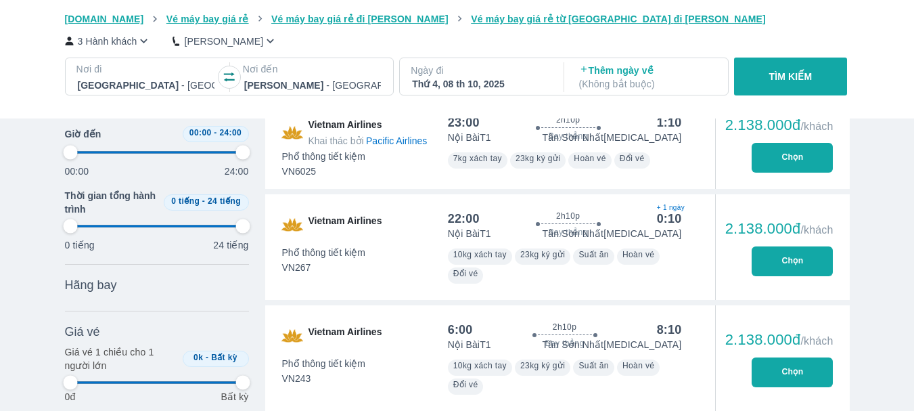
scroll to position [5757, 0]
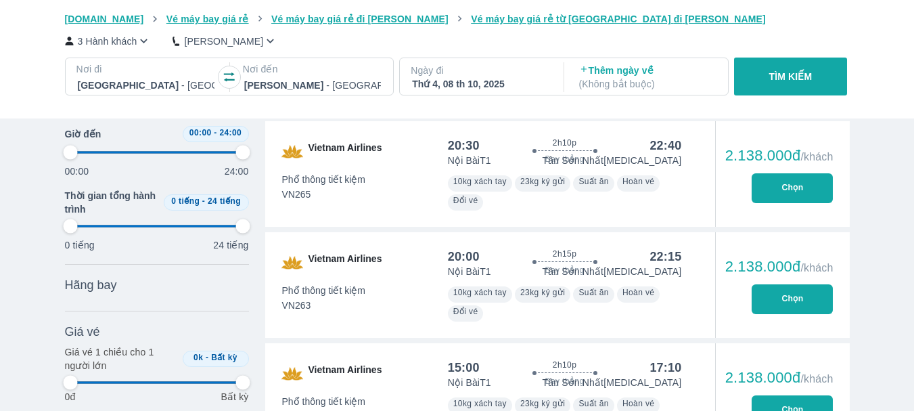
type input "97.9166666666667"
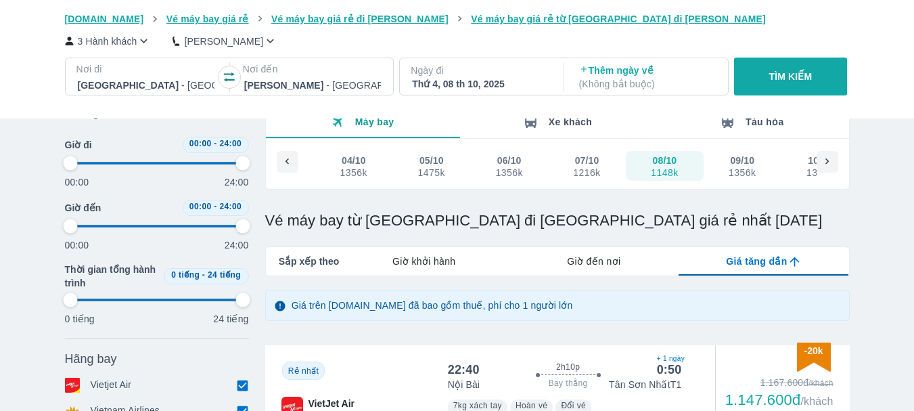
scroll to position [135, 0]
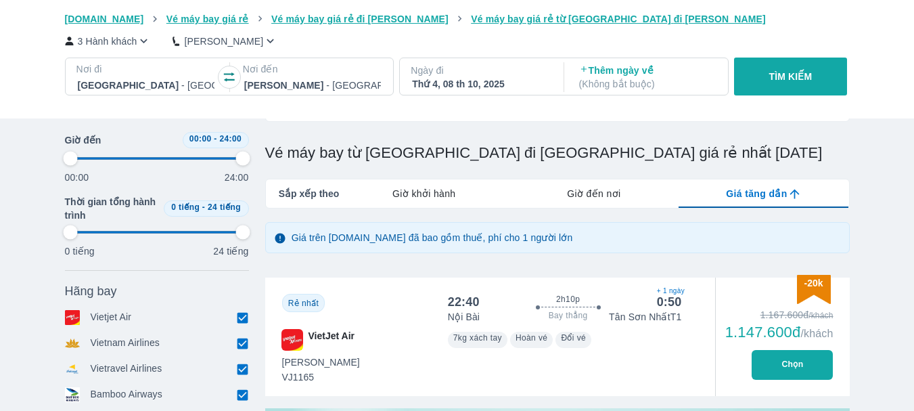
click at [449, 89] on div "Thứ 4, 08 th 10, 2025" at bounding box center [480, 84] width 137 height 14
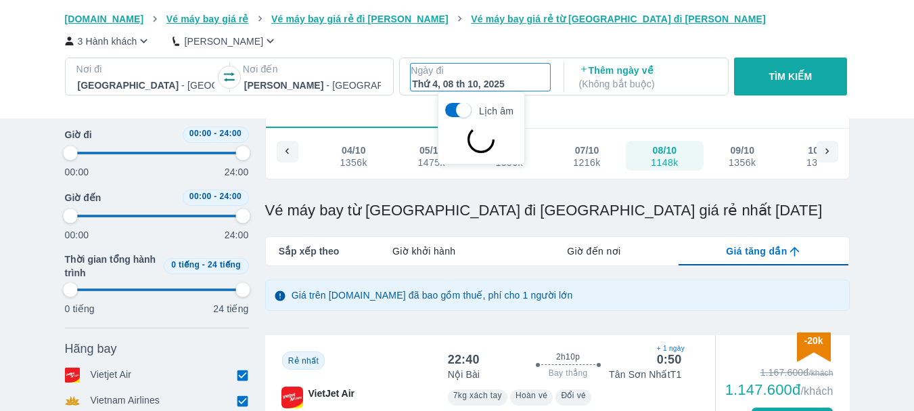
click at [492, 83] on div "Thứ 4, 08 th 10, 2025" at bounding box center [480, 84] width 137 height 14
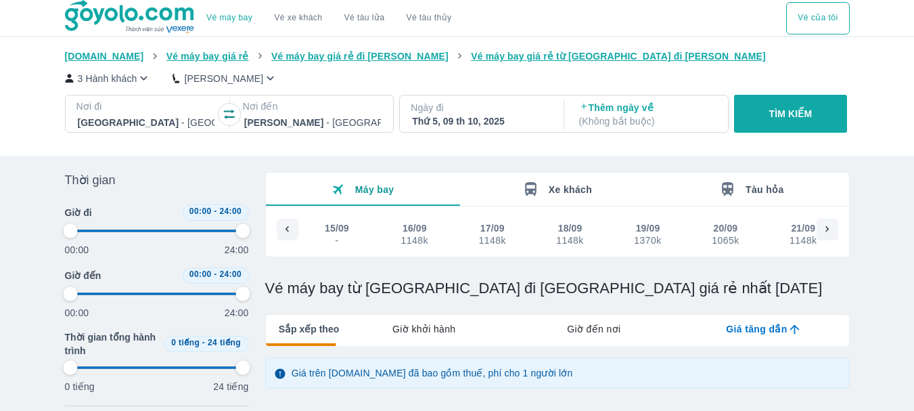
click at [791, 113] on p "TÌM KIẾM" at bounding box center [790, 114] width 43 height 14
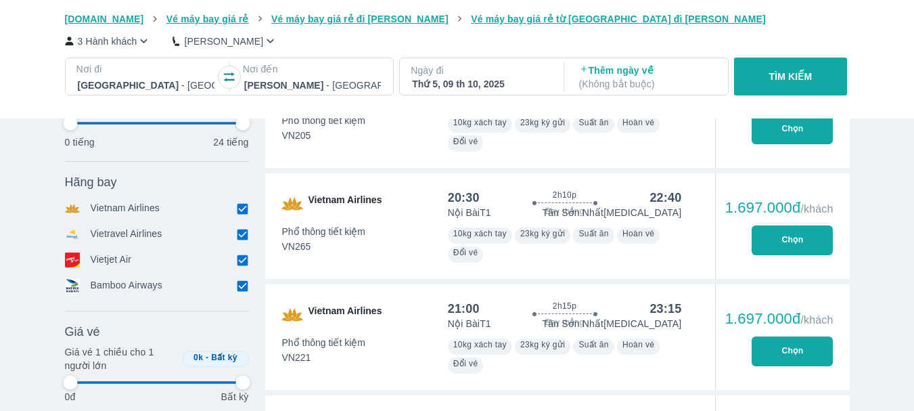
scroll to position [2097, 0]
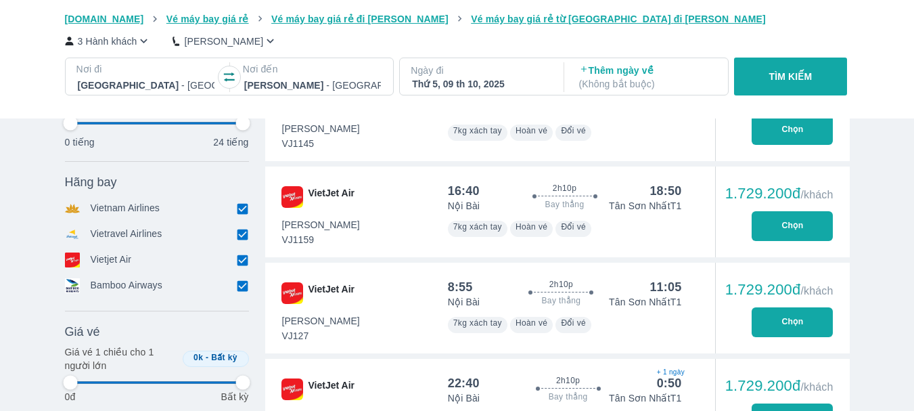
click at [511, 85] on div "Thứ 5, 09 th 10, 2025" at bounding box center [480, 84] width 137 height 14
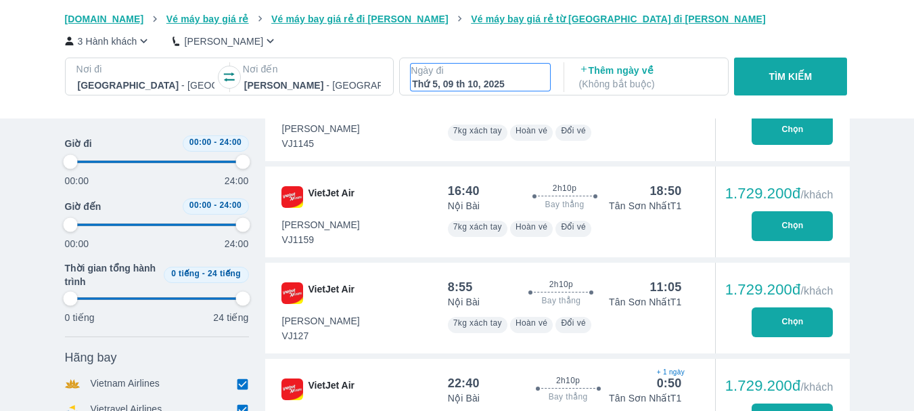
scroll to position [78, 0]
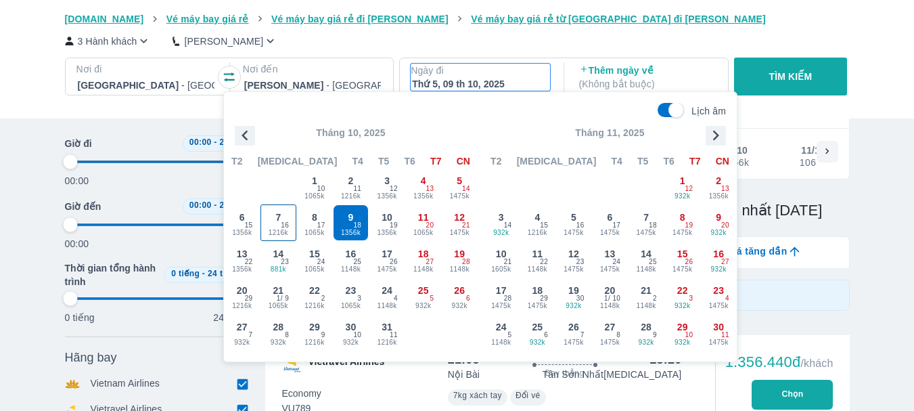
click at [279, 220] on span "7" at bounding box center [277, 217] width 5 height 14
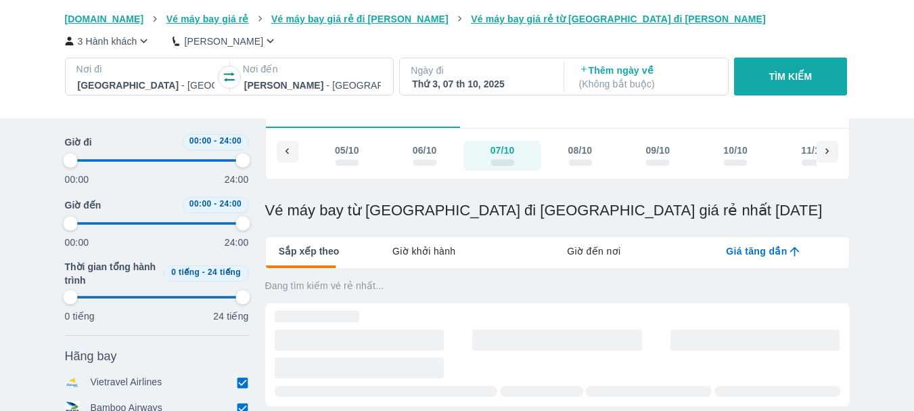
click at [769, 69] on button "TÌM KIẾM" at bounding box center [790, 76] width 113 height 38
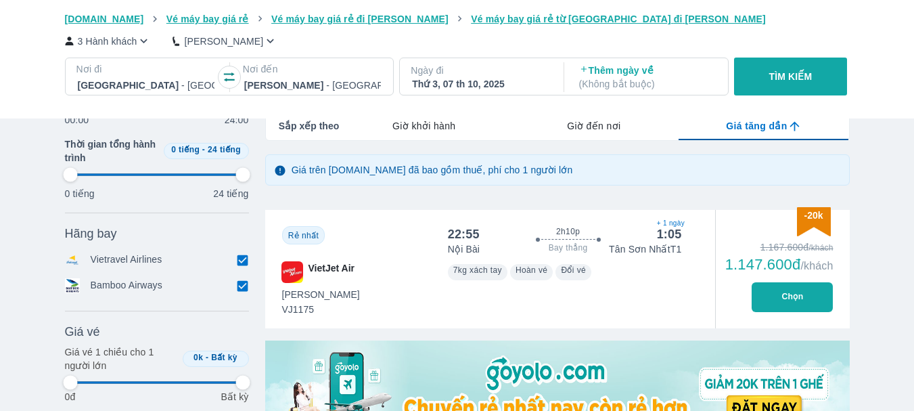
scroll to position [271, 0]
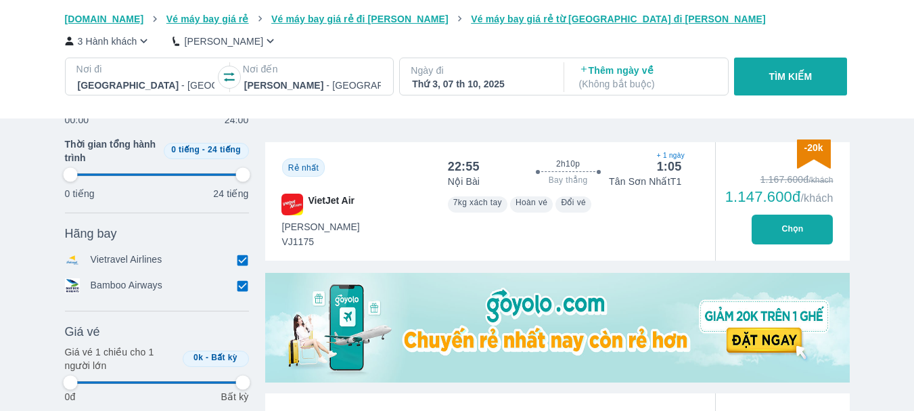
click at [759, 227] on button "Chọn" at bounding box center [791, 229] width 81 height 30
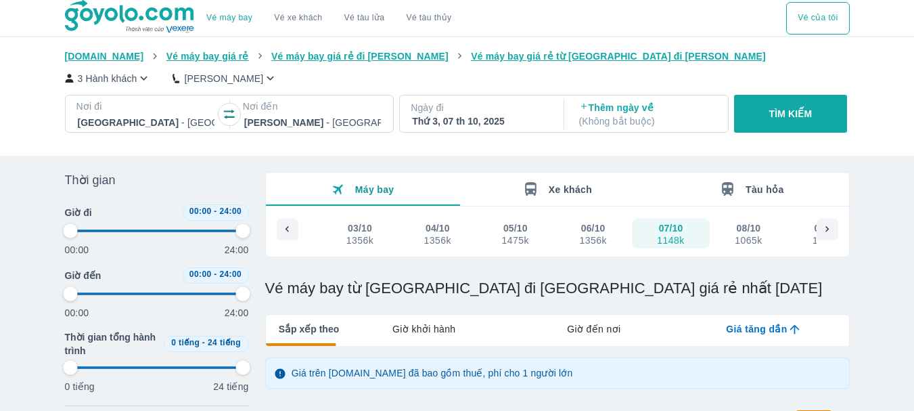
click at [515, 118] on div "Thứ 3, 07 th 10, 2025" at bounding box center [480, 121] width 137 height 14
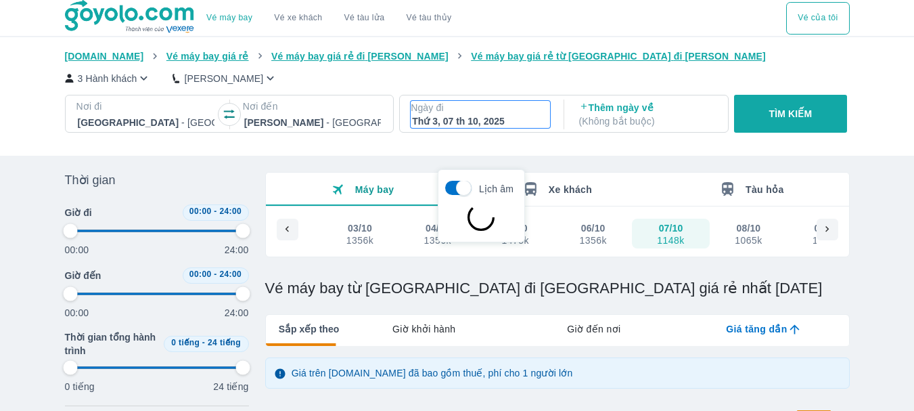
scroll to position [78, 0]
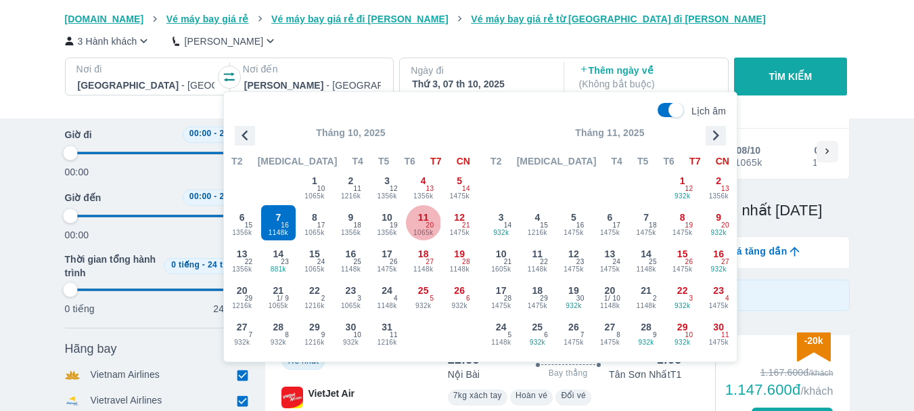
click at [423, 217] on span "11" at bounding box center [423, 217] width 11 height 14
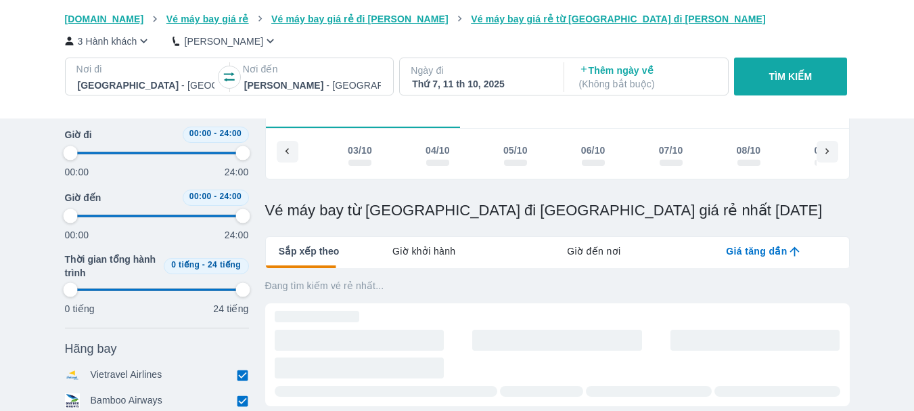
scroll to position [0, 1580]
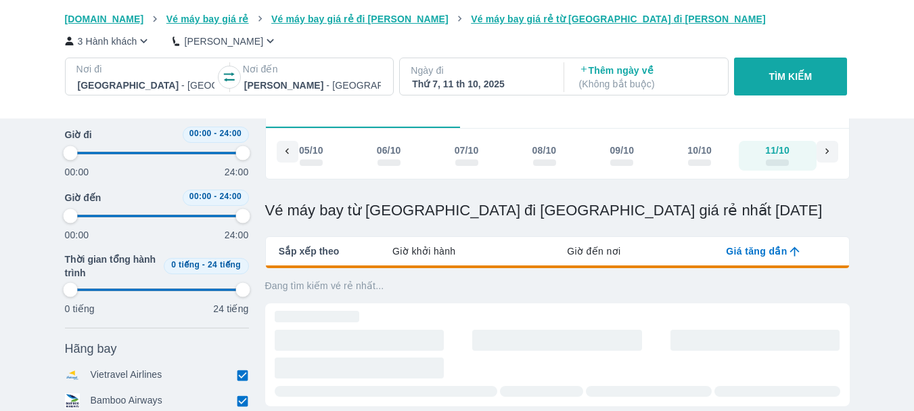
click at [789, 79] on p "TÌM KIẾM" at bounding box center [790, 77] width 43 height 14
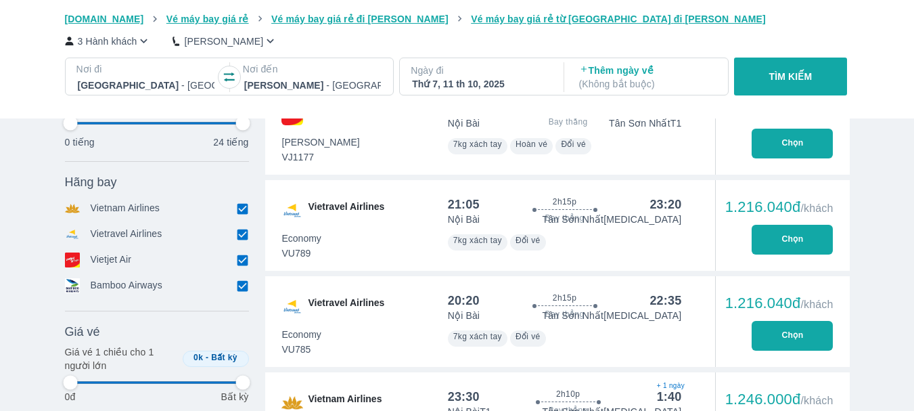
scroll to position [812, 0]
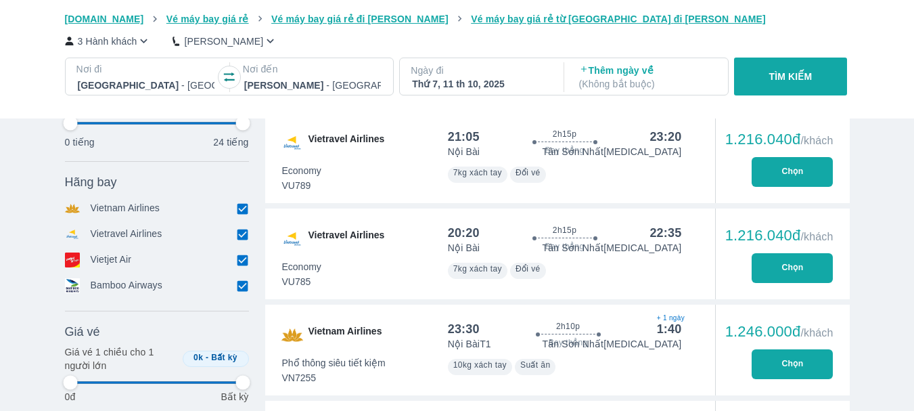
click at [772, 271] on button "Chọn" at bounding box center [791, 268] width 81 height 30
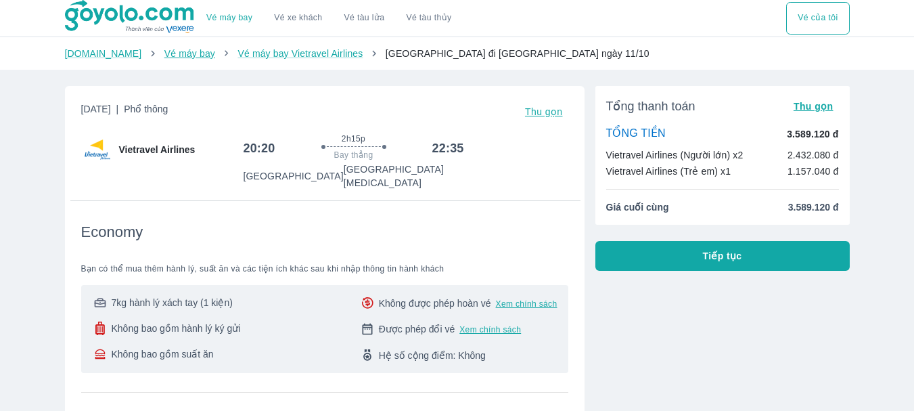
click at [164, 55] on link "Vé máy bay" at bounding box center [189, 53] width 51 height 11
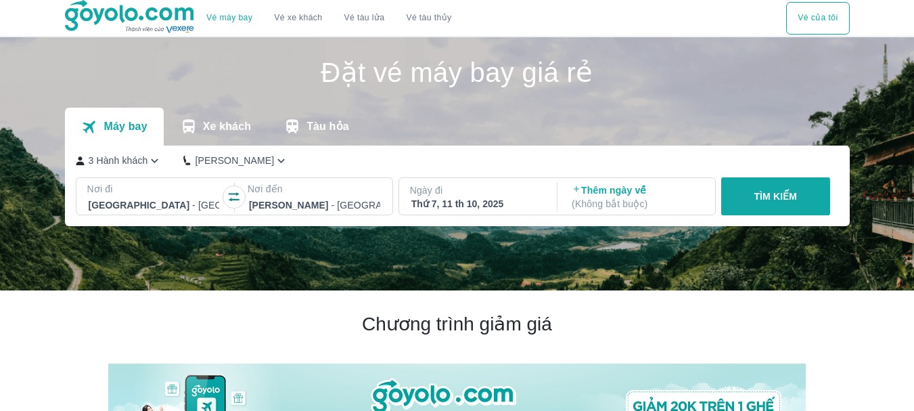
click at [786, 199] on p "TÌM KIẾM" at bounding box center [774, 196] width 43 height 14
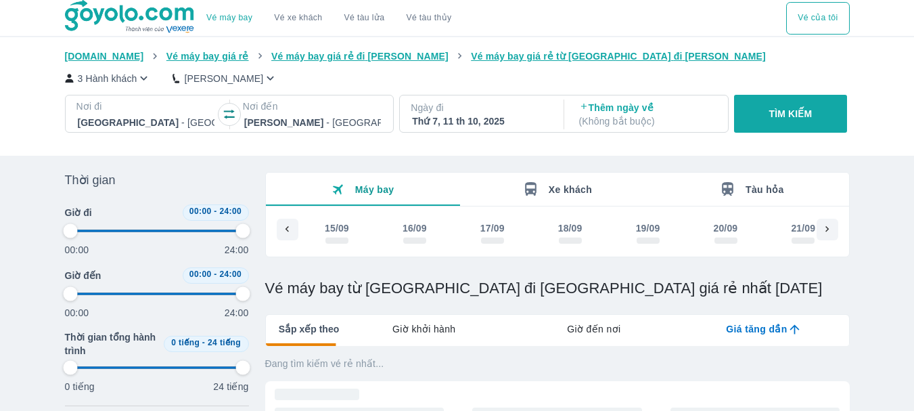
scroll to position [0, 1712]
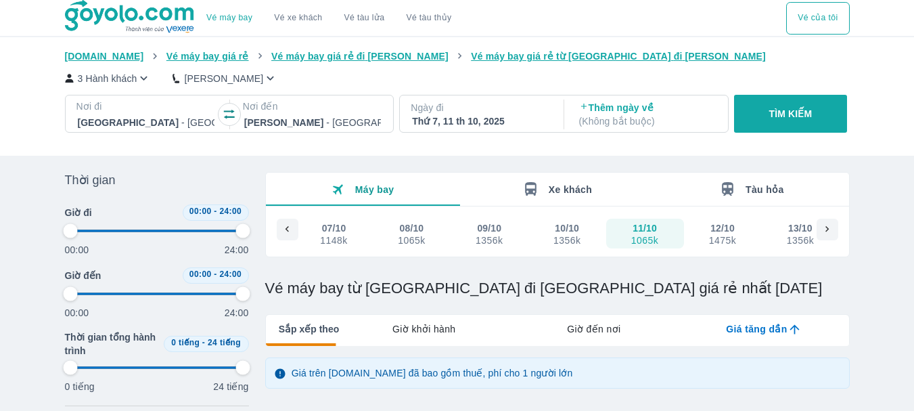
type input "97.9166666666667"
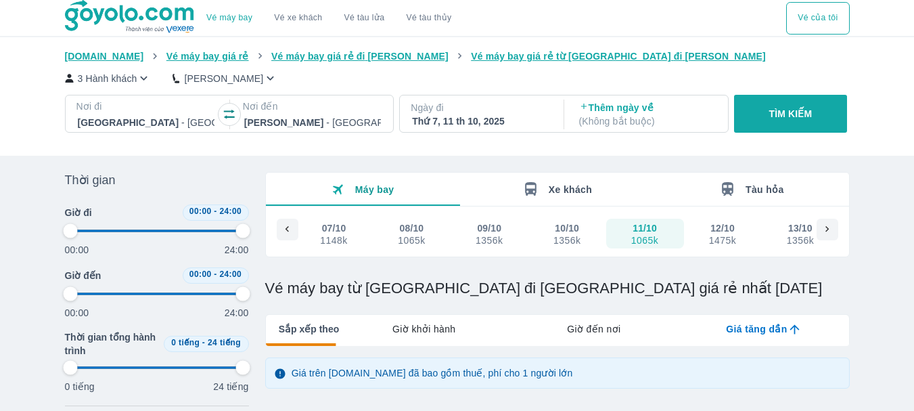
type input "97.9166666666667"
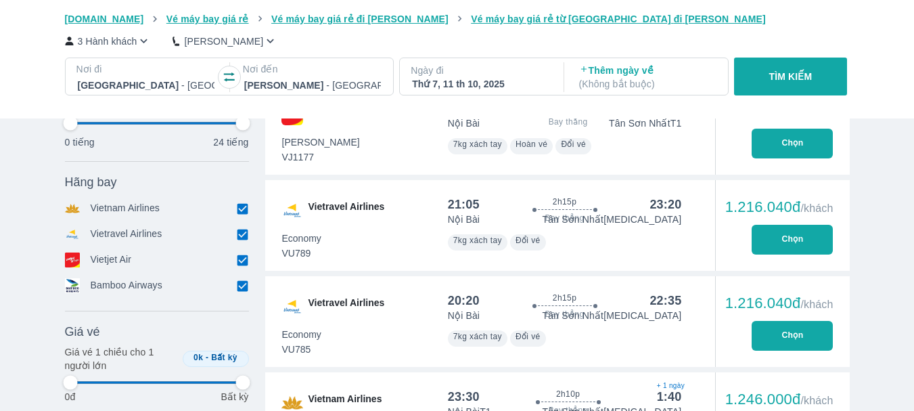
type input "97.9166666666667"
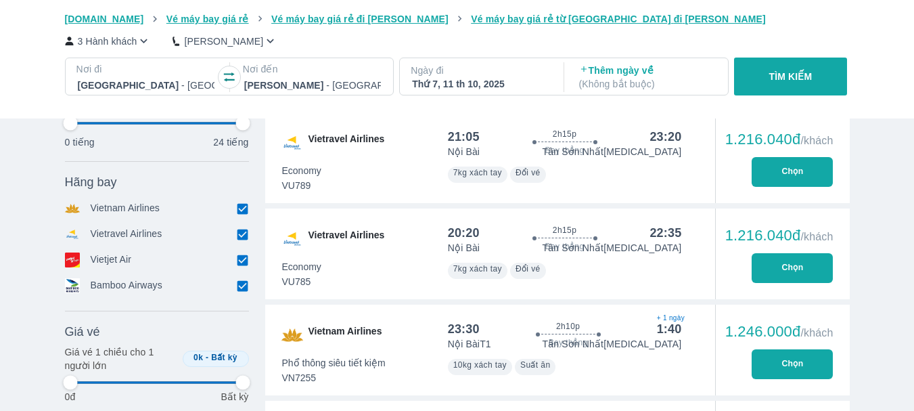
type input "97.9166666666667"
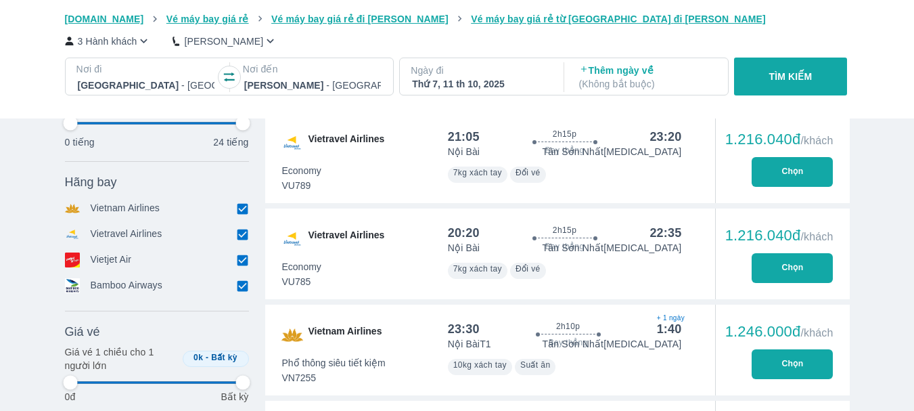
type input "97.9166666666667"
click at [240, 235] on input "checkbox" at bounding box center [243, 234] width 12 height 12
checkbox input "false"
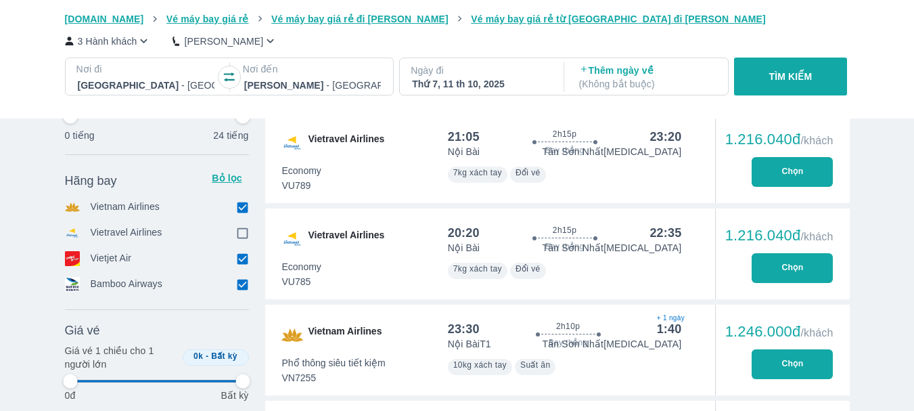
type input "97.9166666666667"
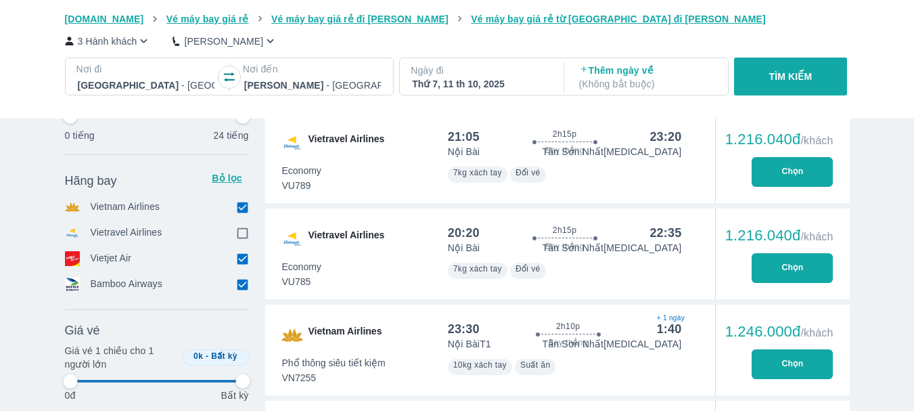
type input "97.9166666666667"
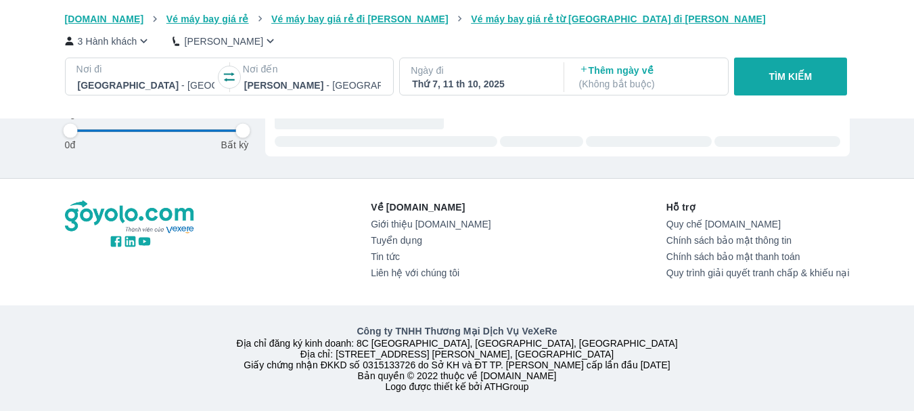
type input "97.9166666666667"
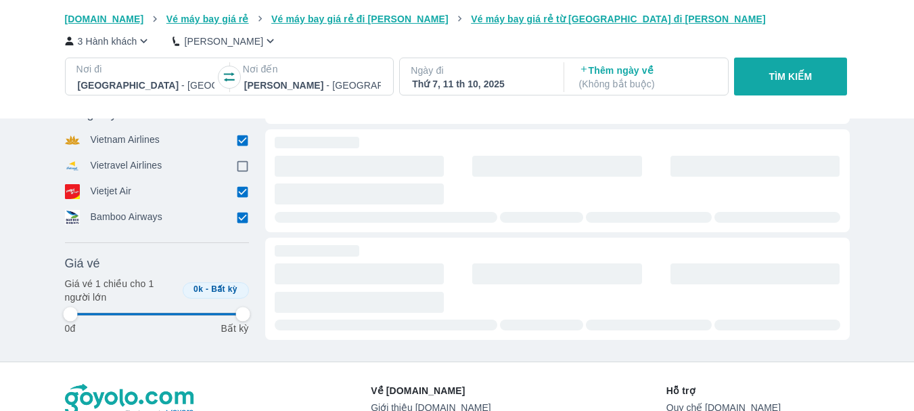
type input "97.9166666666667"
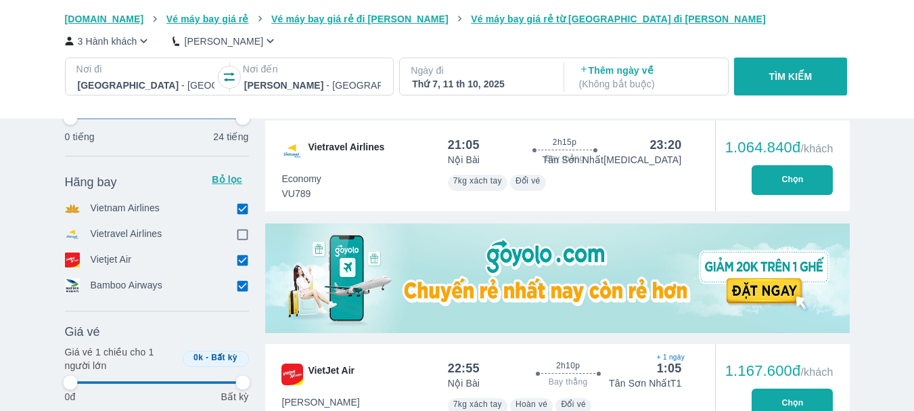
type input "97.9166666666667"
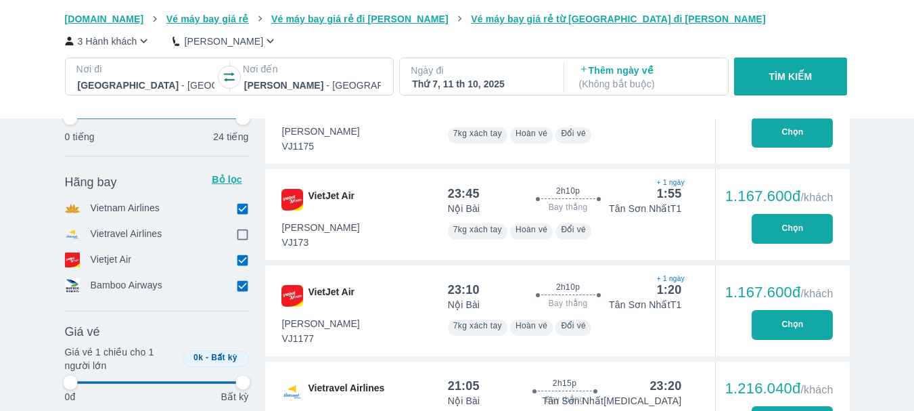
type input "97.9166666666667"
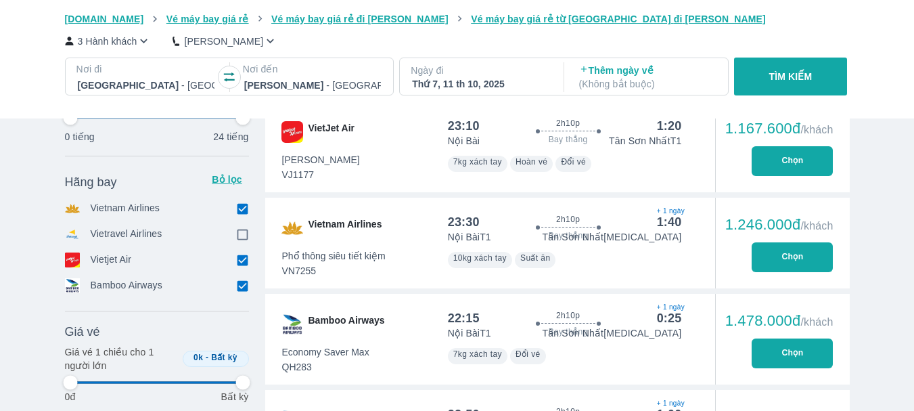
type input "97.9166666666667"
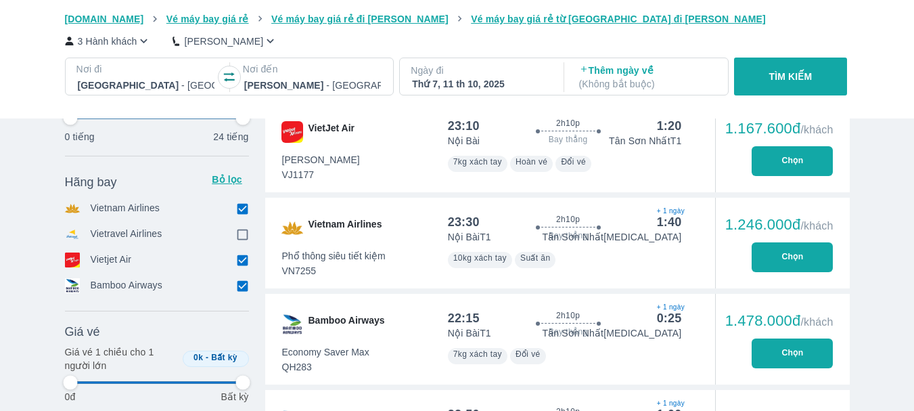
type input "97.9166666666667"
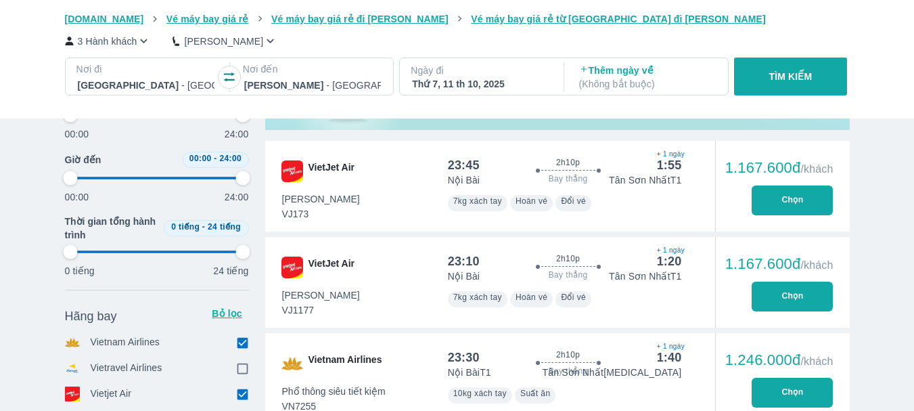
type input "97.9166666666667"
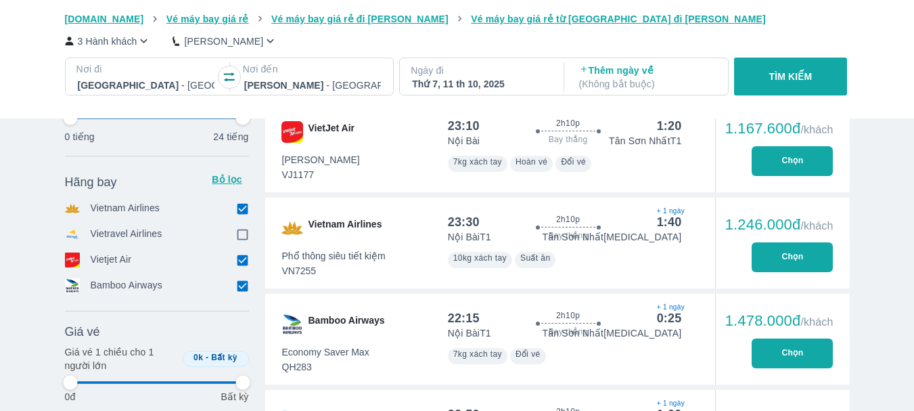
type input "97.9166666666667"
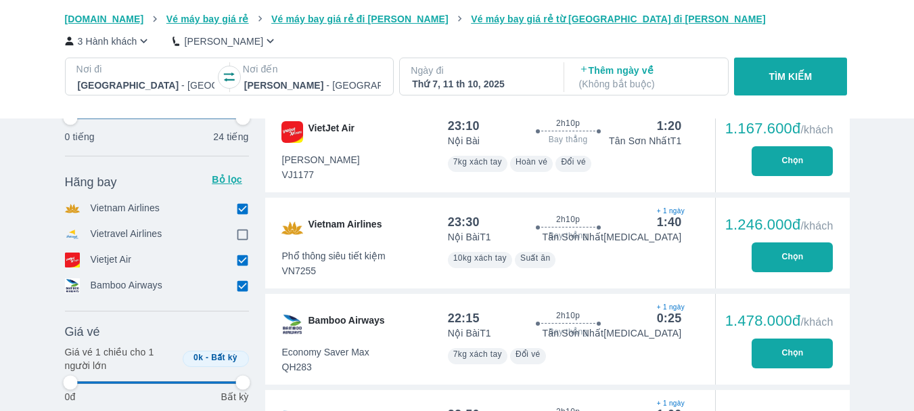
type input "97.9166666666667"
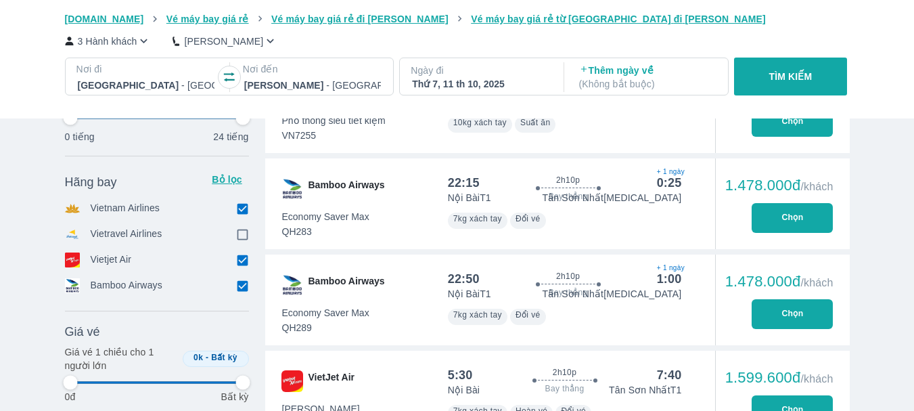
type input "97.9166666666667"
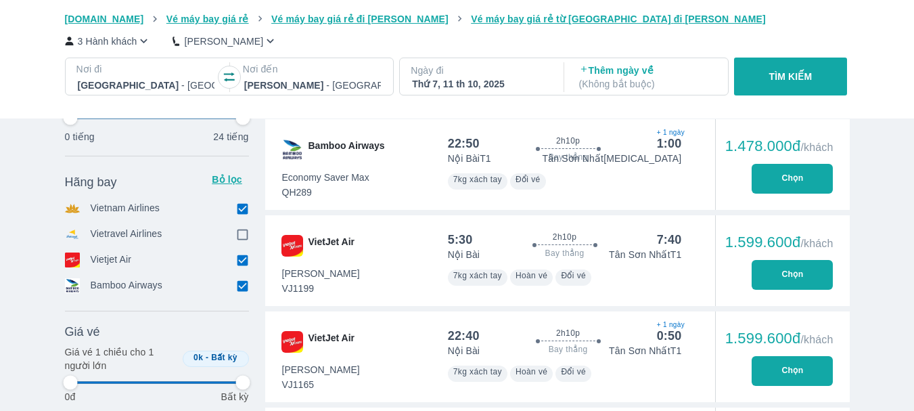
type input "97.9166666666667"
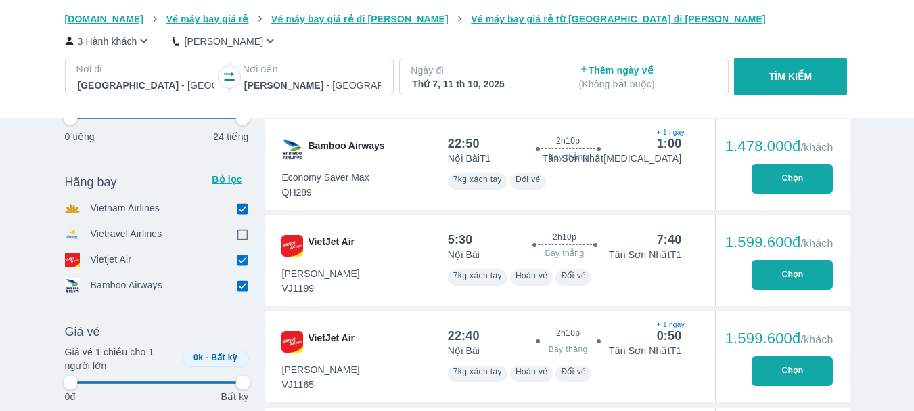
type input "97.9166666666667"
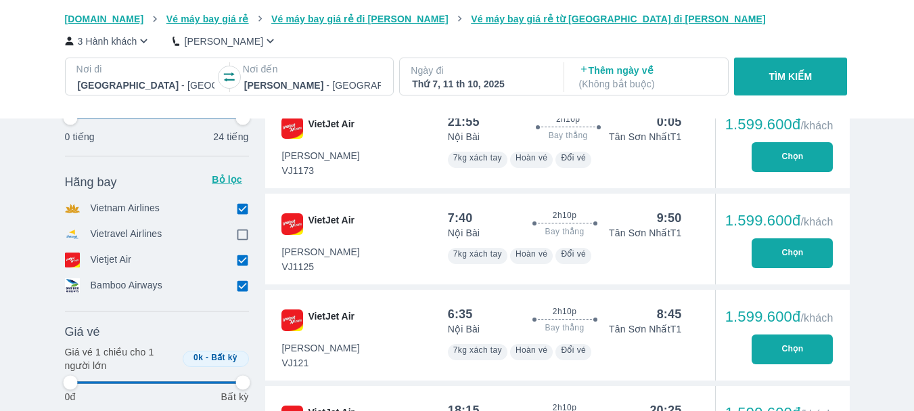
type input "97.9166666666667"
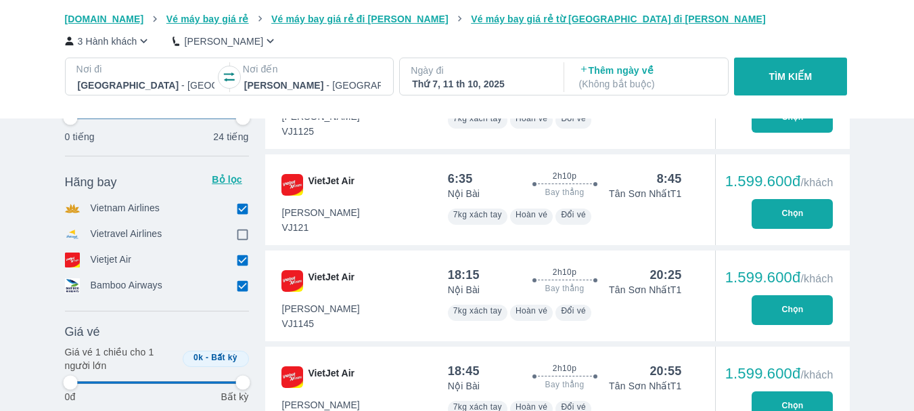
type input "97.9166666666667"
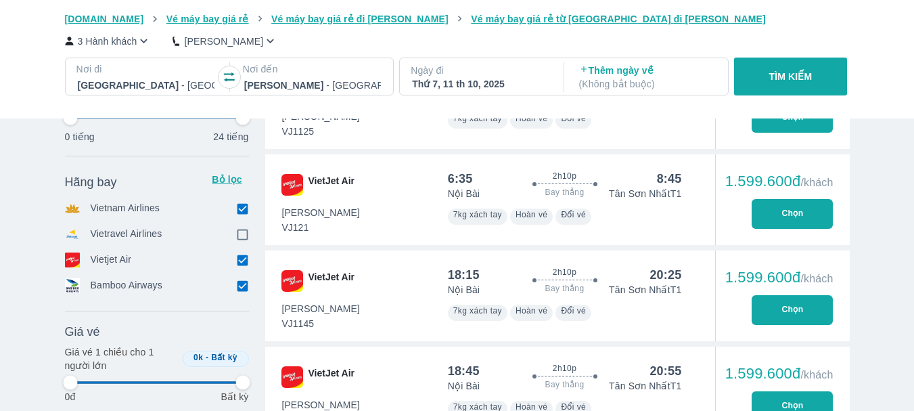
type input "97.9166666666667"
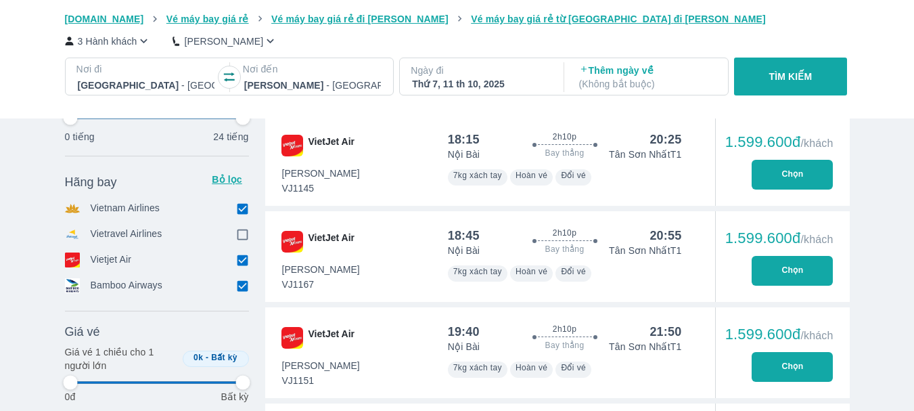
scroll to position [1712, 0]
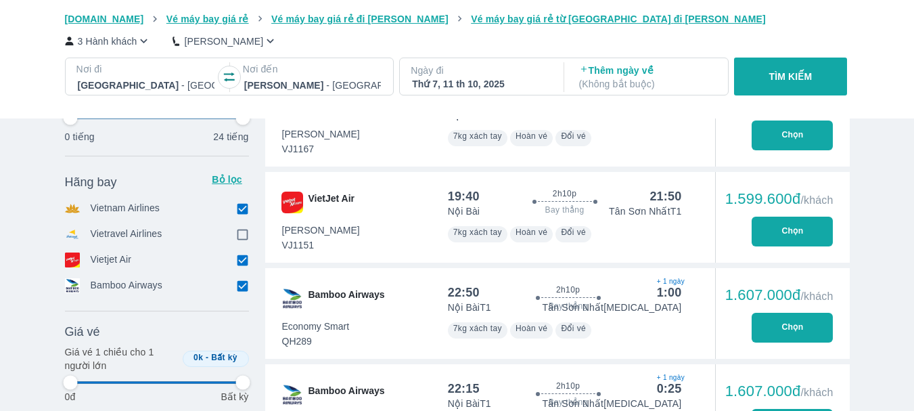
type input "97.9166666666667"
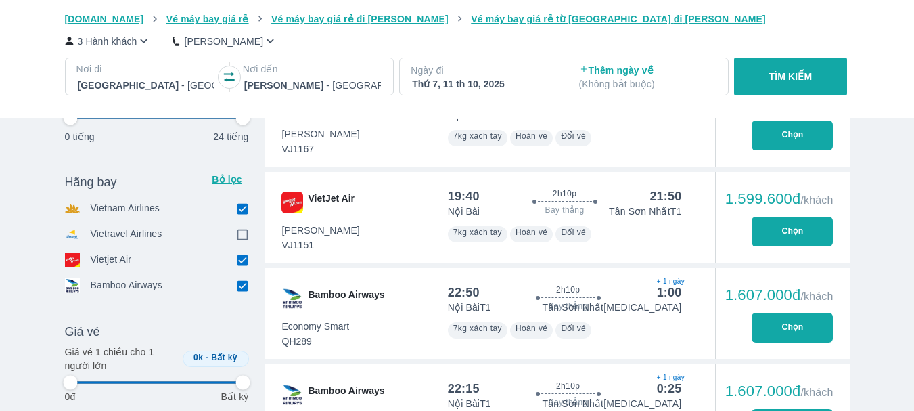
type input "97.9166666666667"
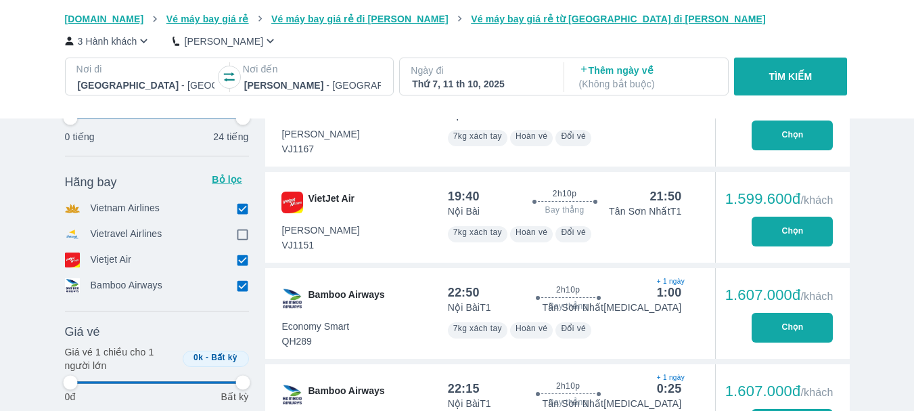
type input "97.9166666666667"
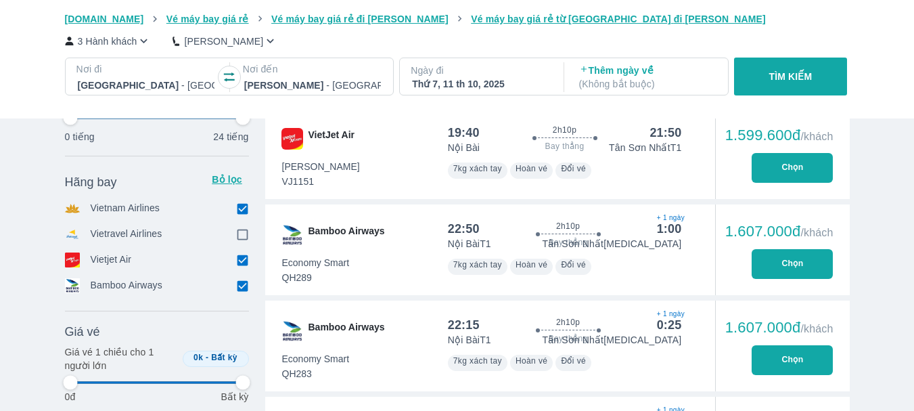
scroll to position [1780, 0]
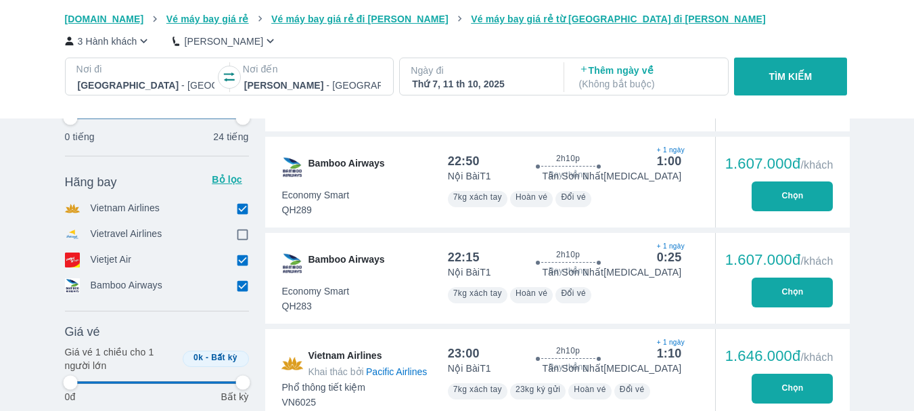
type input "97.9166666666667"
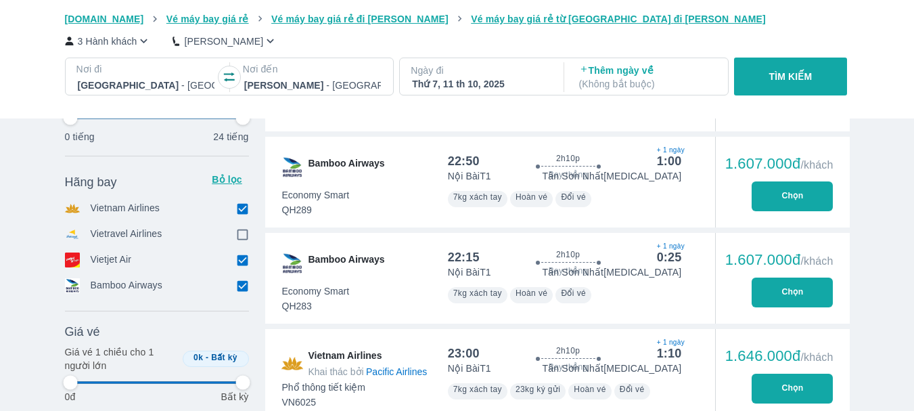
type input "97.9166666666667"
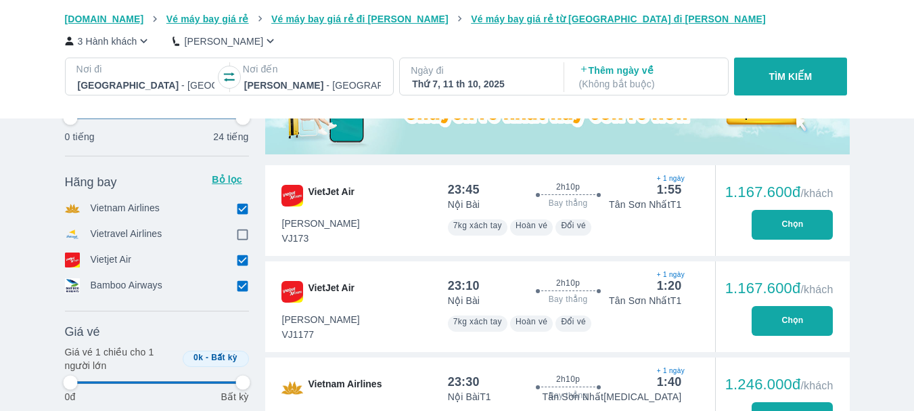
scroll to position [738, 0]
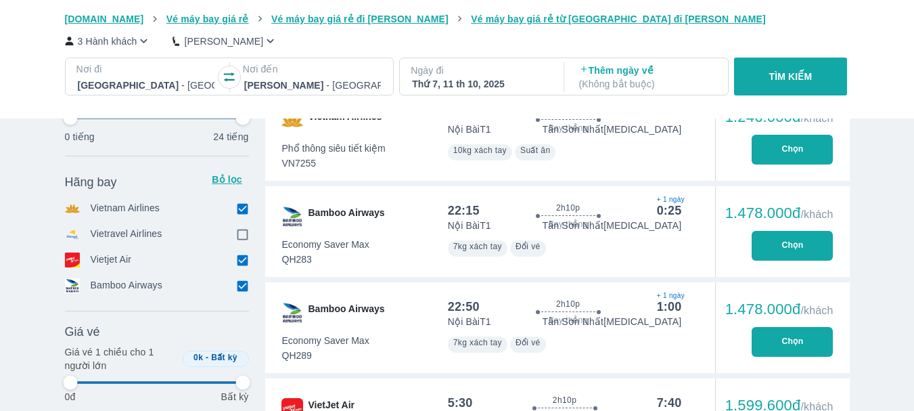
type input "97.9166666666667"
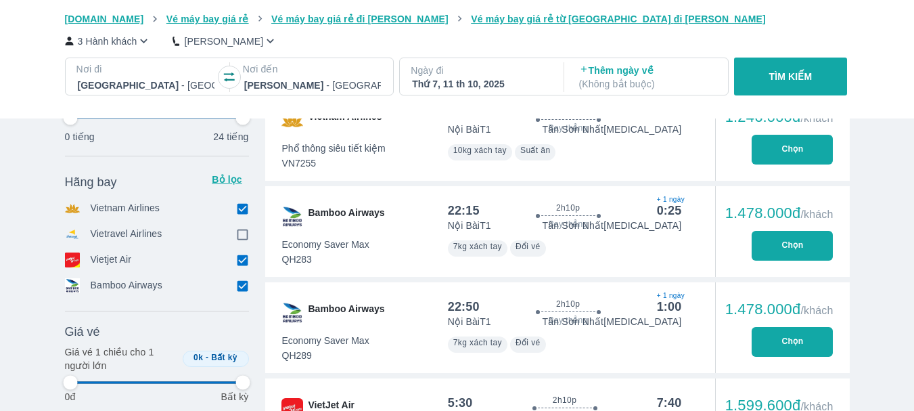
type input "97.9166666666667"
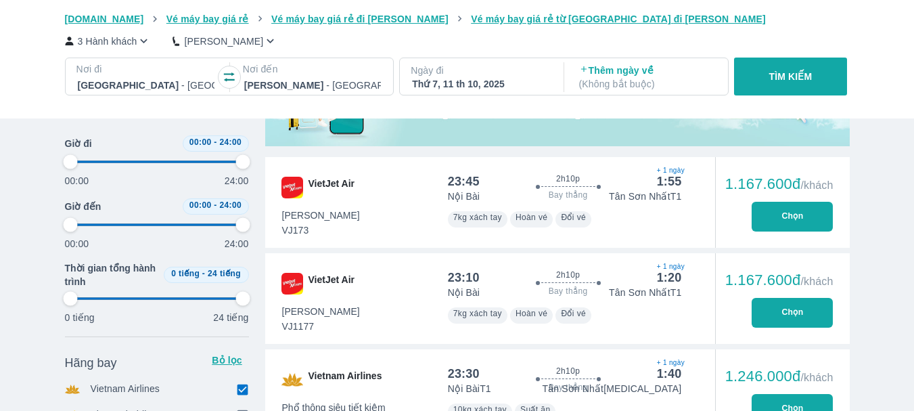
type input "97.9166666666667"
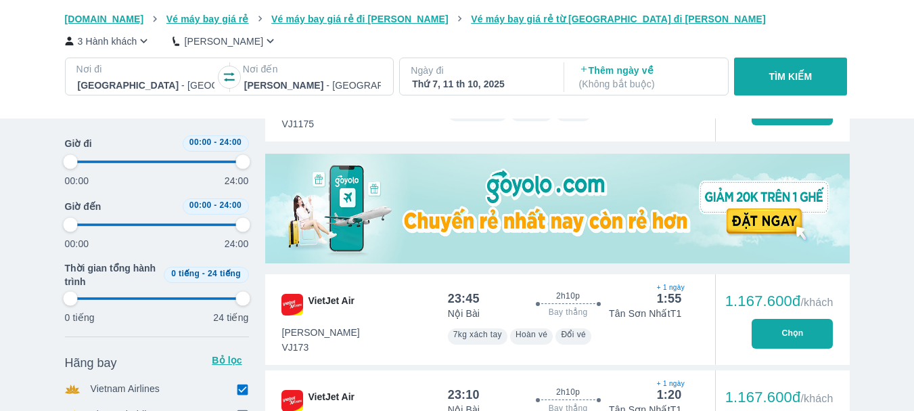
scroll to position [262, 0]
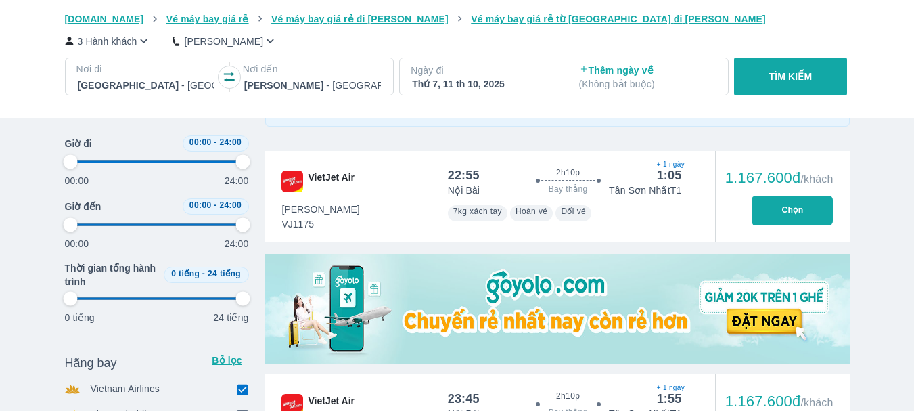
type input "97.9166666666667"
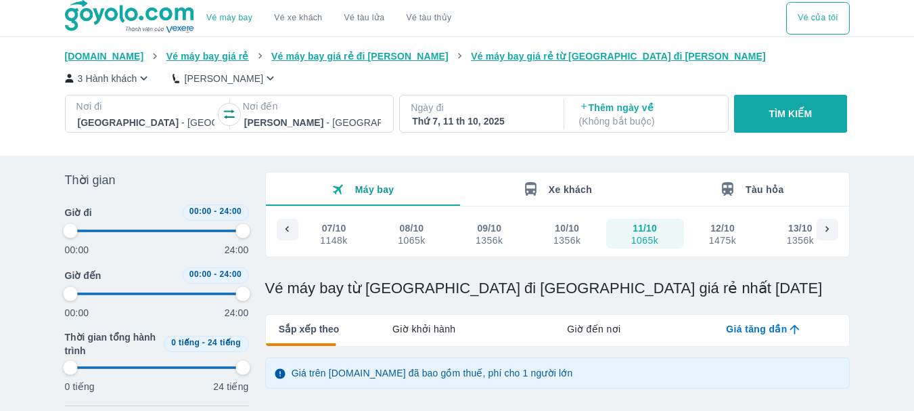
type input "97.9166666666667"
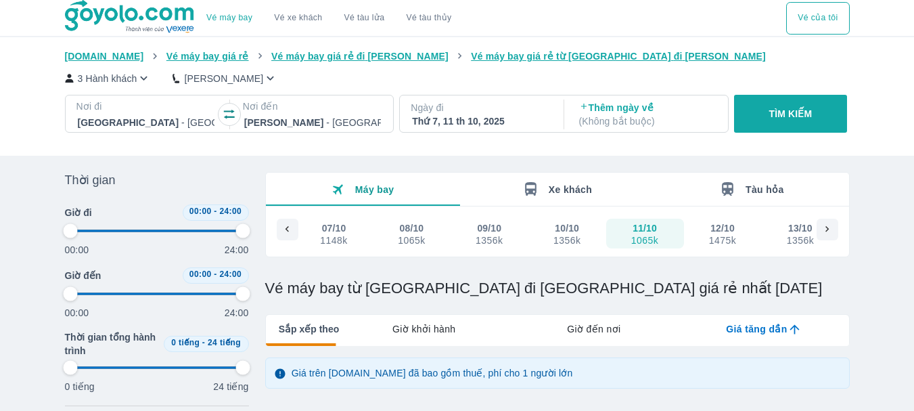
type input "97.9166666666667"
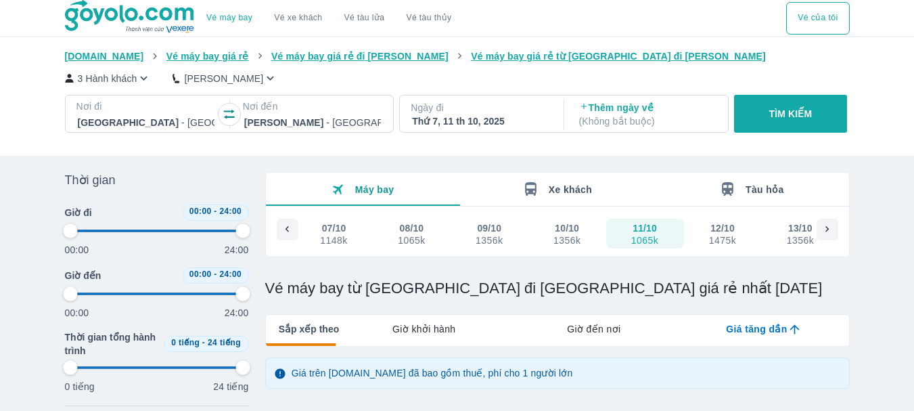
type input "97.9166666666667"
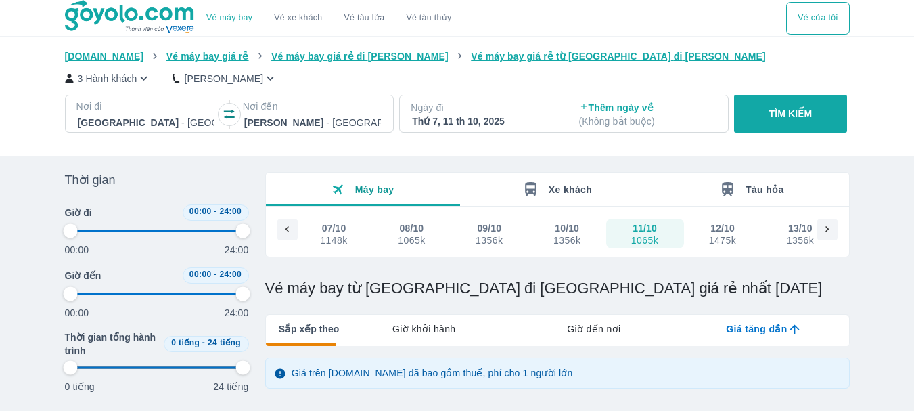
type input "97.9166666666667"
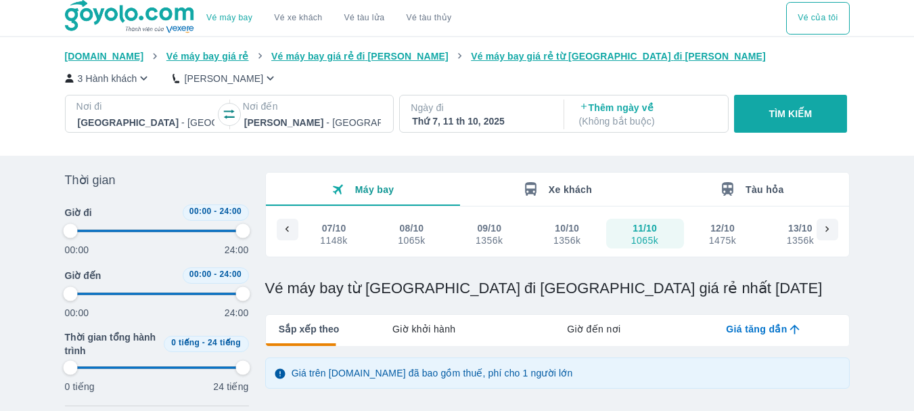
type input "97.9166666666667"
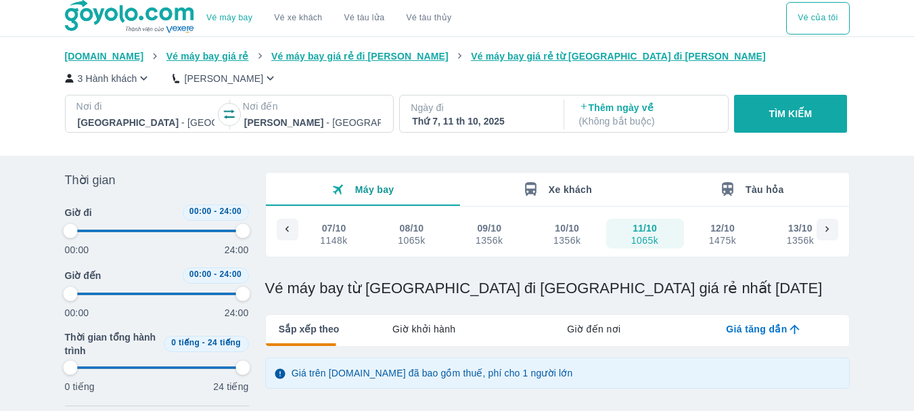
type input "97.9166666666667"
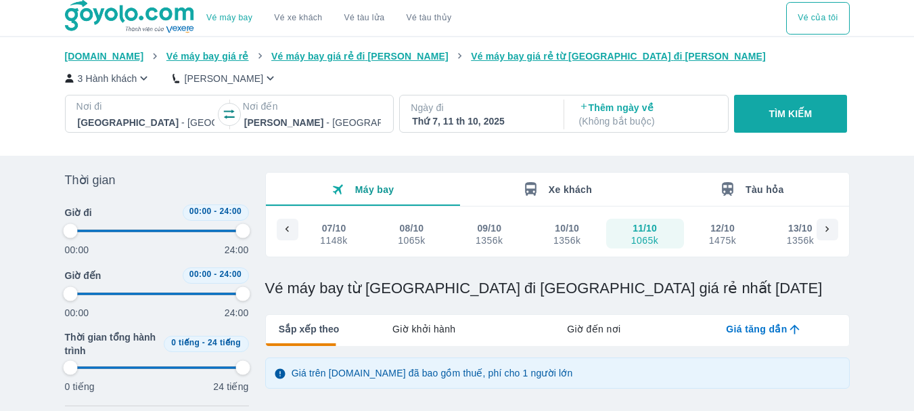
type input "97.9166666666667"
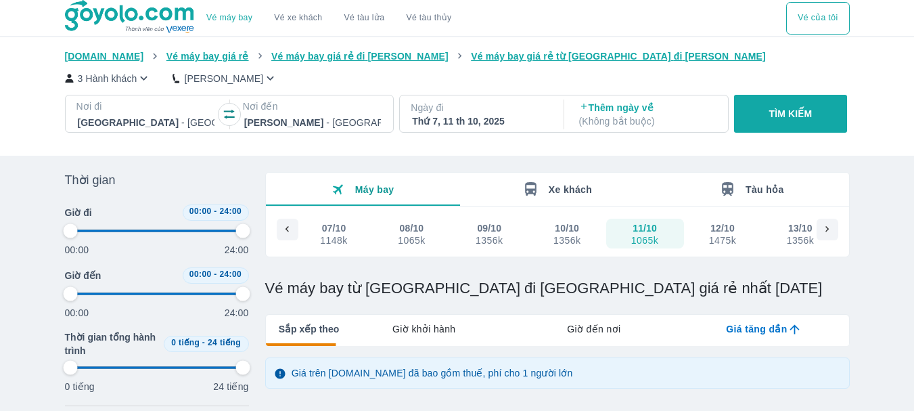
type input "97.9166666666667"
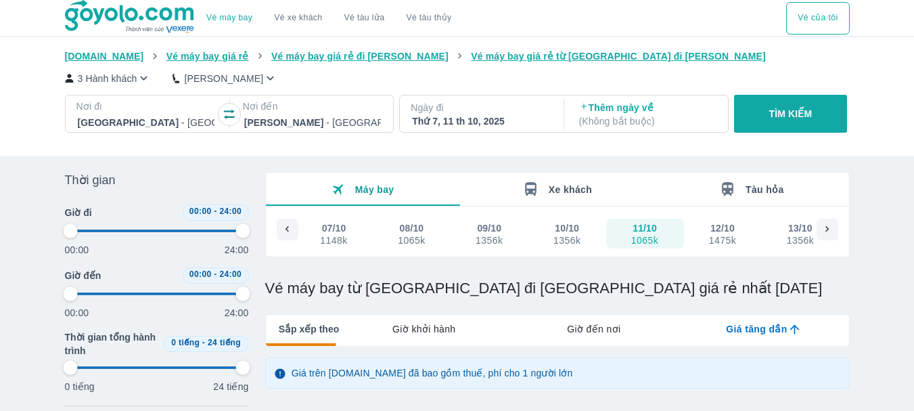
type input "97.9166666666667"
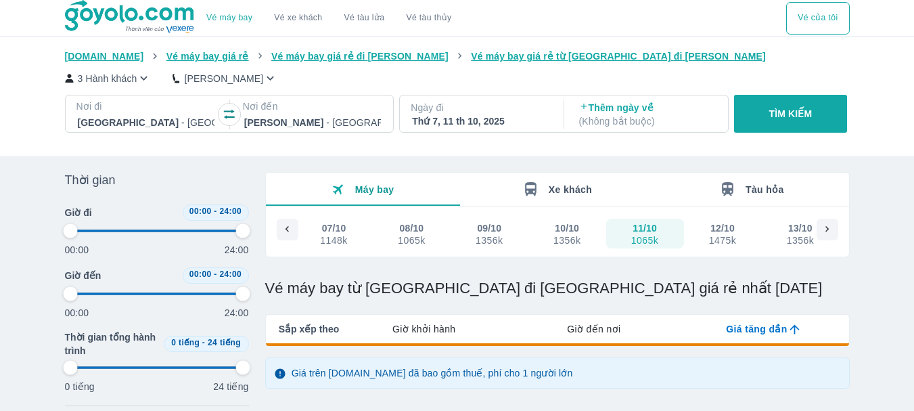
type input "97.9166666666667"
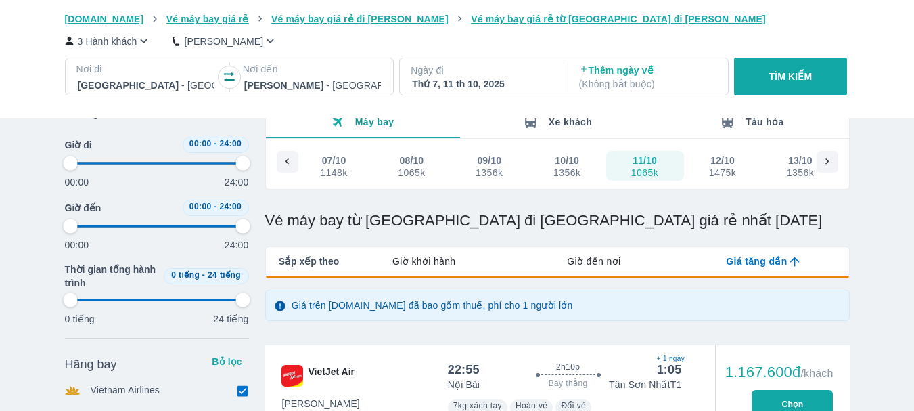
type input "97.9166666666667"
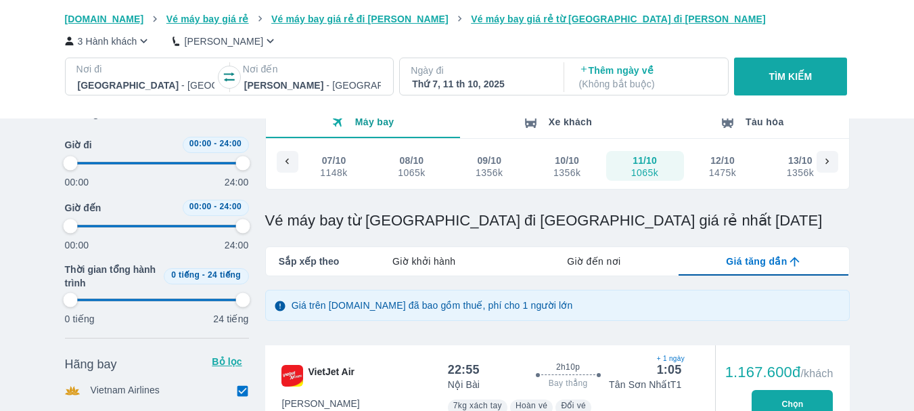
type input "97.9166666666667"
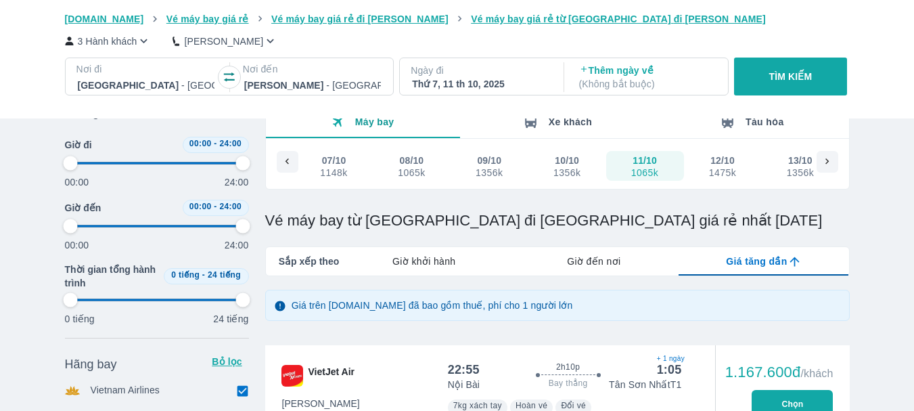
type input "97.9166666666667"
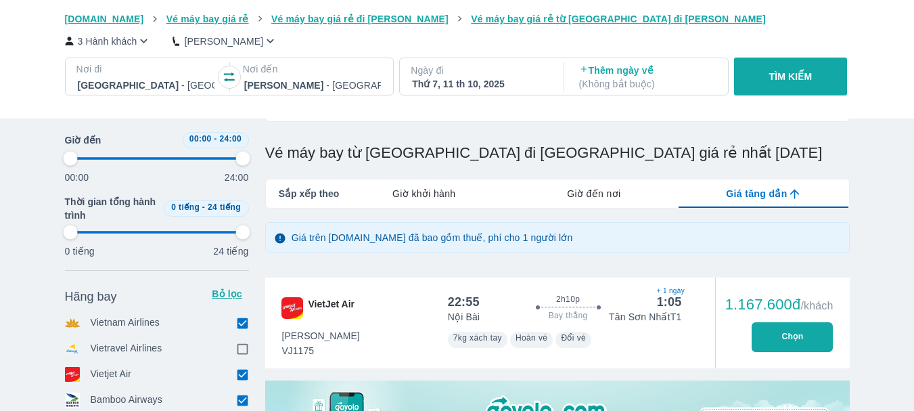
scroll to position [0, 0]
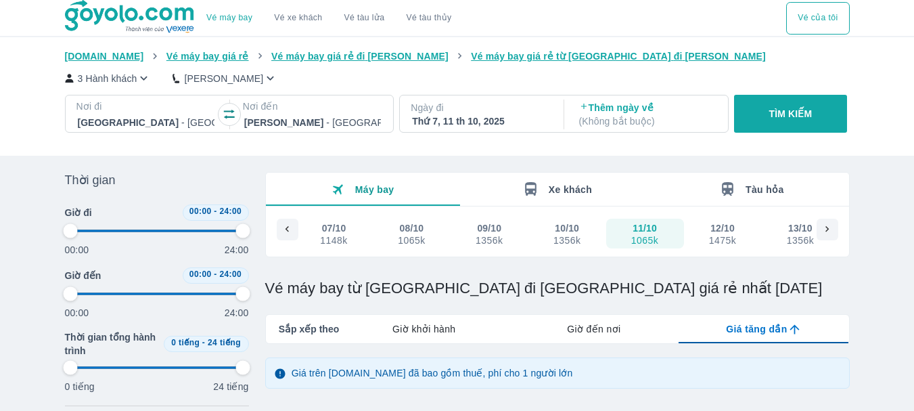
click at [505, 97] on div "Ngày đi Thứ 7, 11 th 10, 2025" at bounding box center [480, 114] width 161 height 38
click at [494, 122] on div "Thứ 7, 11 th 10, 2025" at bounding box center [480, 121] width 137 height 14
type input "97.9166666666667"
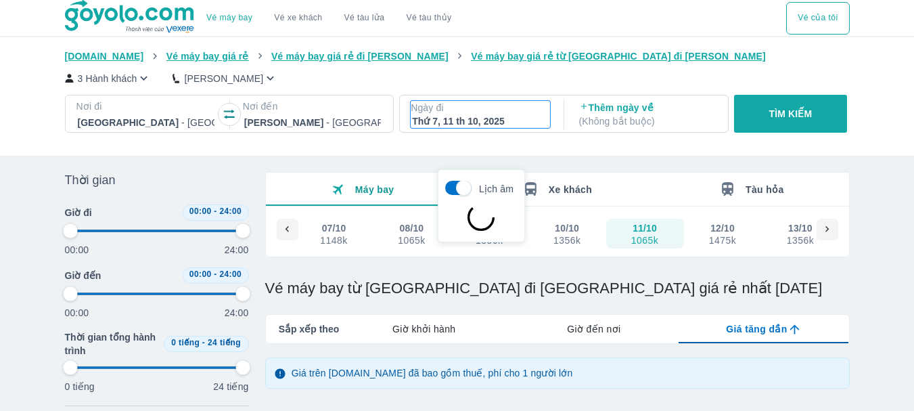
scroll to position [78, 0]
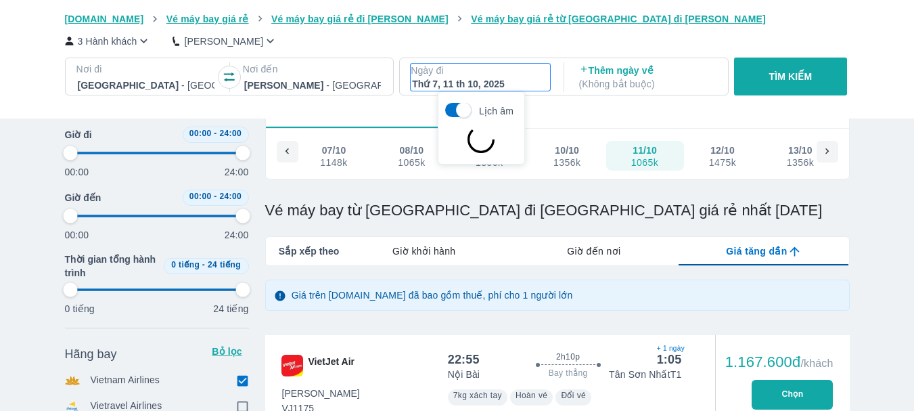
type input "97.9166666666667"
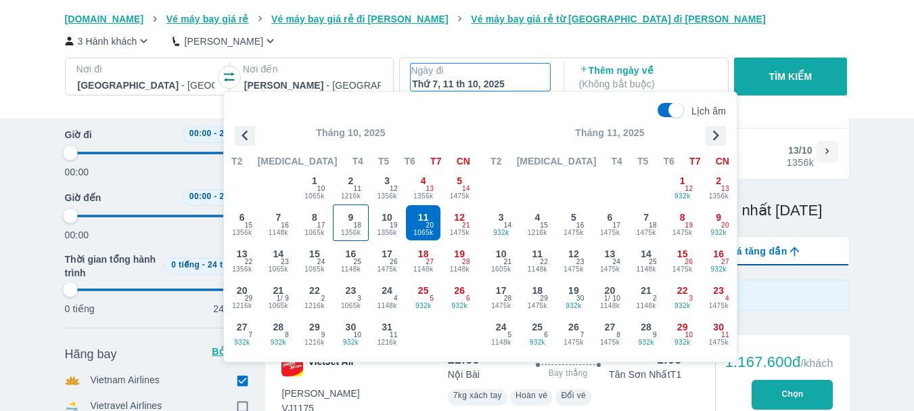
click at [350, 216] on span "9" at bounding box center [350, 217] width 5 height 14
type input "97.9166666666667"
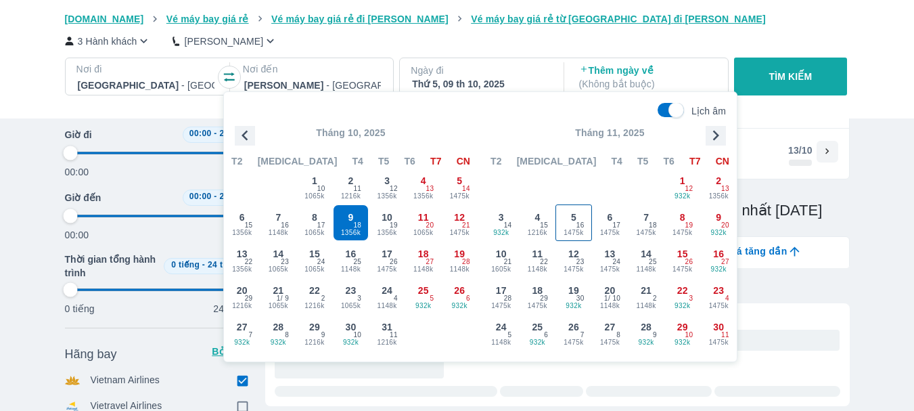
type input "97.9166666666667"
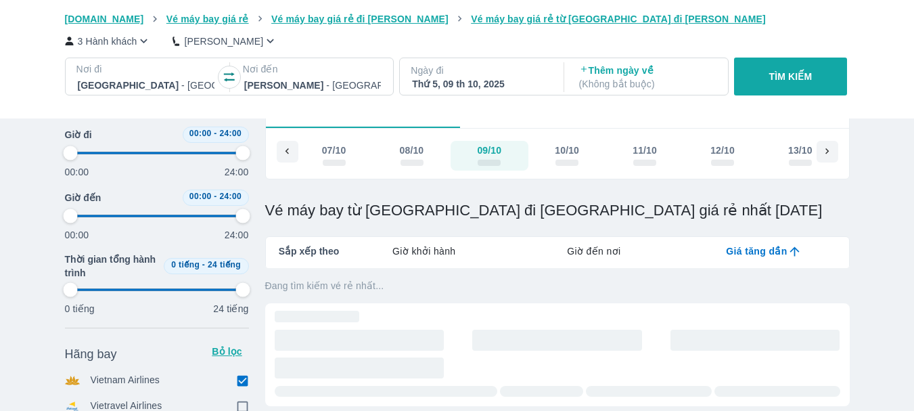
type input "97.9166666666667"
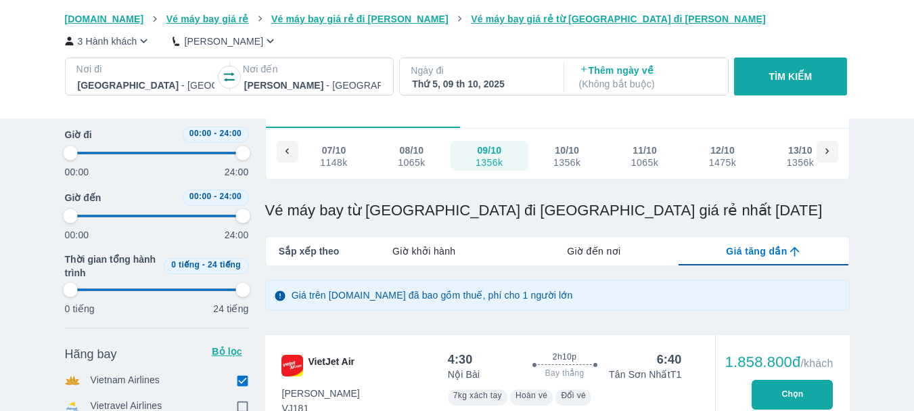
type input "97.9166666666667"
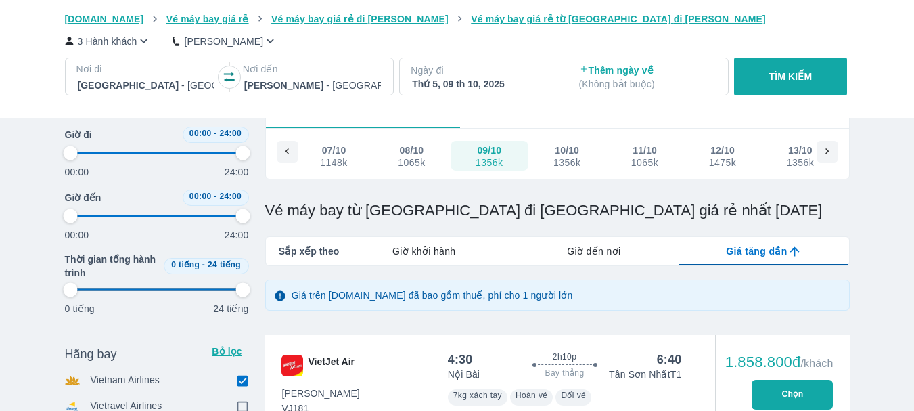
type input "97.9166666666667"
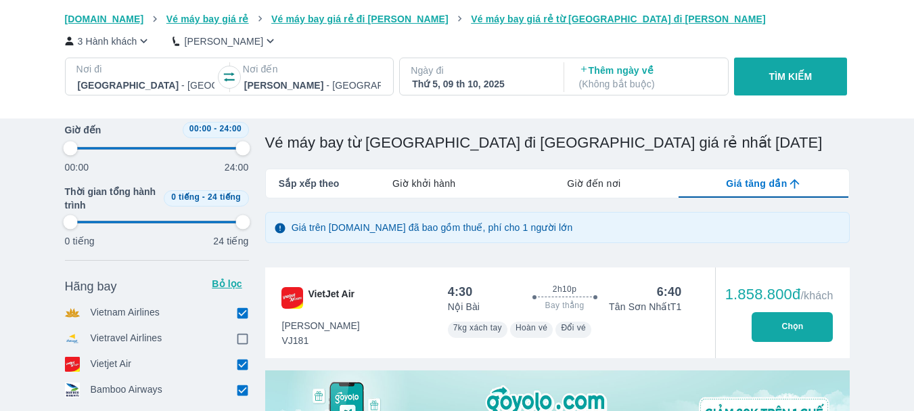
type input "97.9166666666667"
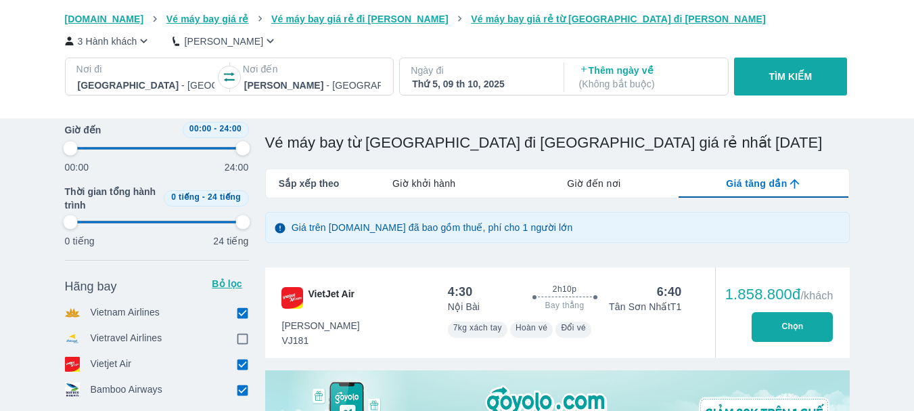
type input "97.9166666666667"
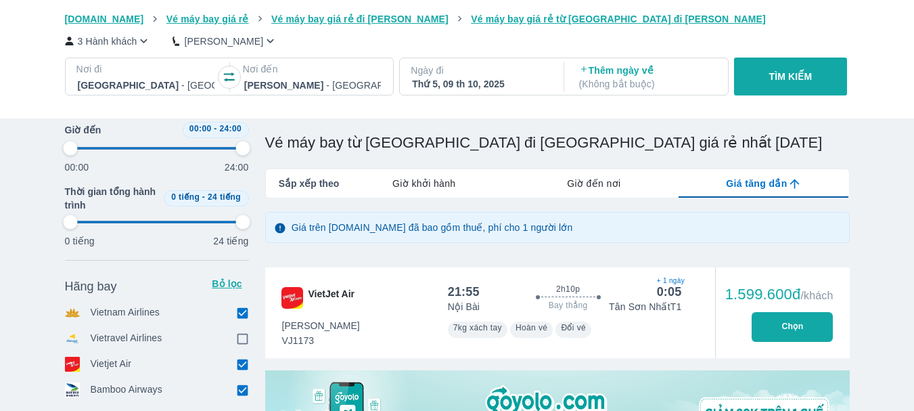
type input "97.9166666666667"
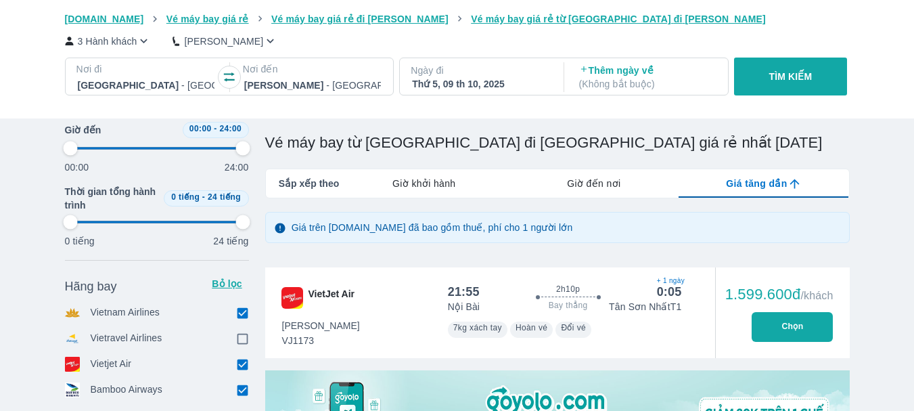
type input "97.9166666666667"
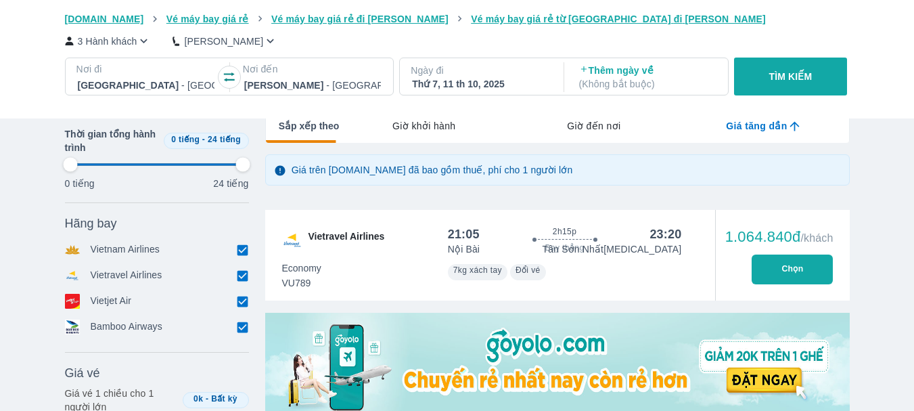
scroll to position [0, 0]
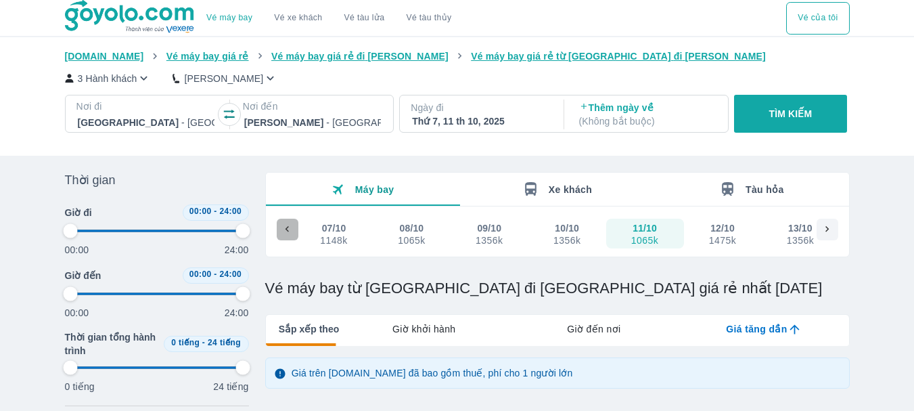
click at [291, 235] on icon at bounding box center [287, 229] width 12 height 12
click at [337, 238] on div "-" at bounding box center [334, 240] width 23 height 11
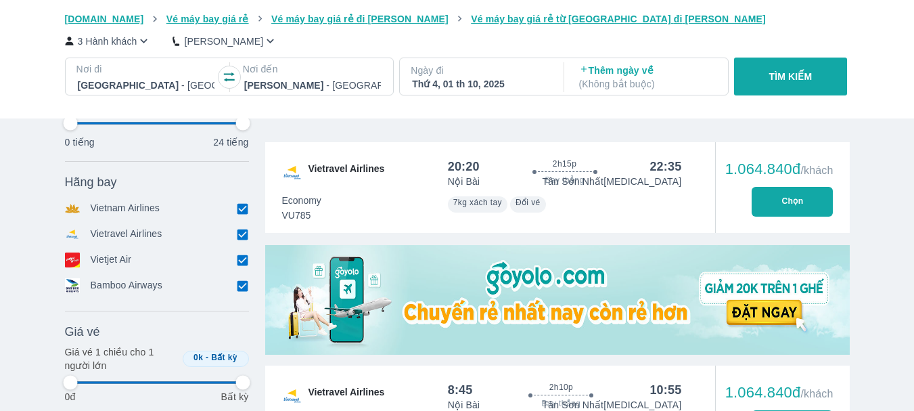
scroll to position [744, 0]
